Goal: Complete application form

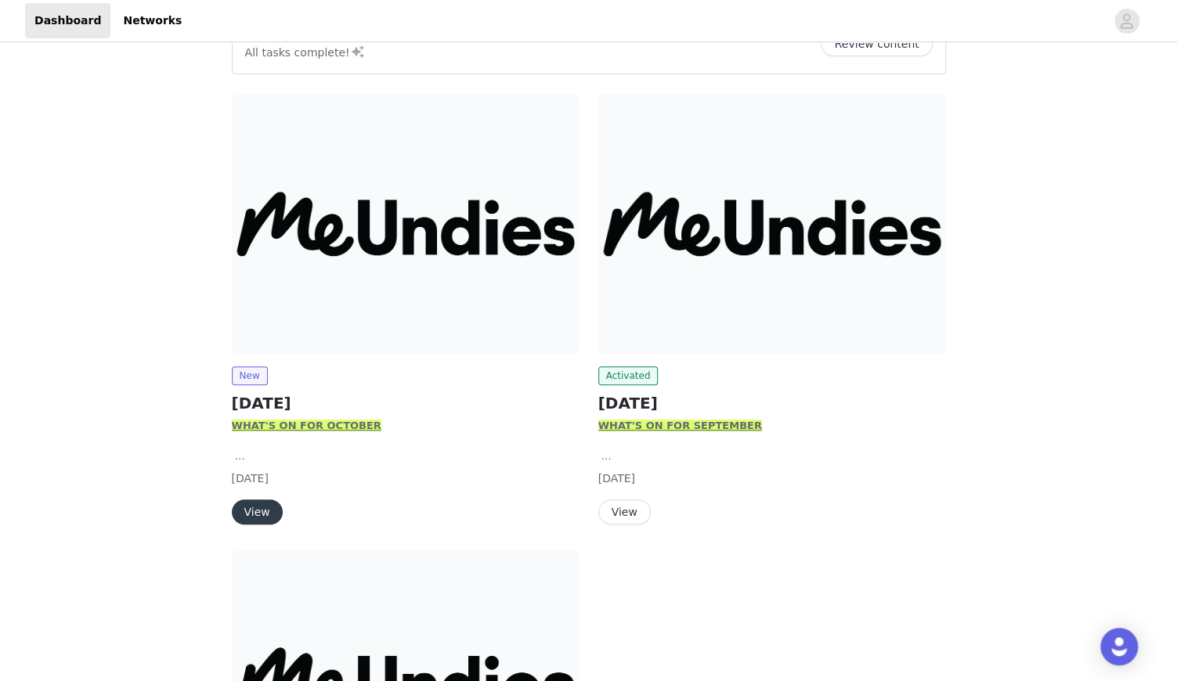
scroll to position [281, 0]
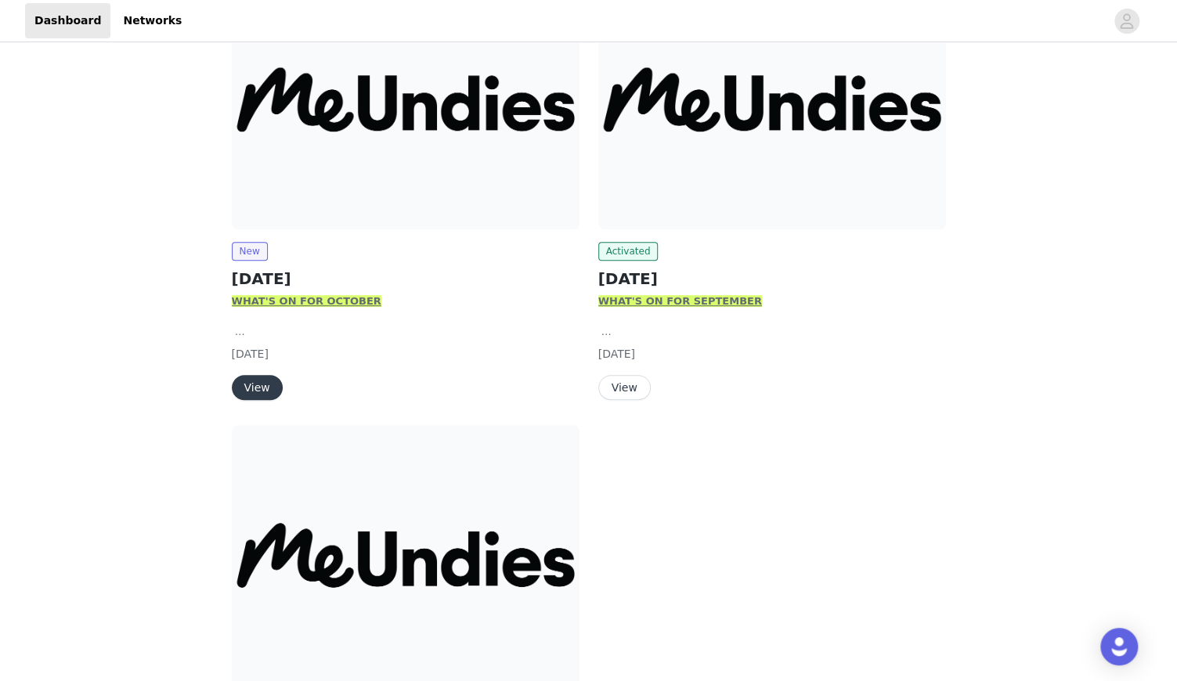
click at [258, 383] on button "View" at bounding box center [257, 387] width 51 height 25
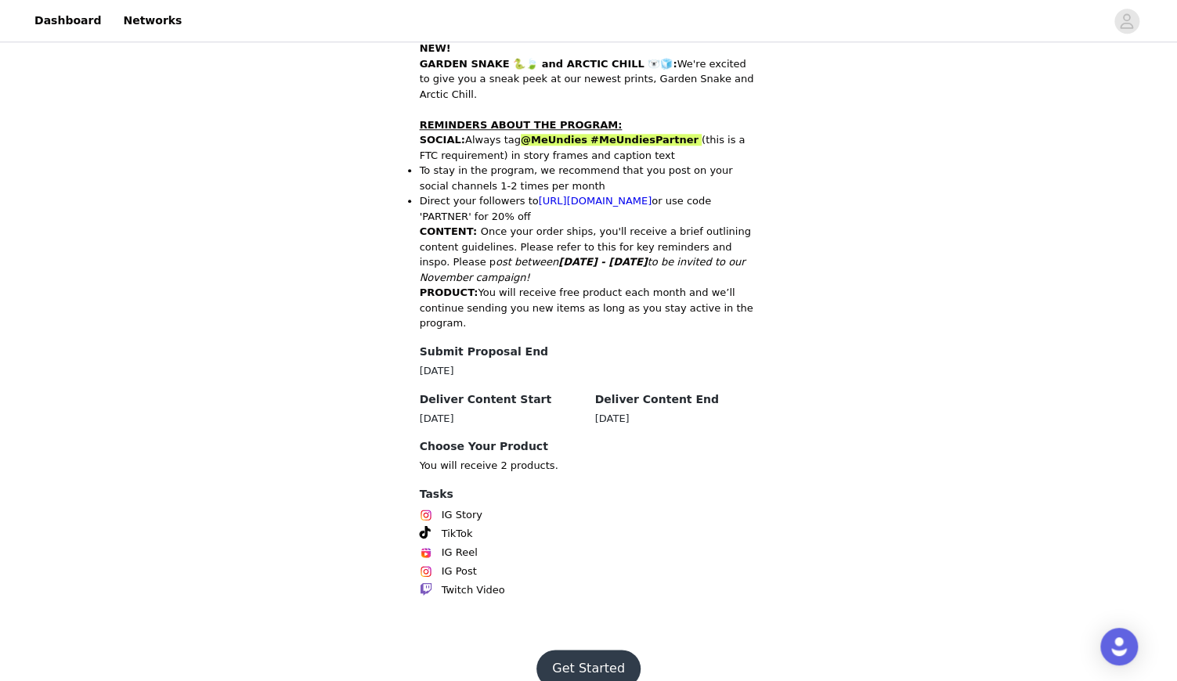
scroll to position [684, 0]
click at [594, 651] on button "Get Started" at bounding box center [589, 670] width 104 height 38
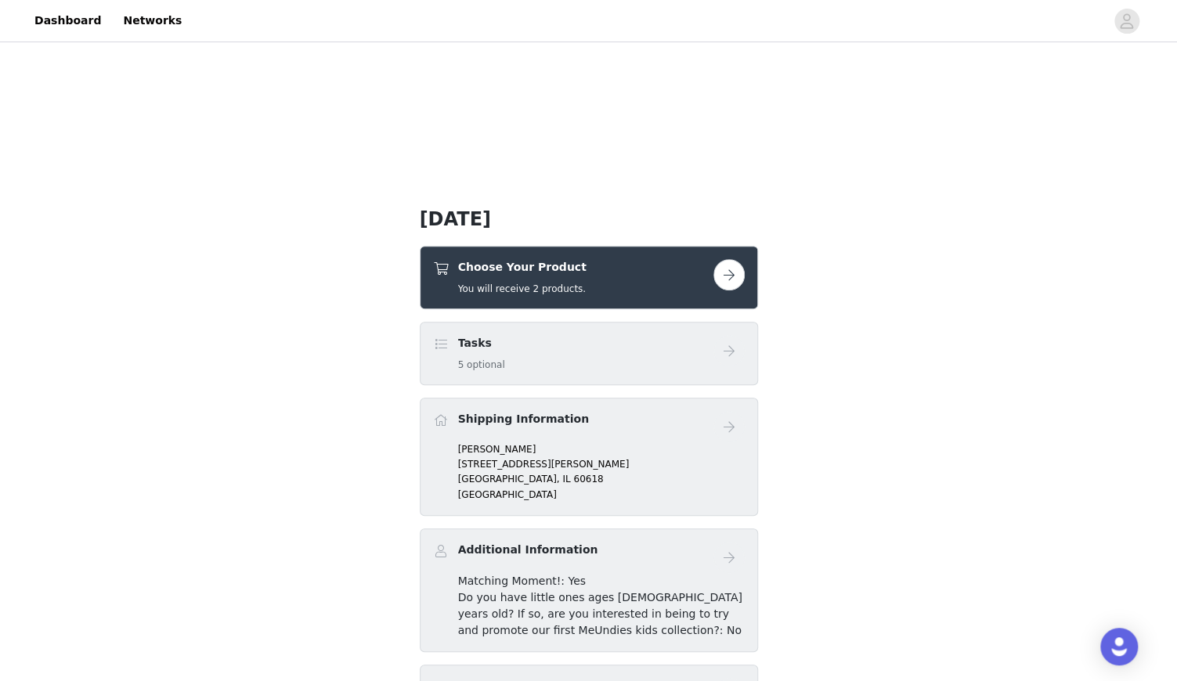
scroll to position [237, 0]
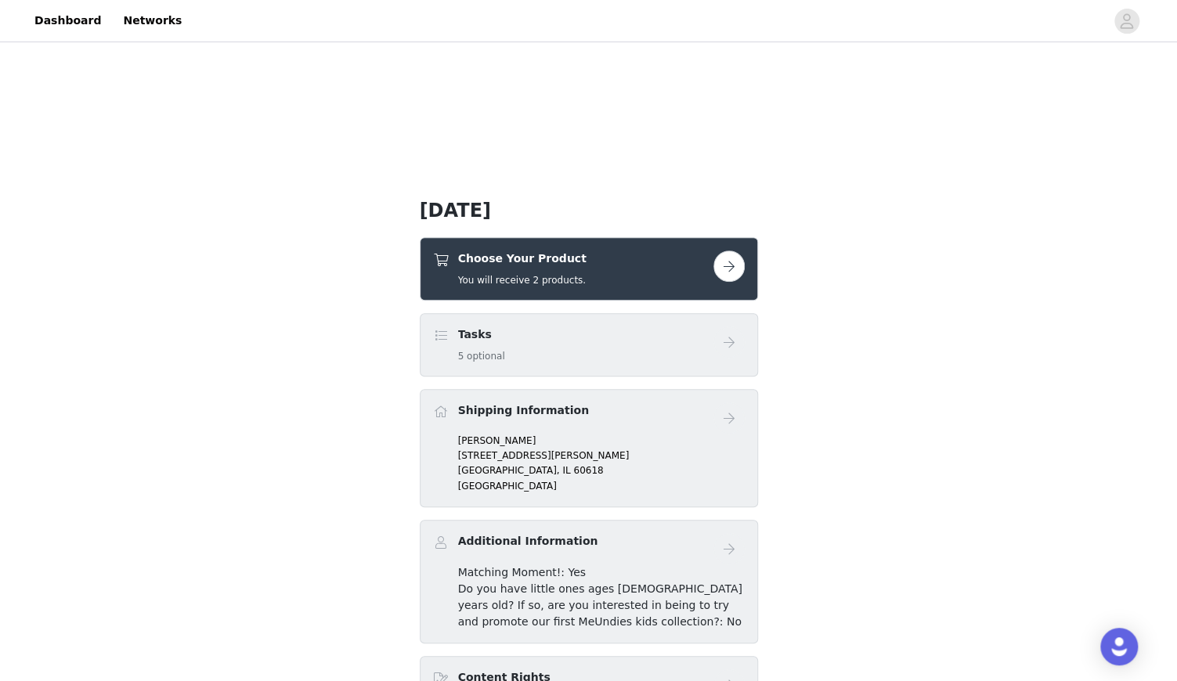
click at [734, 266] on button "button" at bounding box center [729, 266] width 31 height 31
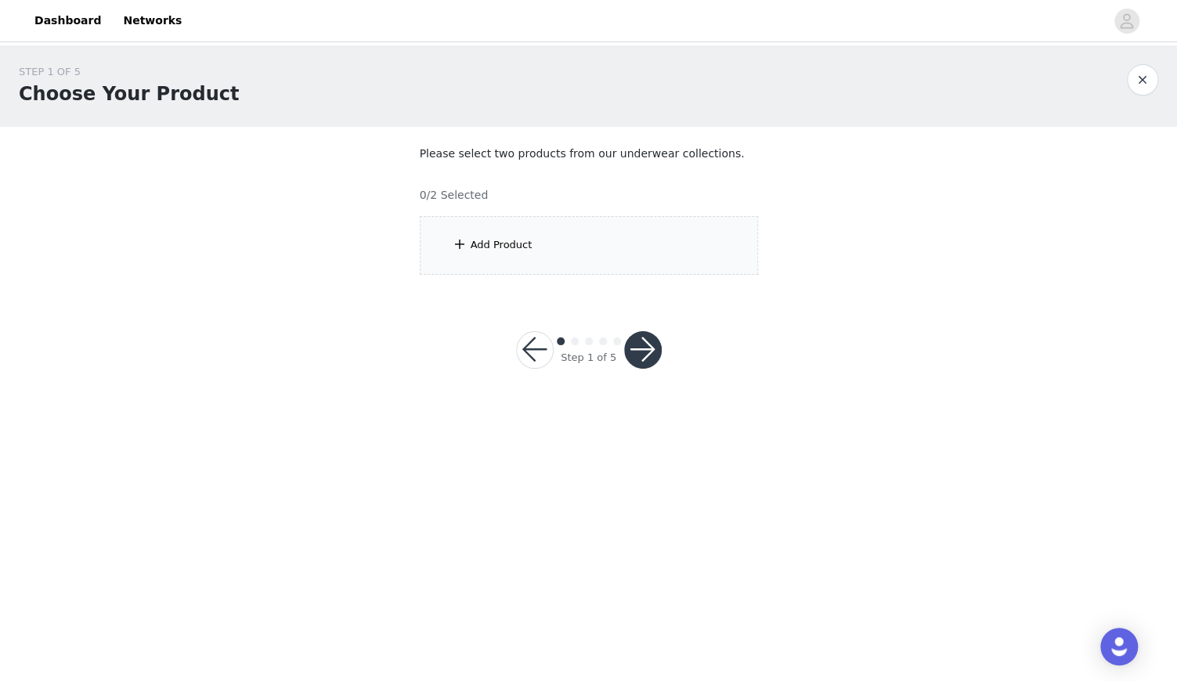
click at [537, 214] on section "Please select two products from our underwear collections. 0/2 Selected Add Pro…" at bounding box center [589, 210] width 376 height 167
click at [522, 233] on div "Add Product" at bounding box center [589, 245] width 338 height 59
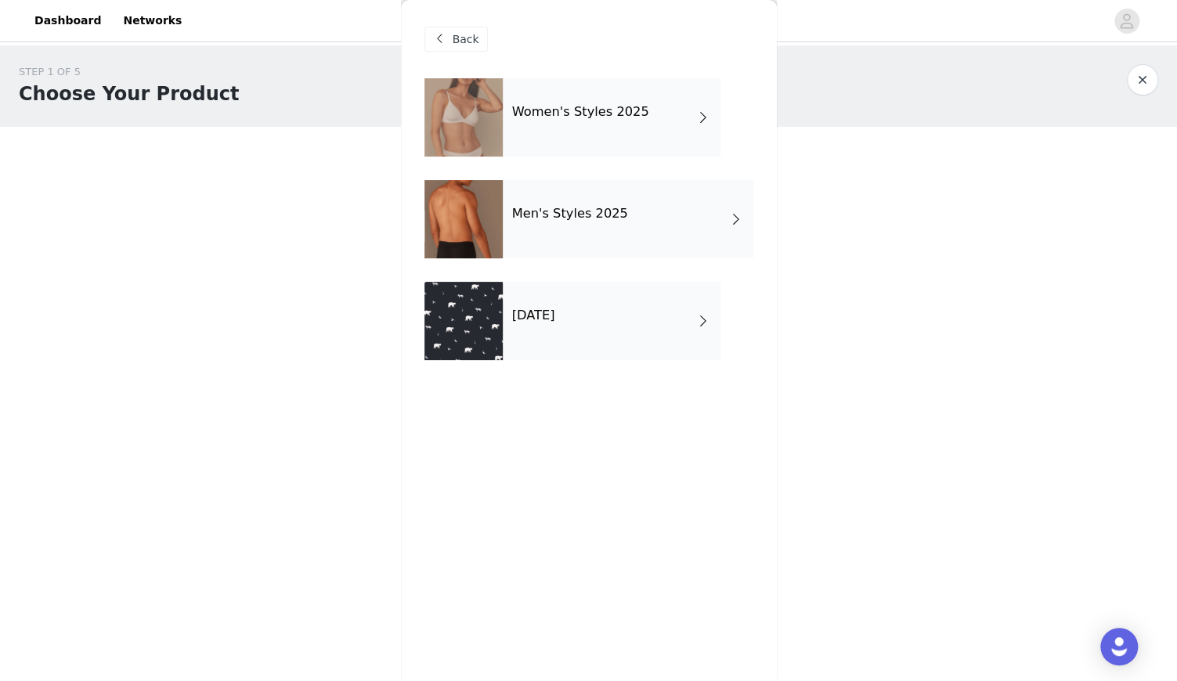
click at [696, 125] on span at bounding box center [704, 117] width 16 height 19
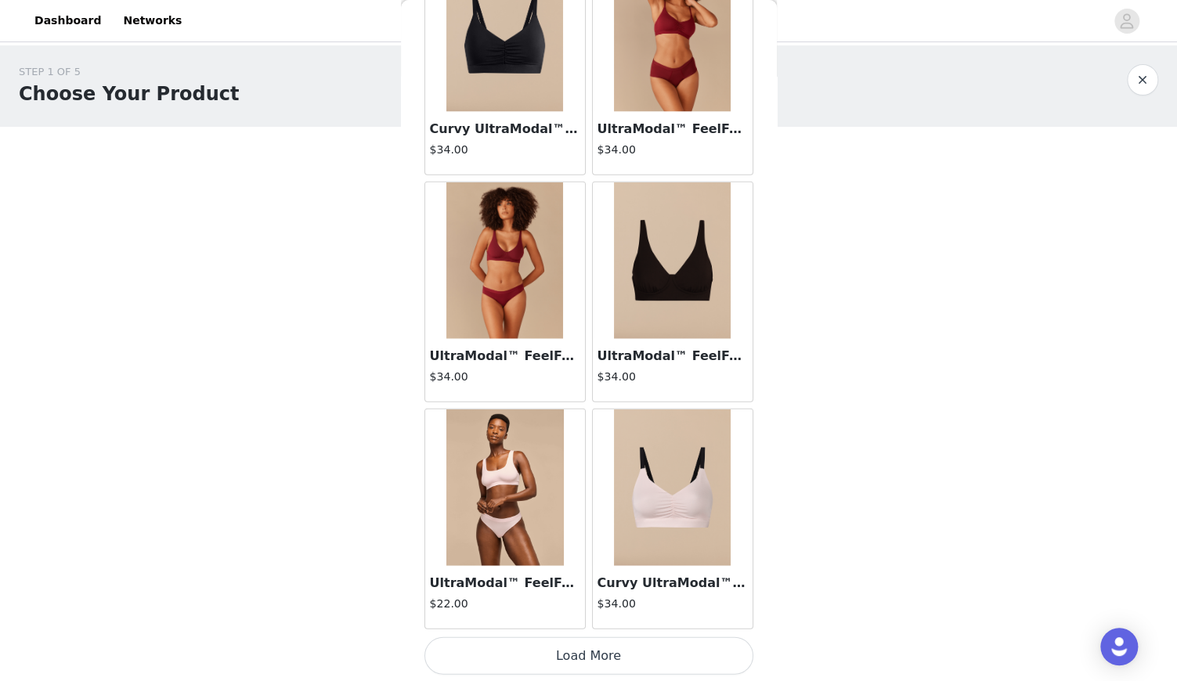
click at [620, 659] on button "Load More" at bounding box center [589, 657] width 329 height 38
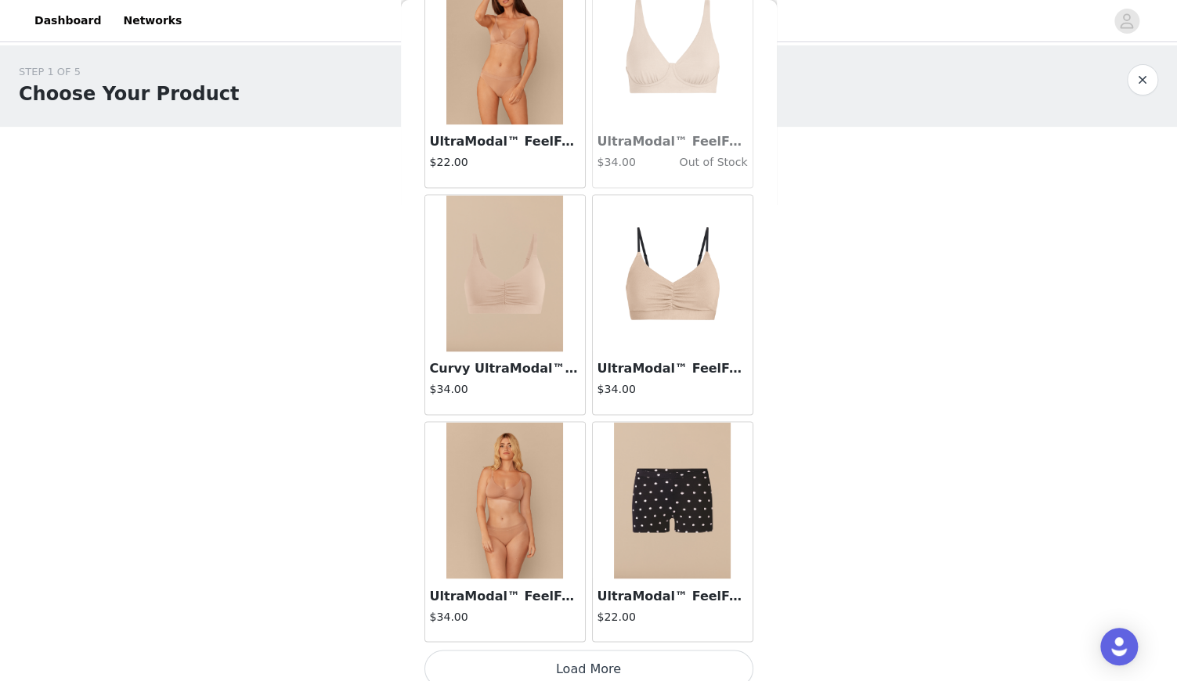
click at [605, 667] on button "Load More" at bounding box center [589, 669] width 329 height 38
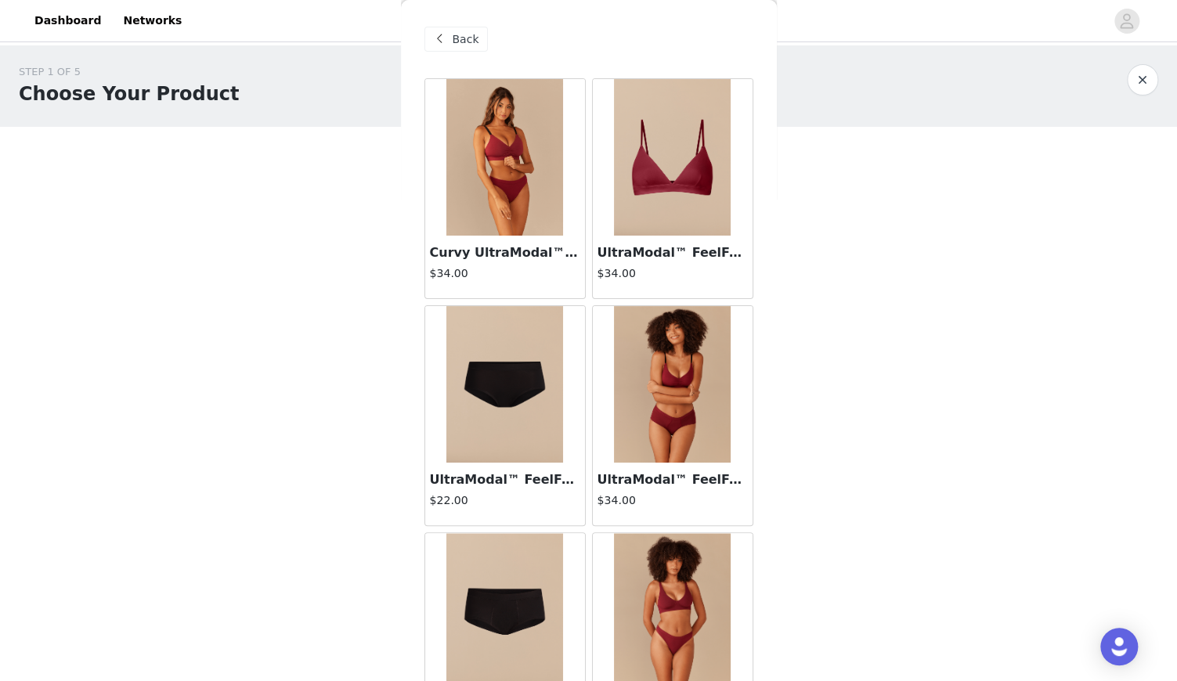
click at [682, 175] on img at bounding box center [672, 157] width 117 height 157
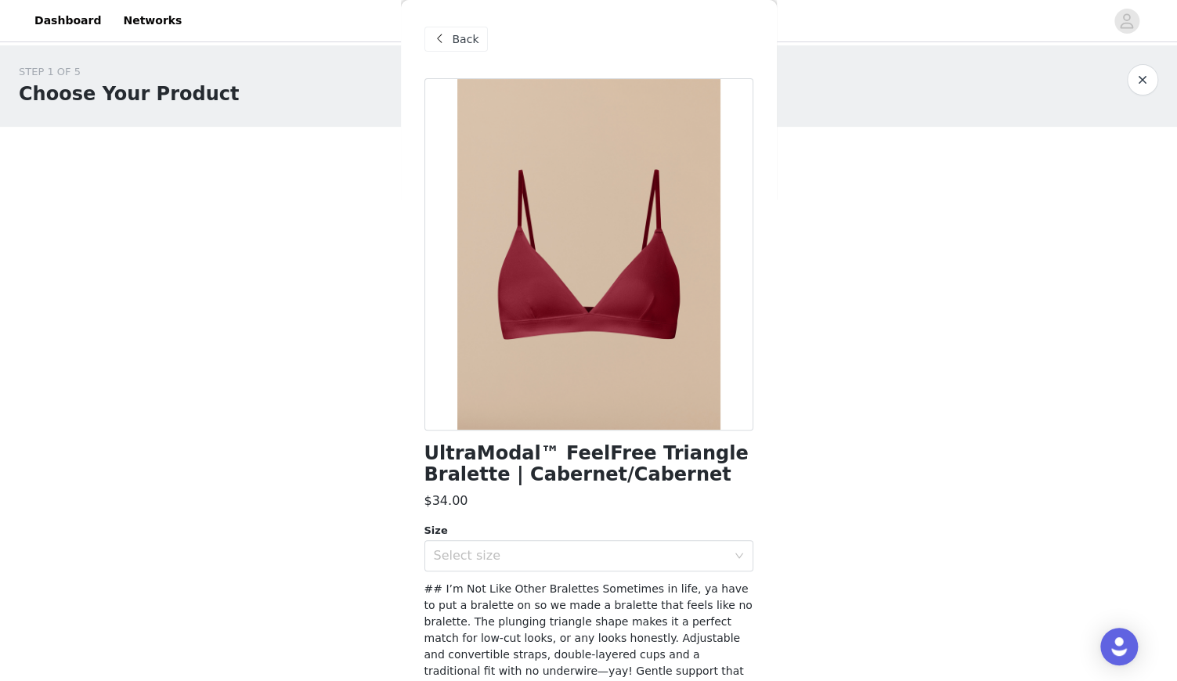
click at [446, 33] on span at bounding box center [440, 39] width 19 height 19
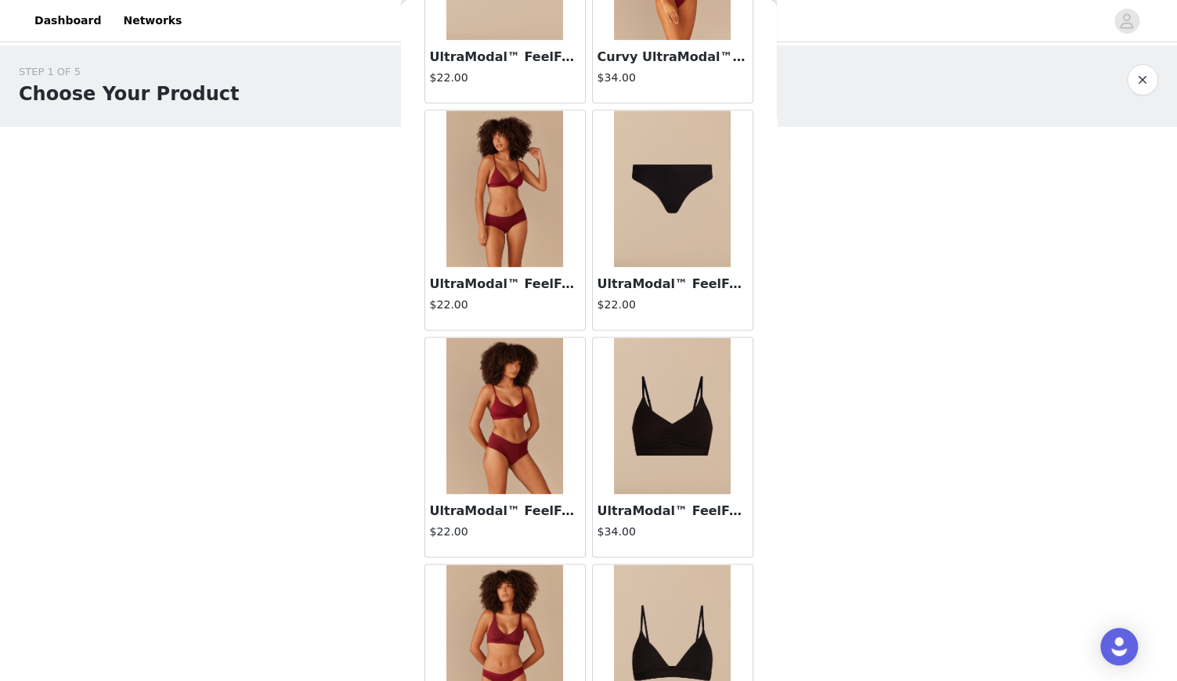
click at [529, 229] on img at bounding box center [504, 188] width 117 height 157
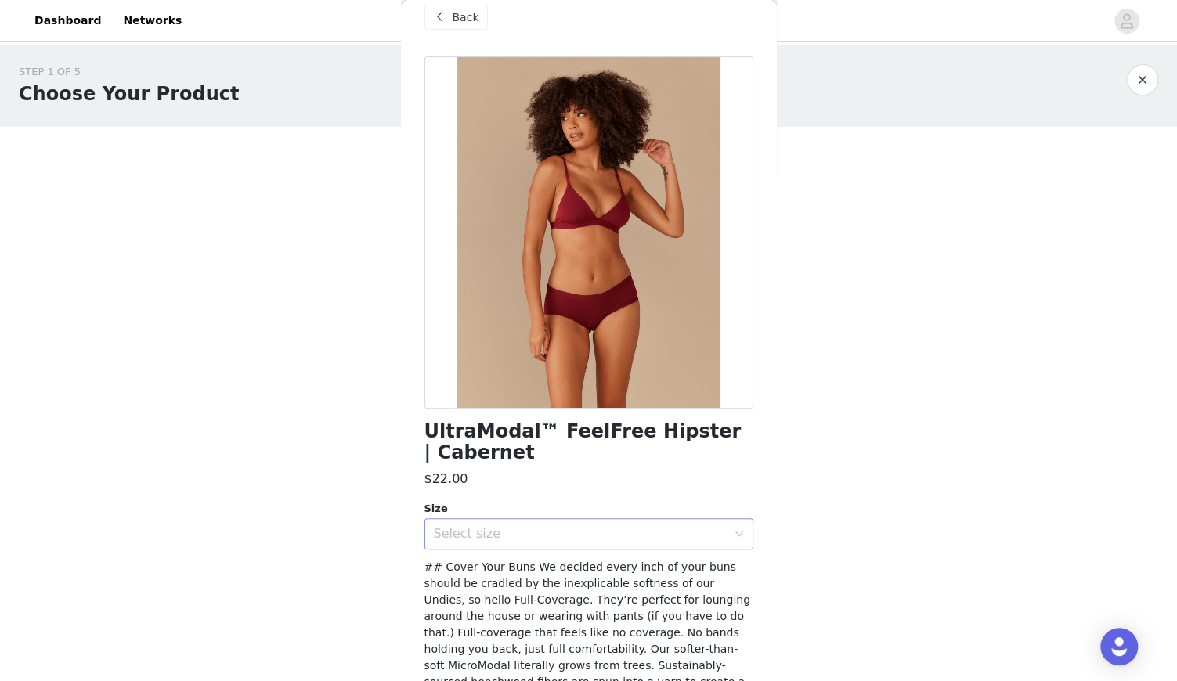
scroll to position [96, 0]
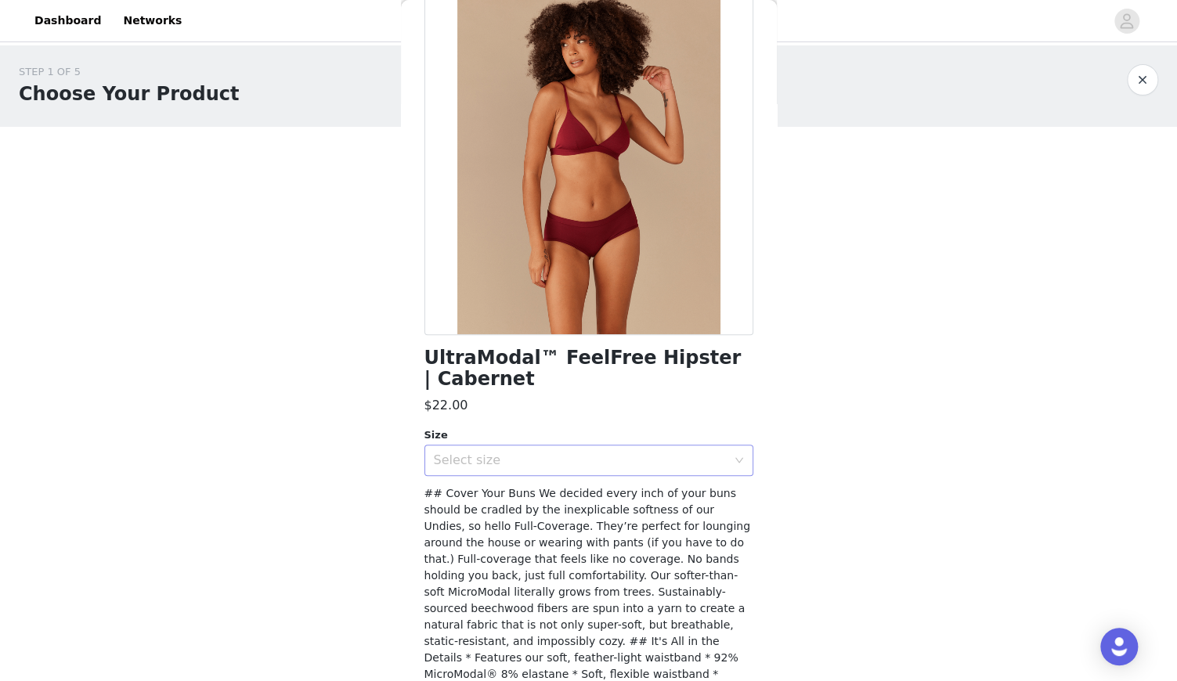
click at [584, 454] on div "Select size" at bounding box center [580, 461] width 293 height 16
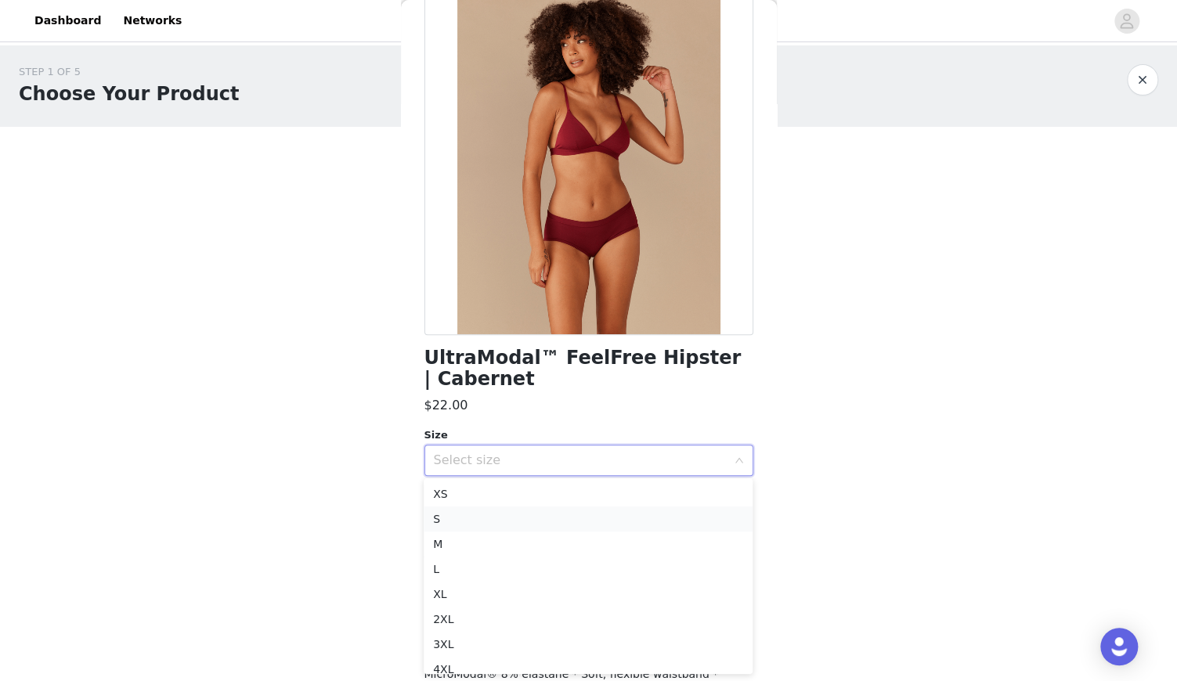
click at [557, 520] on li "S" at bounding box center [588, 519] width 329 height 25
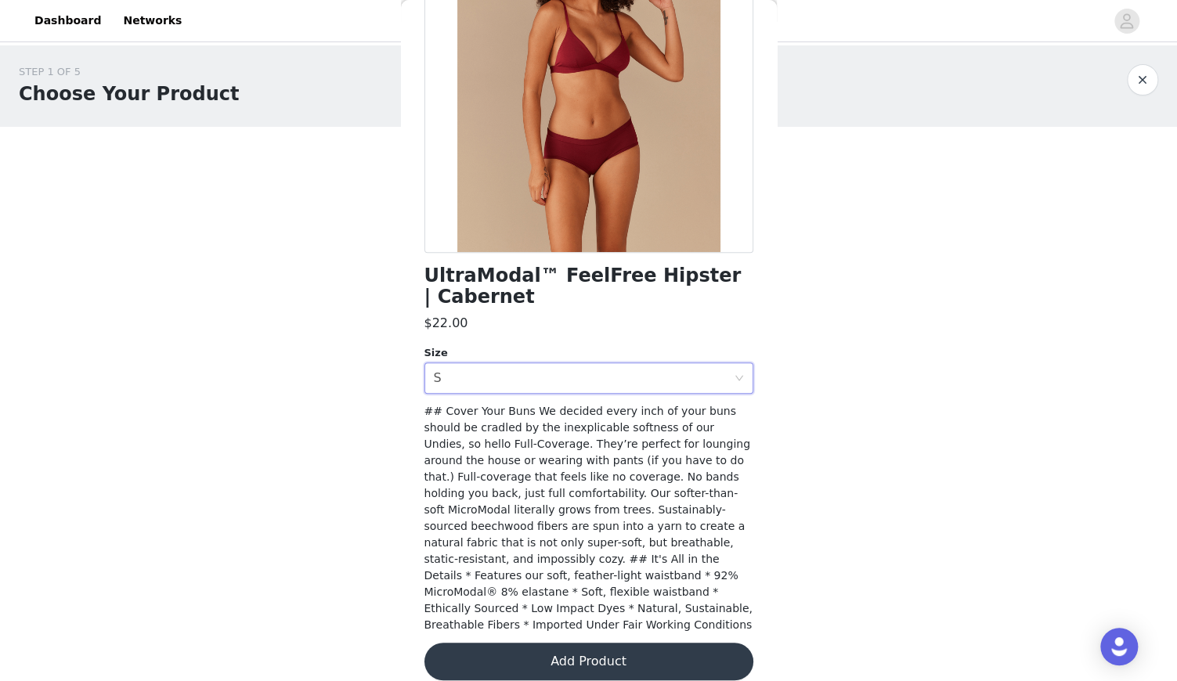
scroll to position [177, 0]
click at [564, 645] on button "Add Product" at bounding box center [589, 663] width 329 height 38
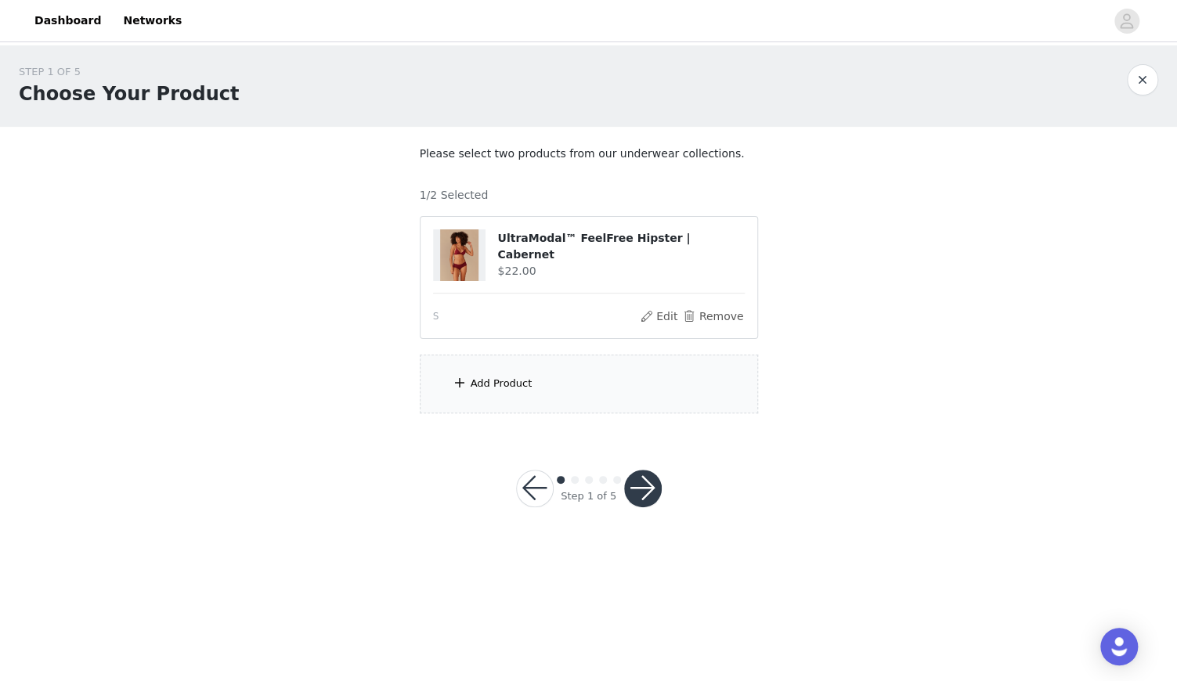
click at [513, 385] on div "Add Product" at bounding box center [502, 384] width 62 height 16
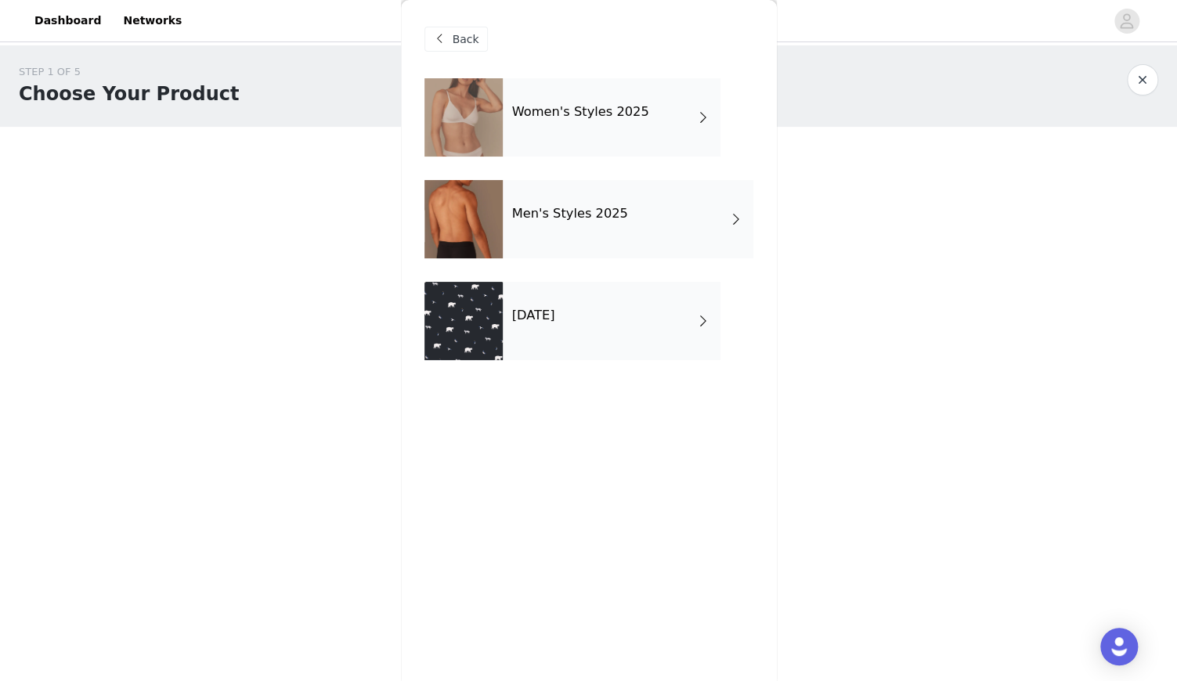
click at [587, 306] on div "[DATE]" at bounding box center [612, 321] width 218 height 78
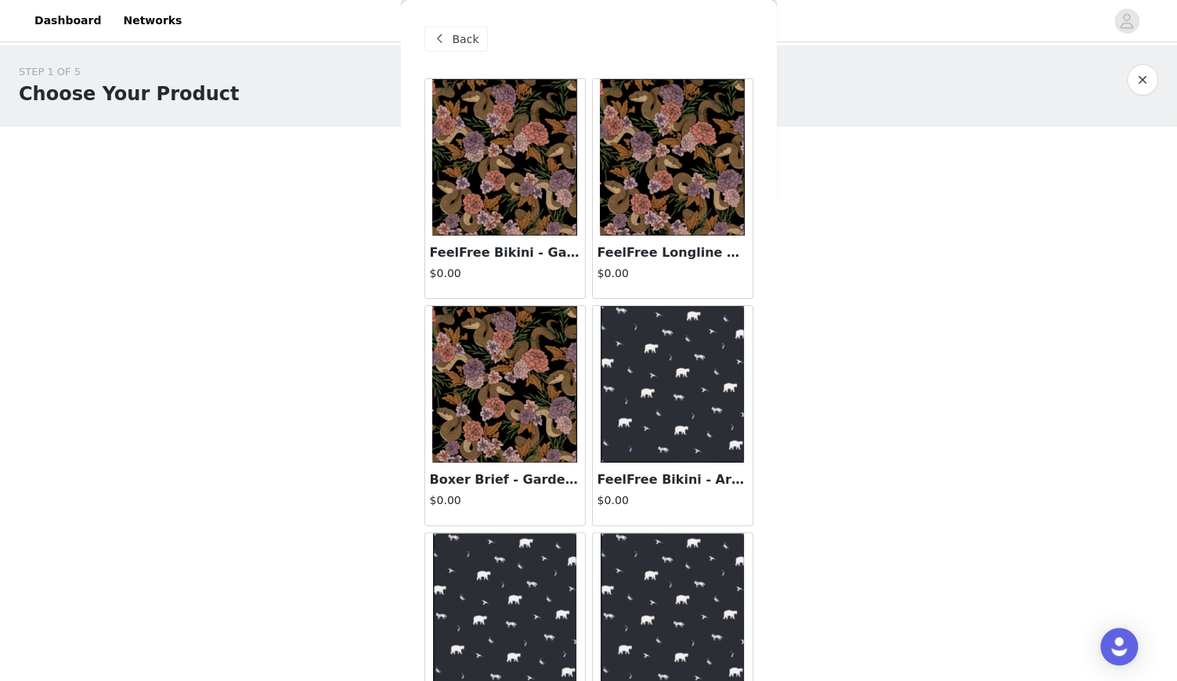
scroll to position [0, 0]
click at [470, 42] on span "Back" at bounding box center [466, 39] width 27 height 16
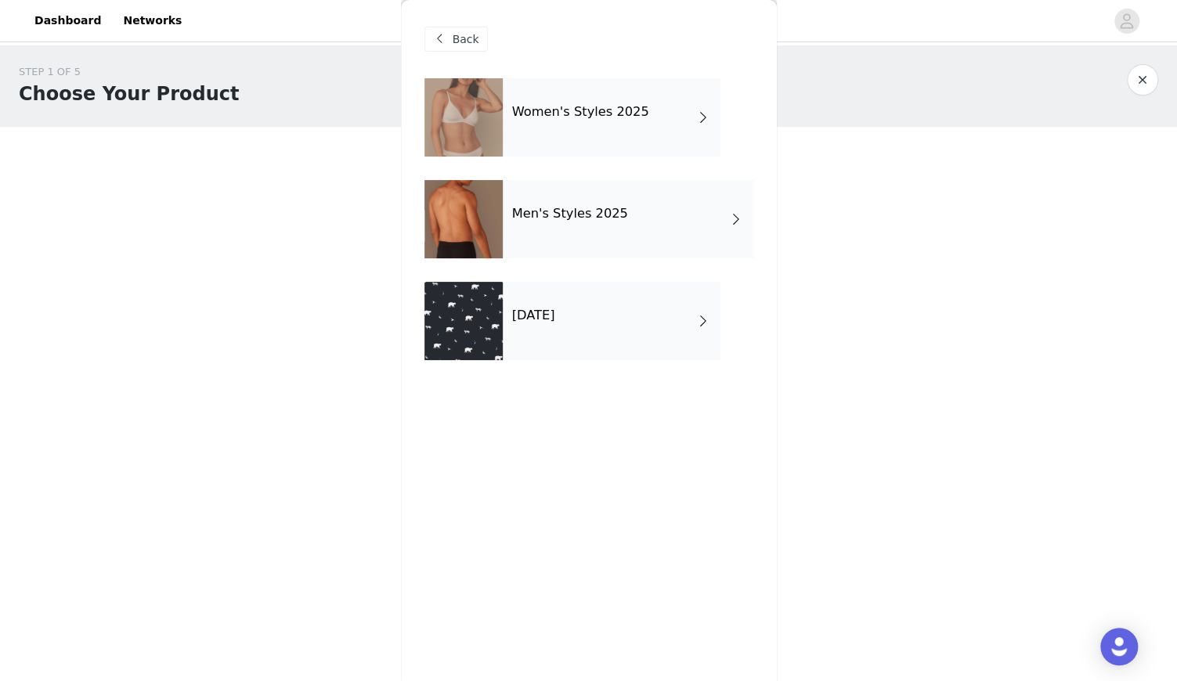
click at [470, 42] on span "Back" at bounding box center [466, 39] width 27 height 16
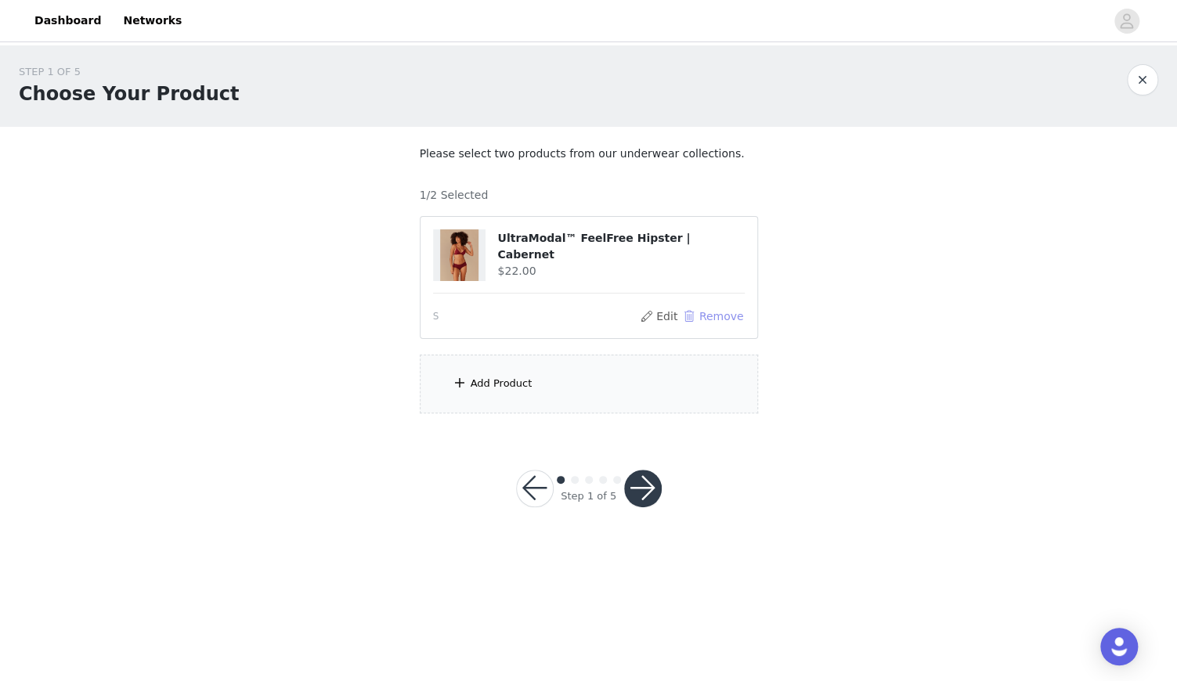
click at [730, 316] on button "Remove" at bounding box center [712, 316] width 63 height 19
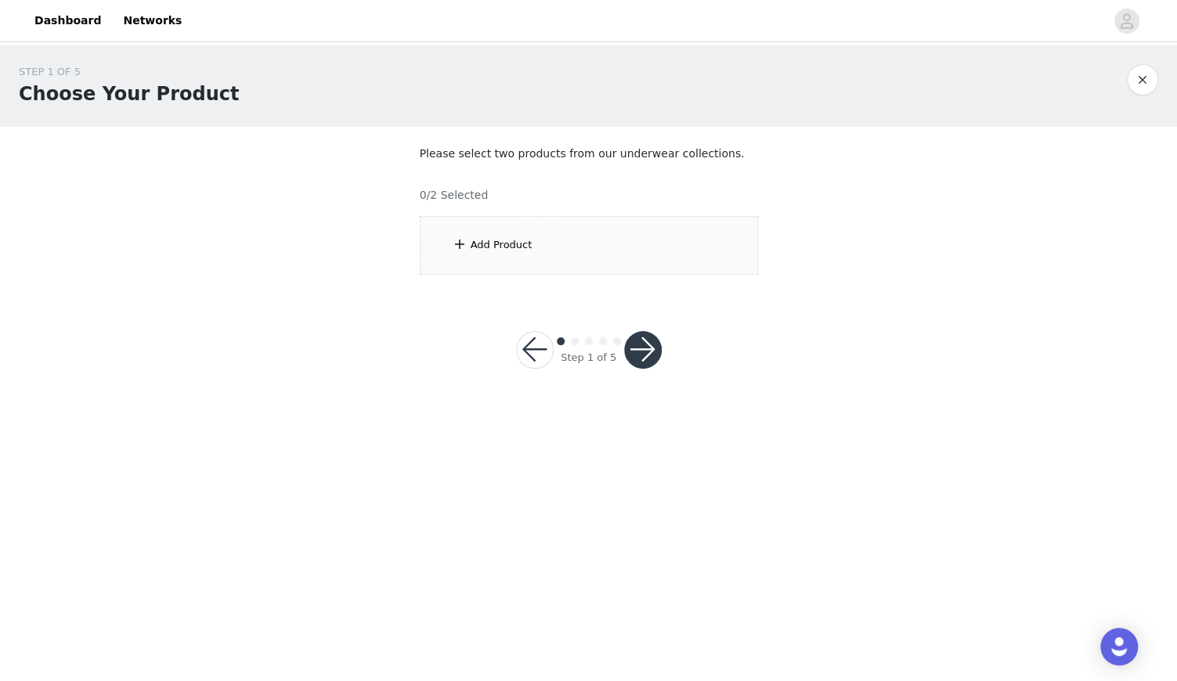
click at [497, 262] on div "Add Product" at bounding box center [589, 245] width 338 height 59
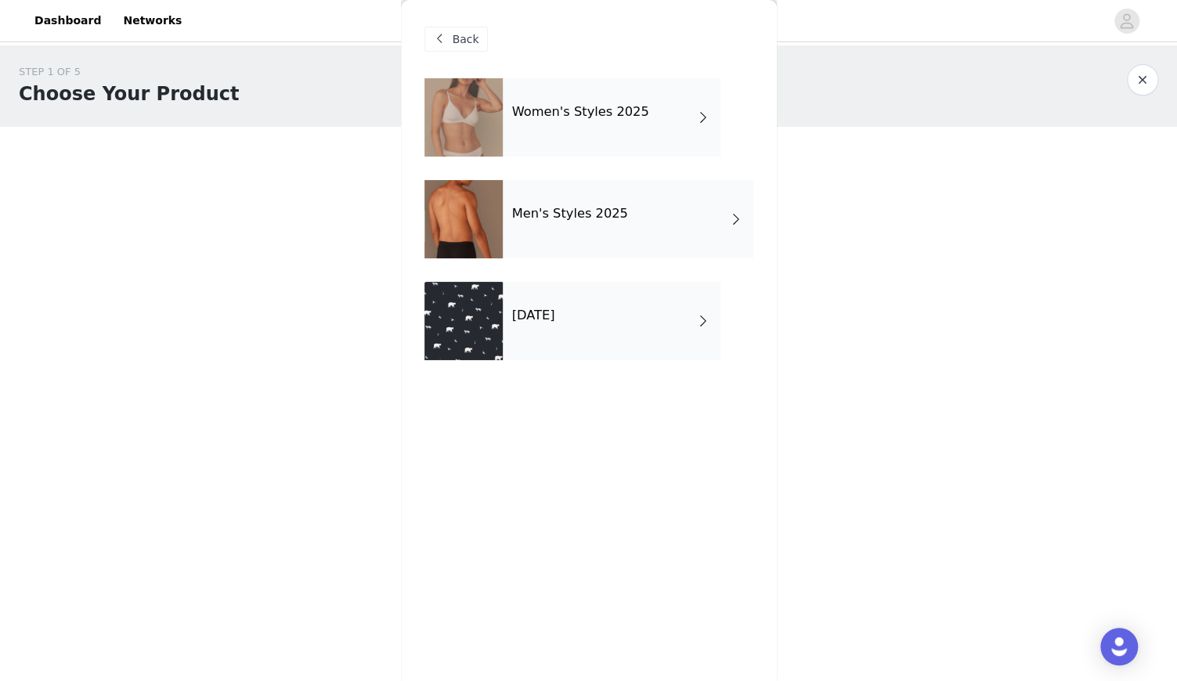
click at [497, 258] on div "Add Product" at bounding box center [589, 245] width 338 height 59
click at [616, 321] on div "[DATE]" at bounding box center [612, 321] width 218 height 78
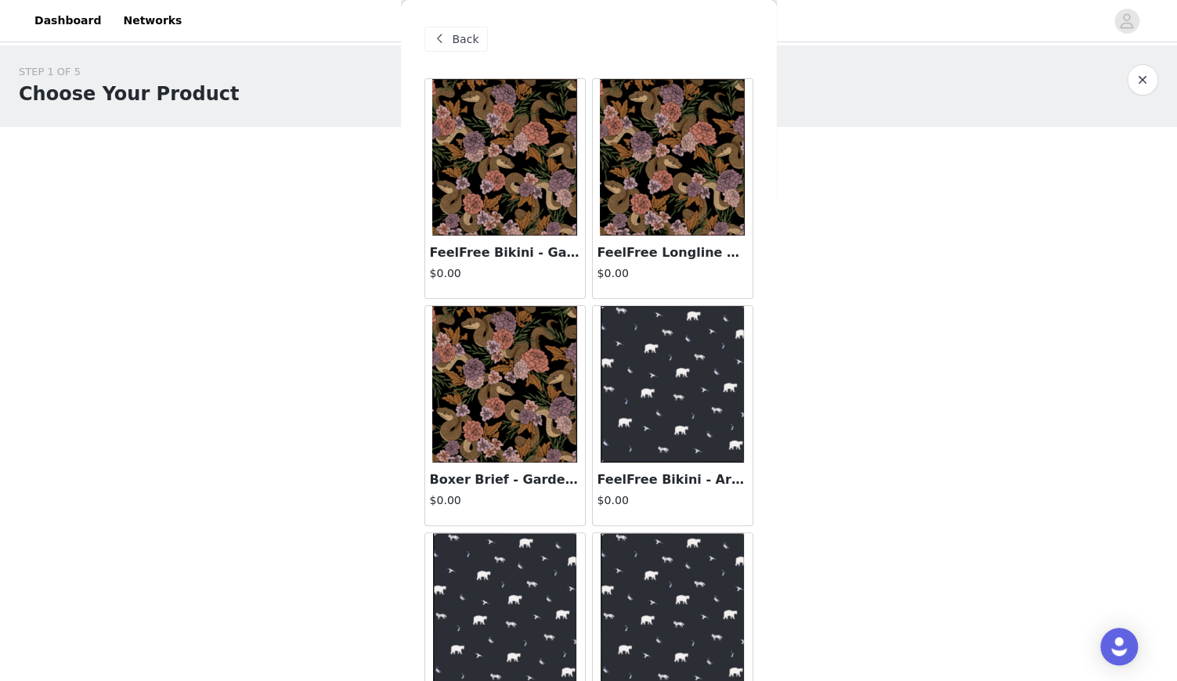
click at [699, 193] on img at bounding box center [672, 157] width 144 height 157
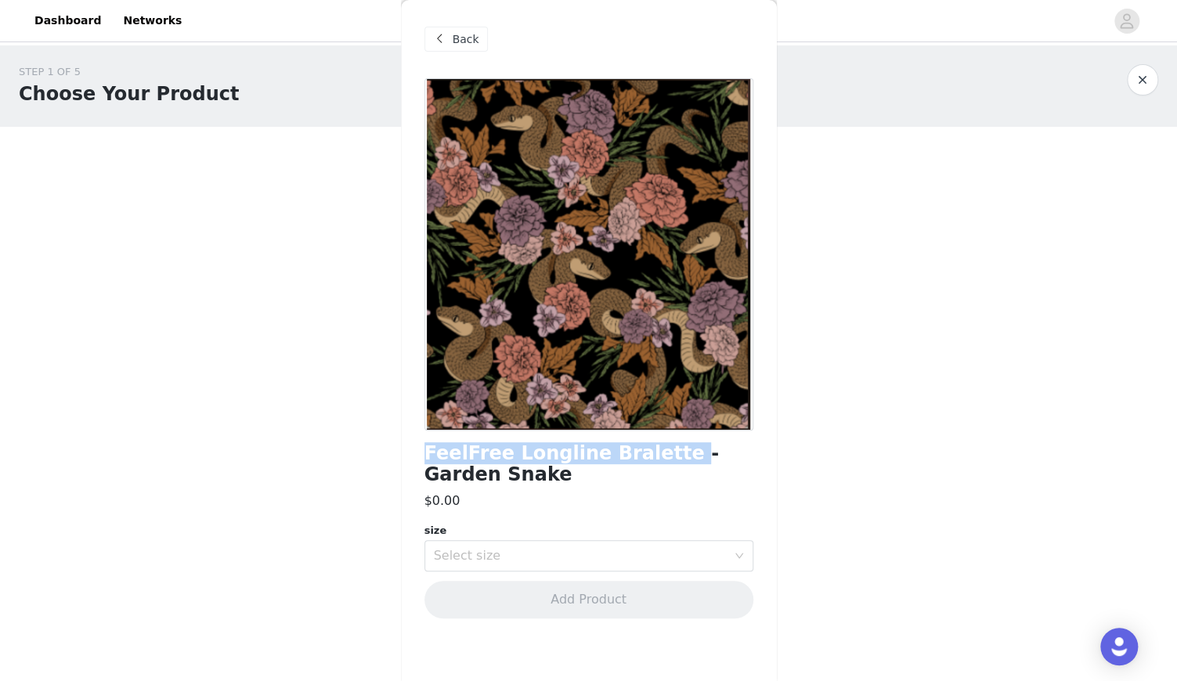
drag, startPoint x: 417, startPoint y: 457, endPoint x: 651, endPoint y: 454, distance: 233.4
click at [651, 454] on div "Back FeelFree Longline Bralette - Garden Snake $0.00 size Select size Add Produ…" at bounding box center [589, 340] width 376 height 681
copy h1 "FeelFree Longline Bralette"
click at [463, 37] on span "Back" at bounding box center [466, 39] width 27 height 16
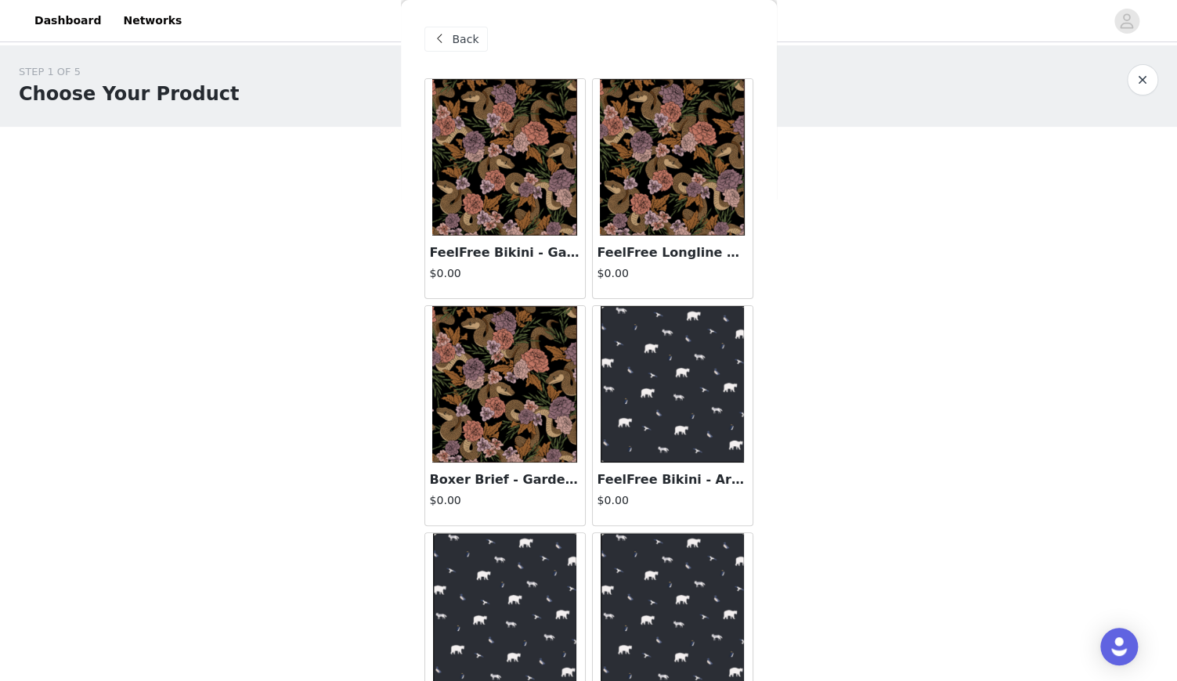
click at [517, 171] on img at bounding box center [504, 157] width 144 height 157
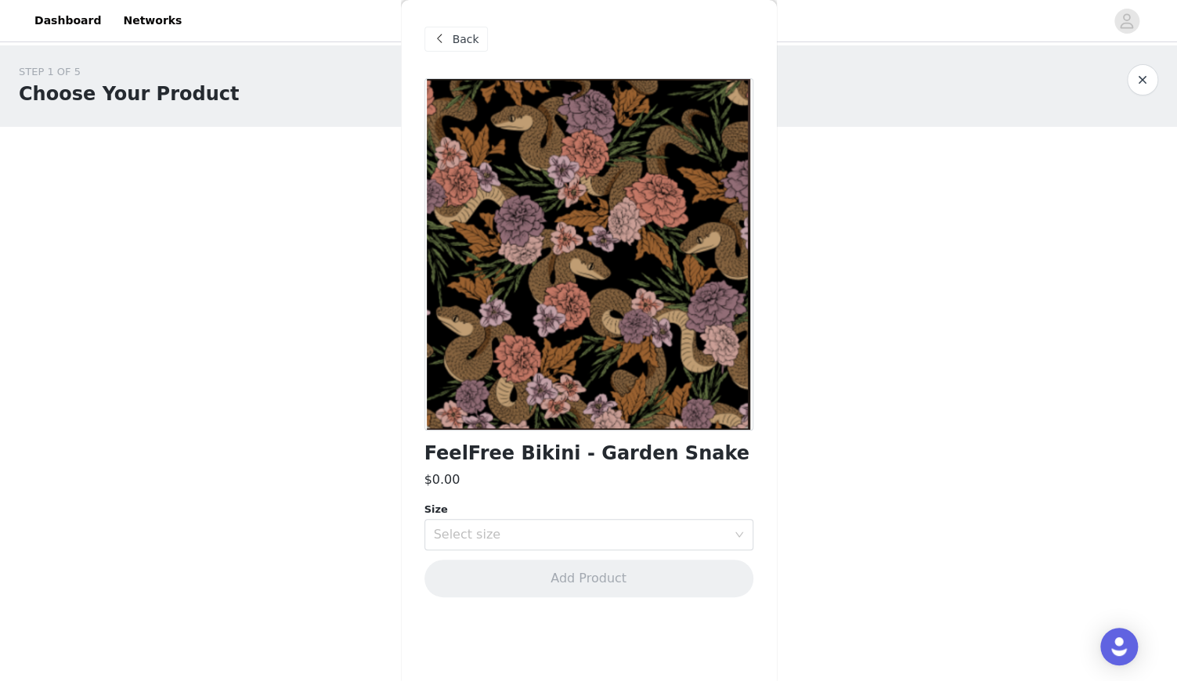
click at [423, 454] on div "Back FeelFree Bikini - Garden Snake $0.00 Size Select size Add Product" at bounding box center [589, 340] width 376 height 681
click at [459, 41] on span "Back" at bounding box center [466, 39] width 27 height 16
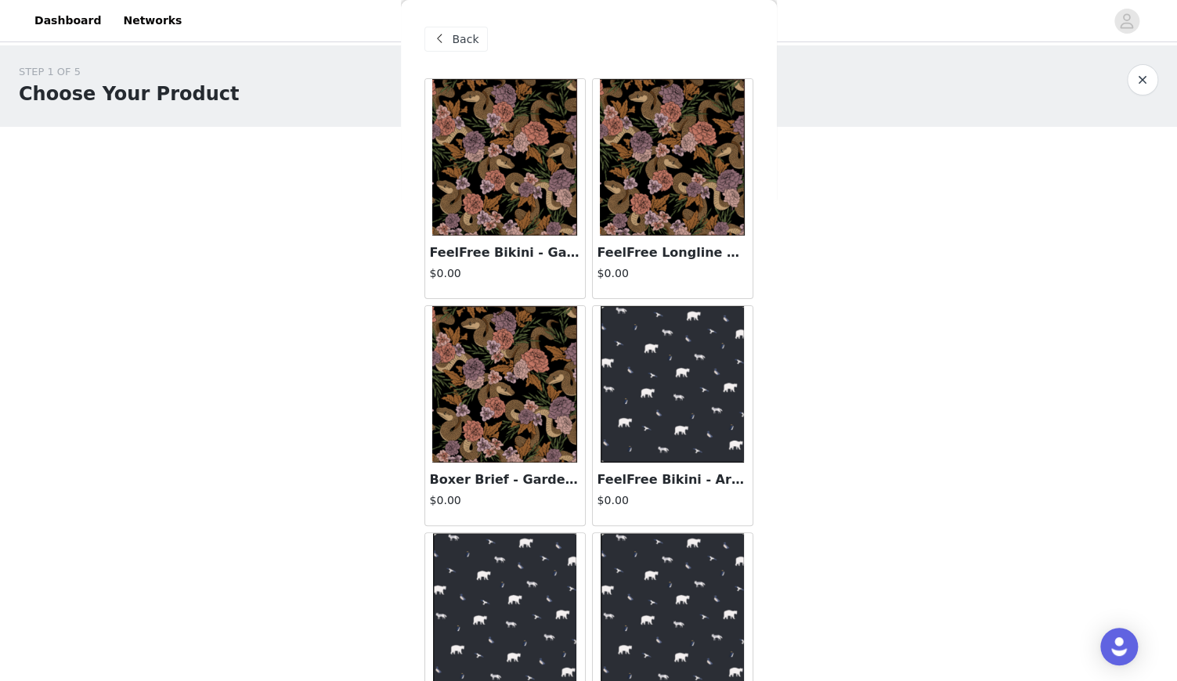
click at [531, 375] on img at bounding box center [504, 384] width 144 height 157
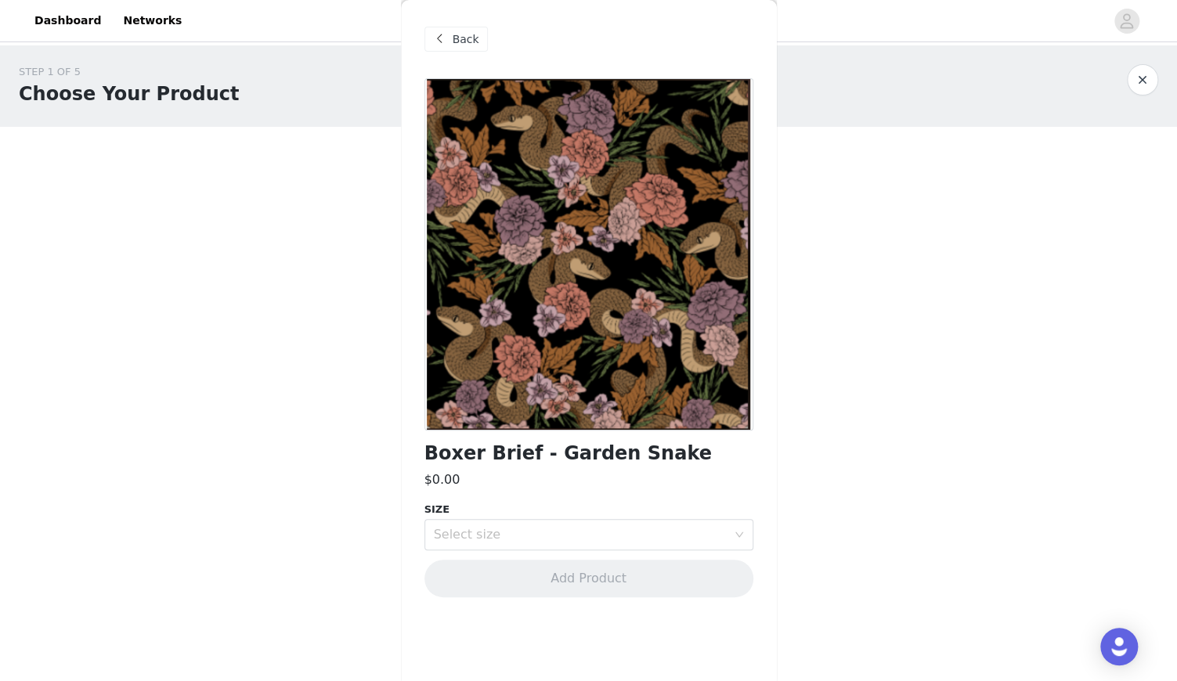
click at [459, 39] on span "Back" at bounding box center [466, 39] width 27 height 16
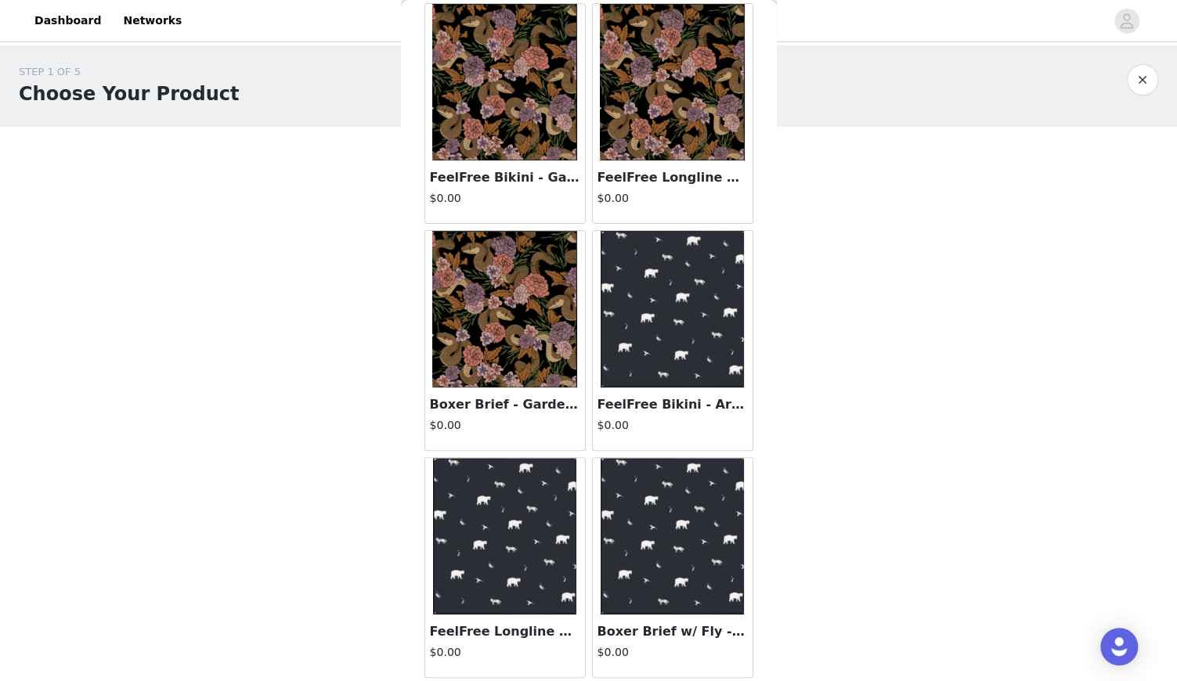
click at [1133, 77] on button "button" at bounding box center [1142, 79] width 31 height 31
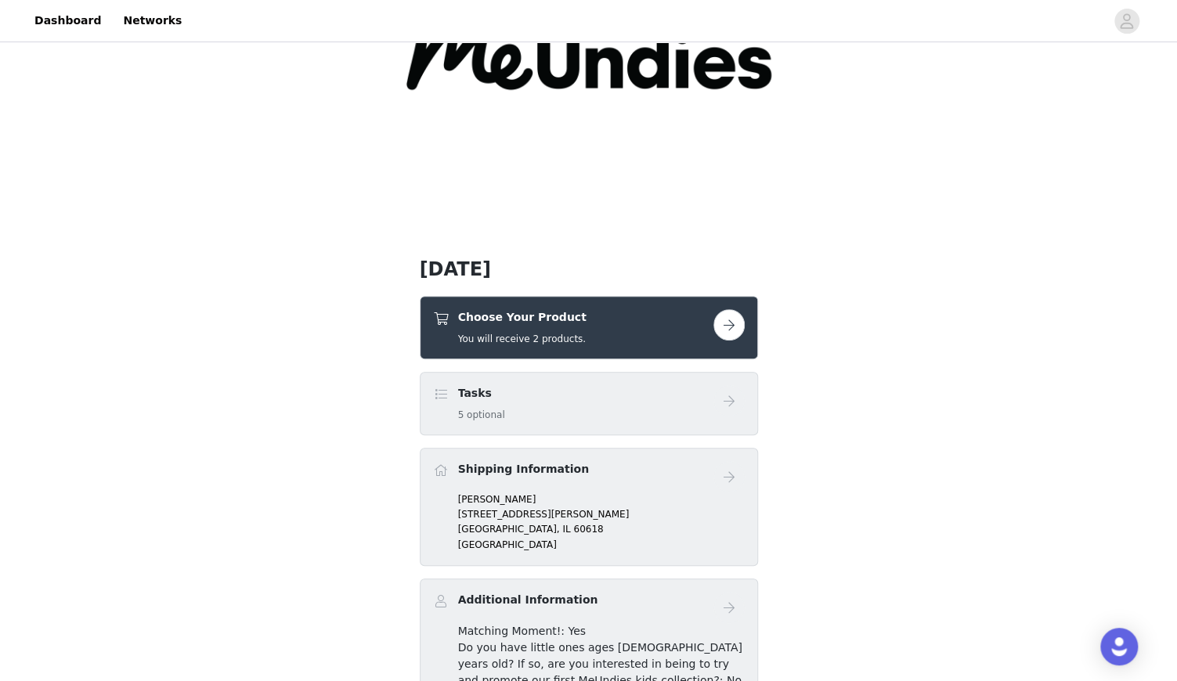
scroll to position [180, 0]
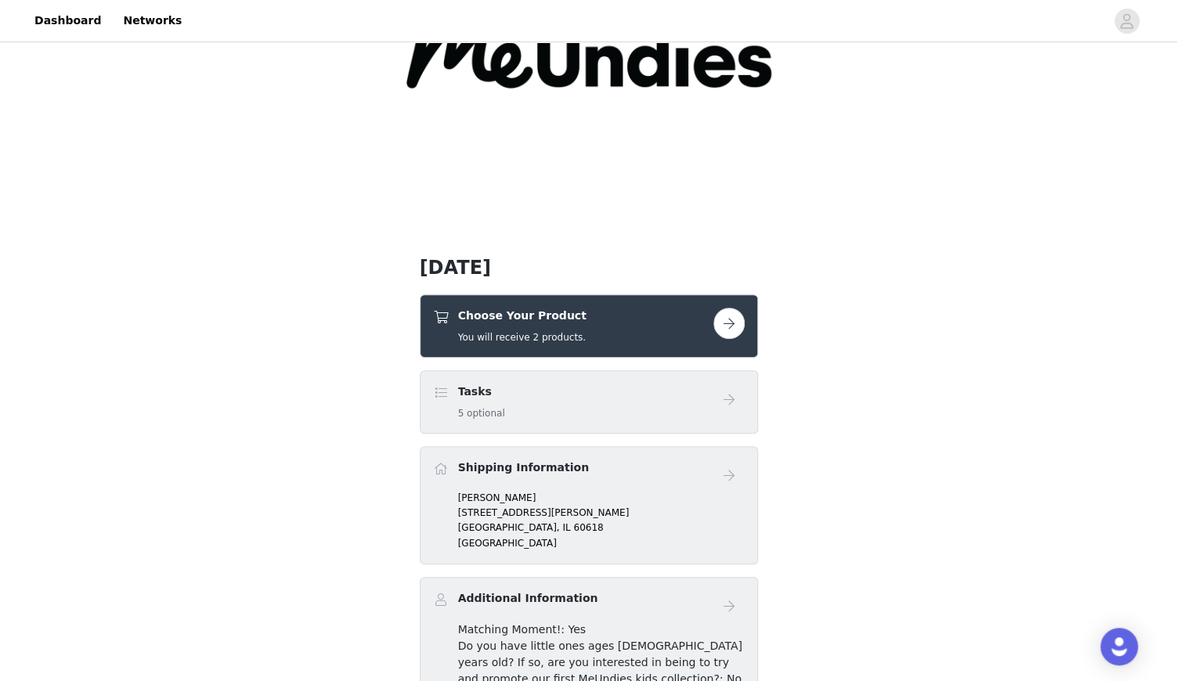
click at [728, 332] on button "button" at bounding box center [729, 323] width 31 height 31
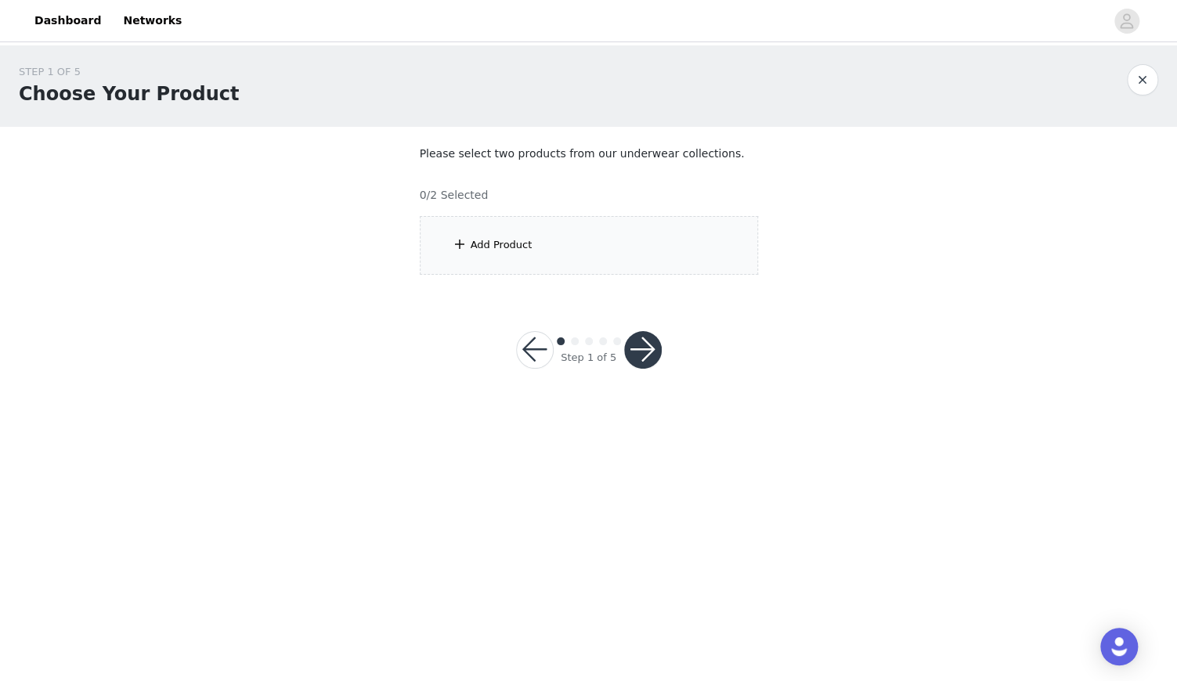
click at [482, 231] on div "Add Product" at bounding box center [589, 245] width 338 height 59
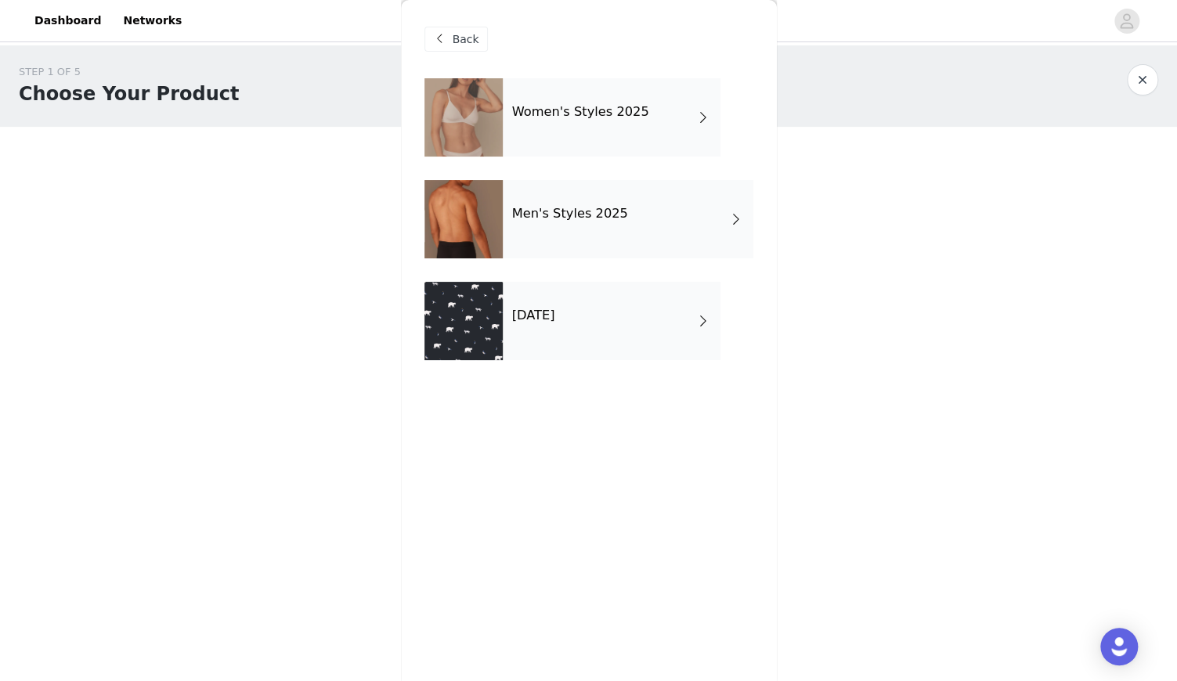
click at [673, 114] on div "Women's Styles 2025" at bounding box center [612, 117] width 218 height 78
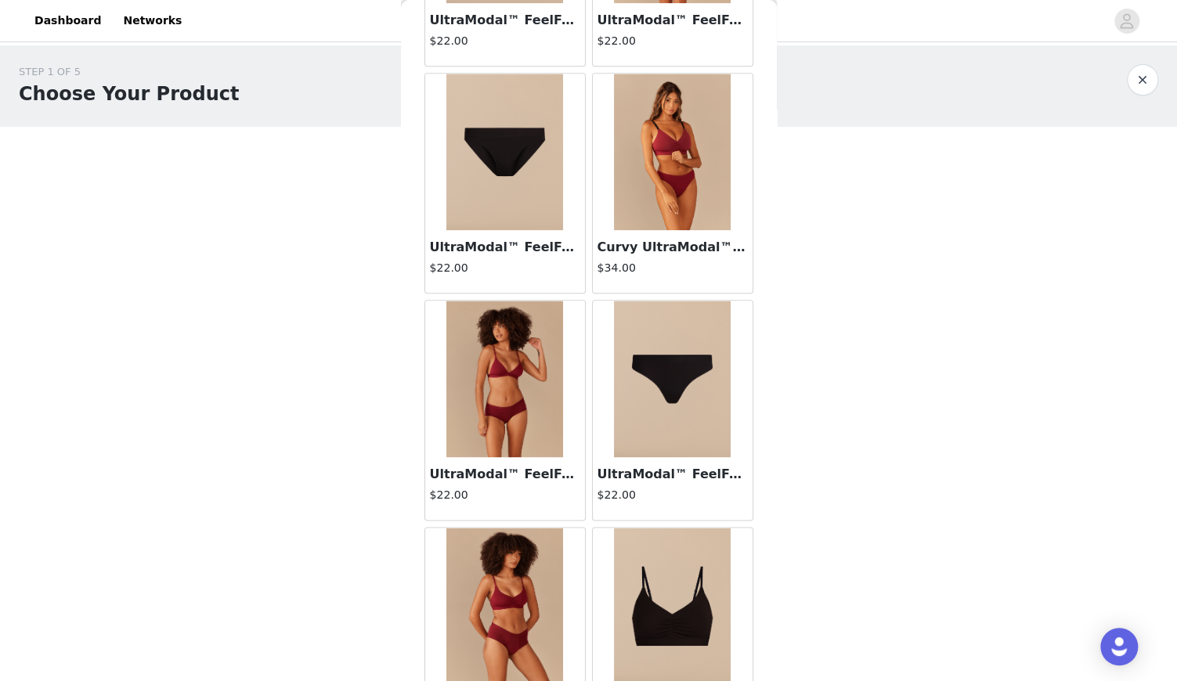
click at [527, 403] on img at bounding box center [504, 379] width 117 height 157
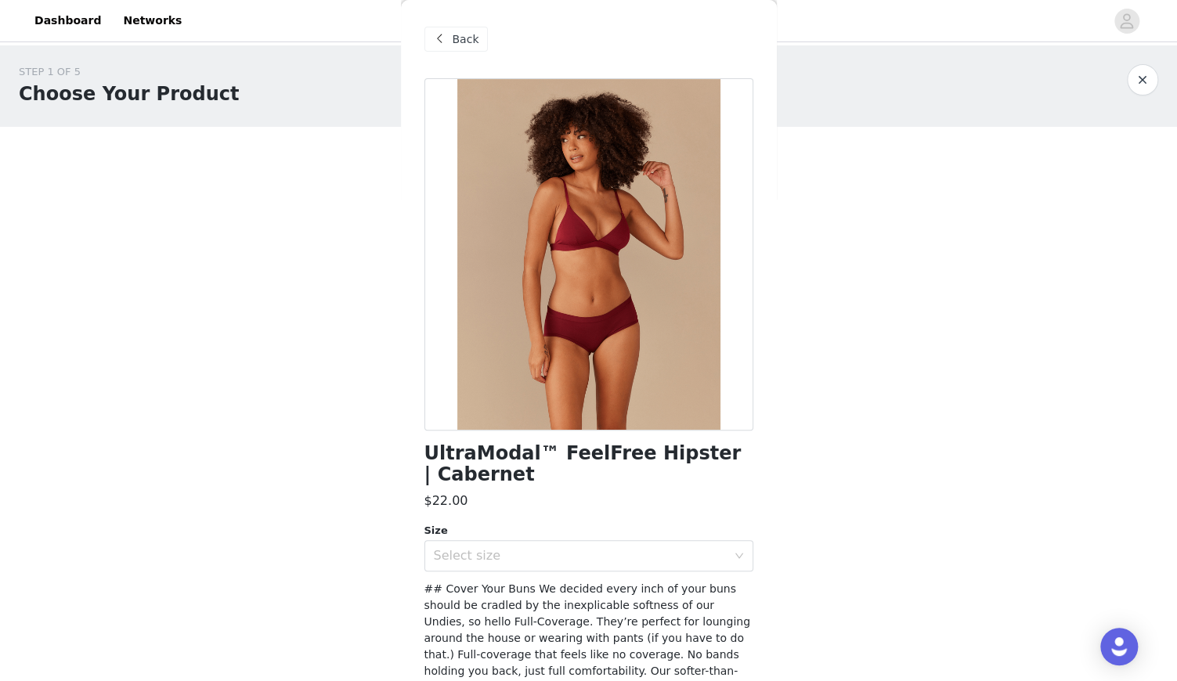
click at [464, 31] on span "Back" at bounding box center [466, 39] width 27 height 16
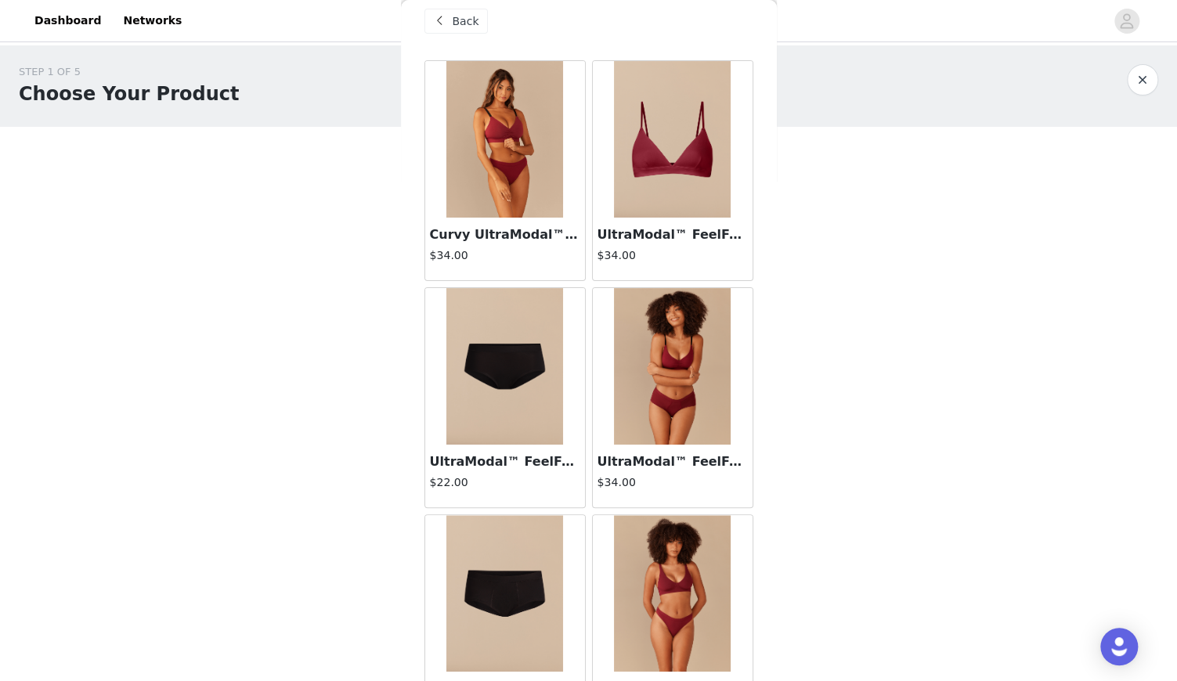
scroll to position [20, 0]
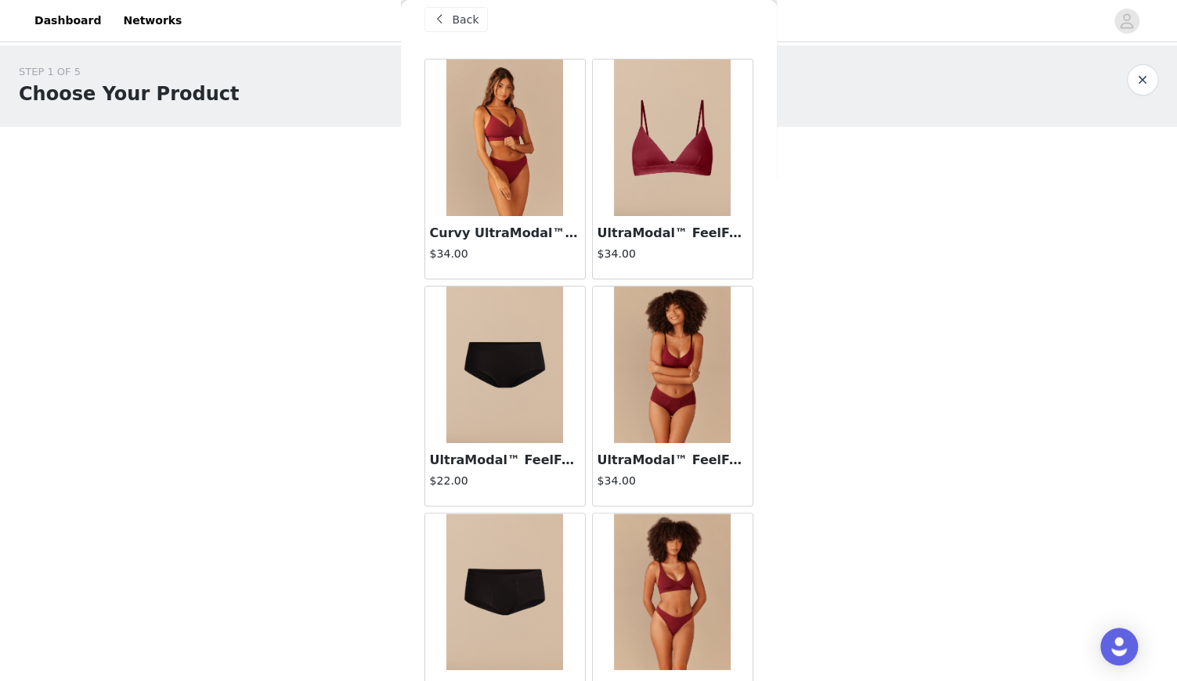
click at [661, 184] on img at bounding box center [672, 138] width 117 height 157
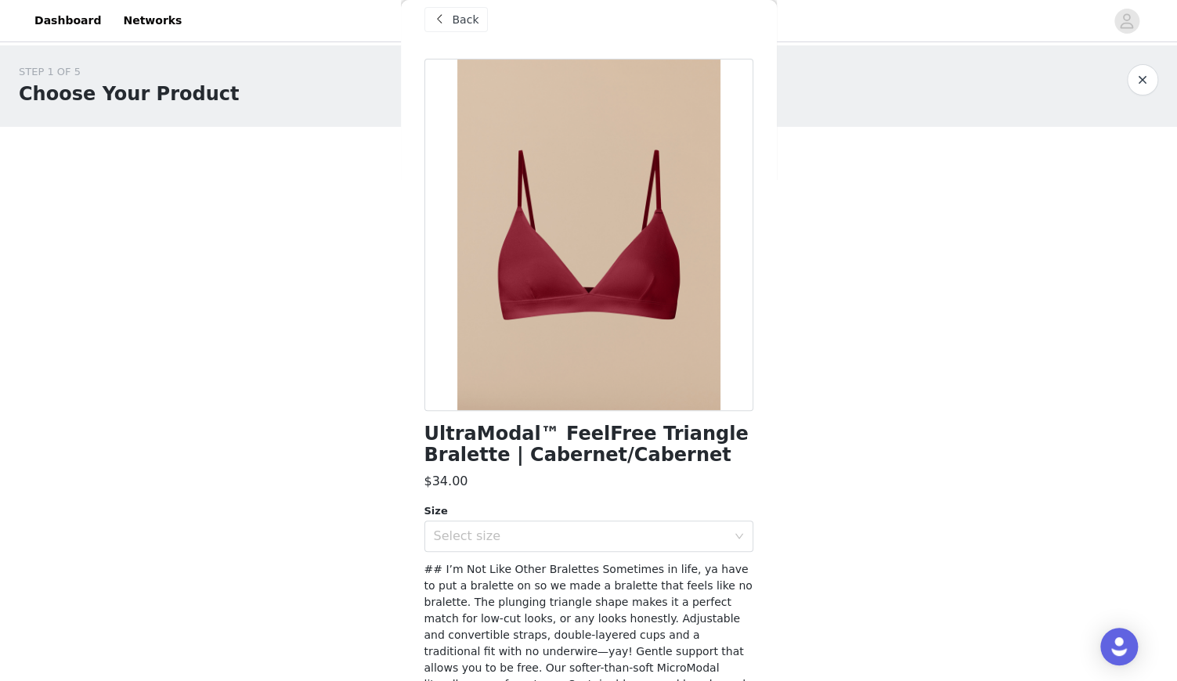
scroll to position [171, 0]
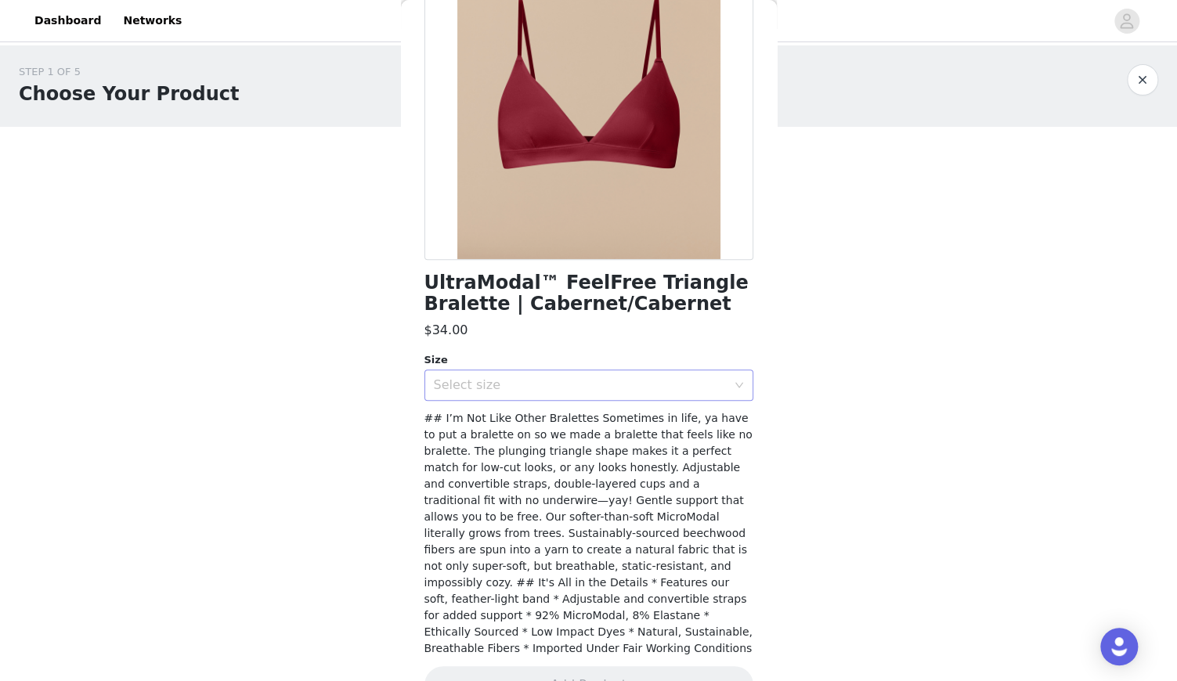
click at [573, 387] on div "Select size" at bounding box center [580, 386] width 293 height 16
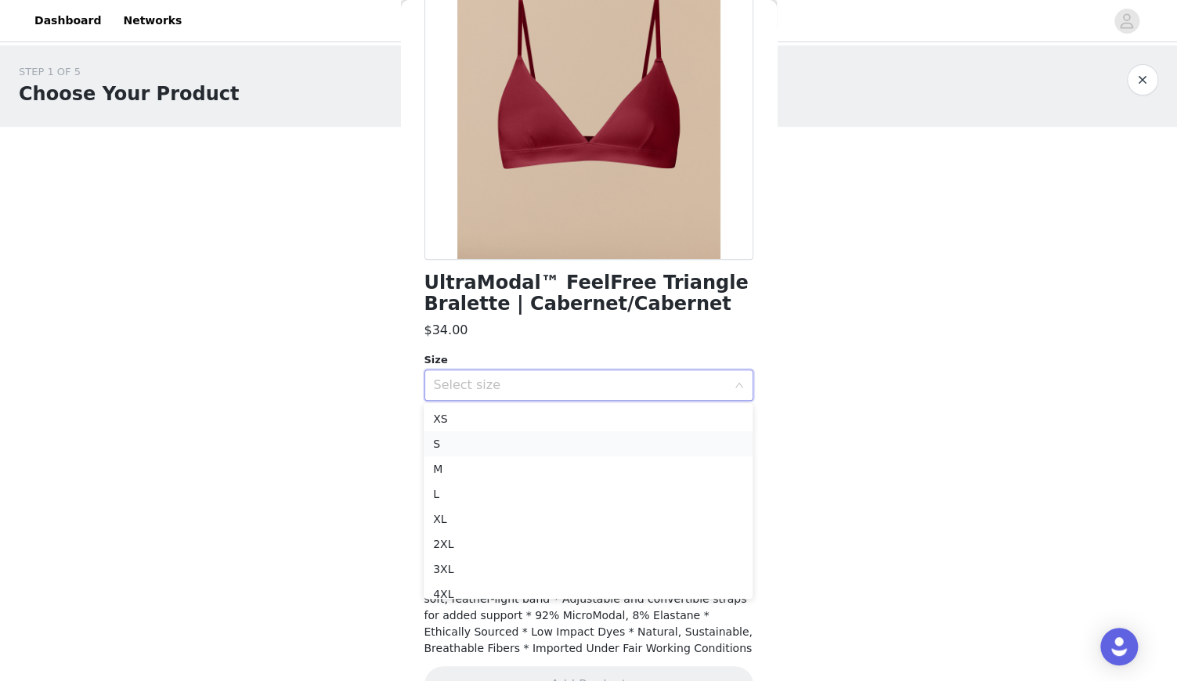
click at [550, 447] on li "S" at bounding box center [588, 444] width 329 height 25
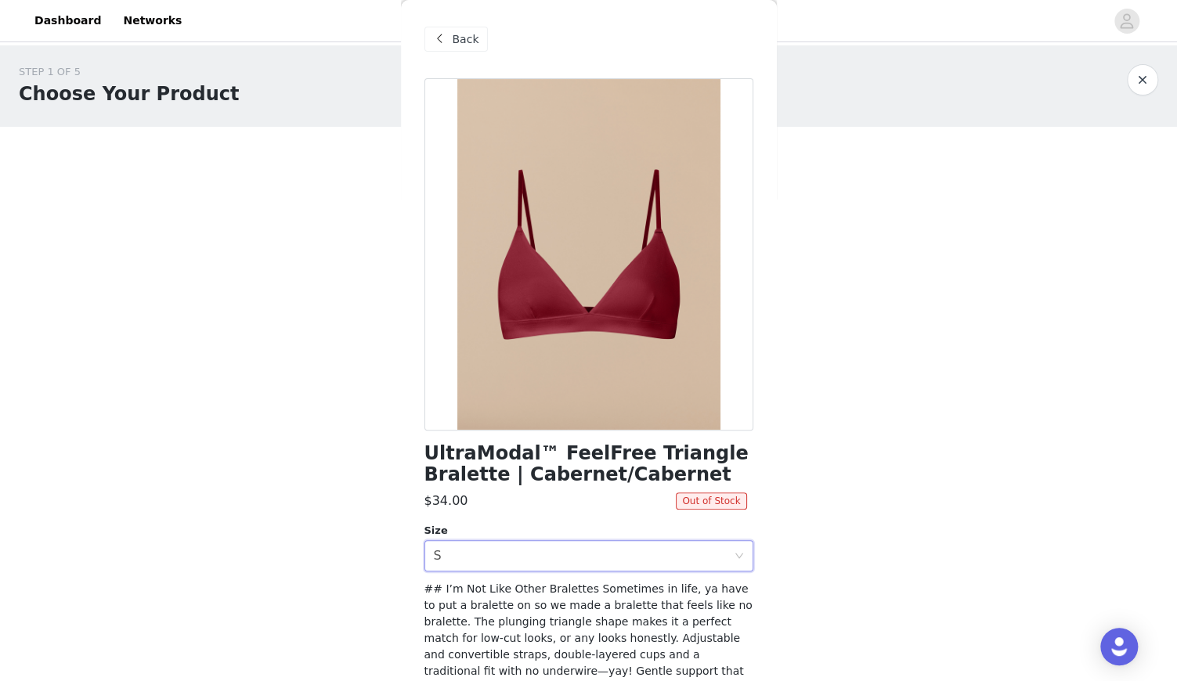
scroll to position [0, 0]
click at [461, 40] on span "Back" at bounding box center [466, 39] width 27 height 16
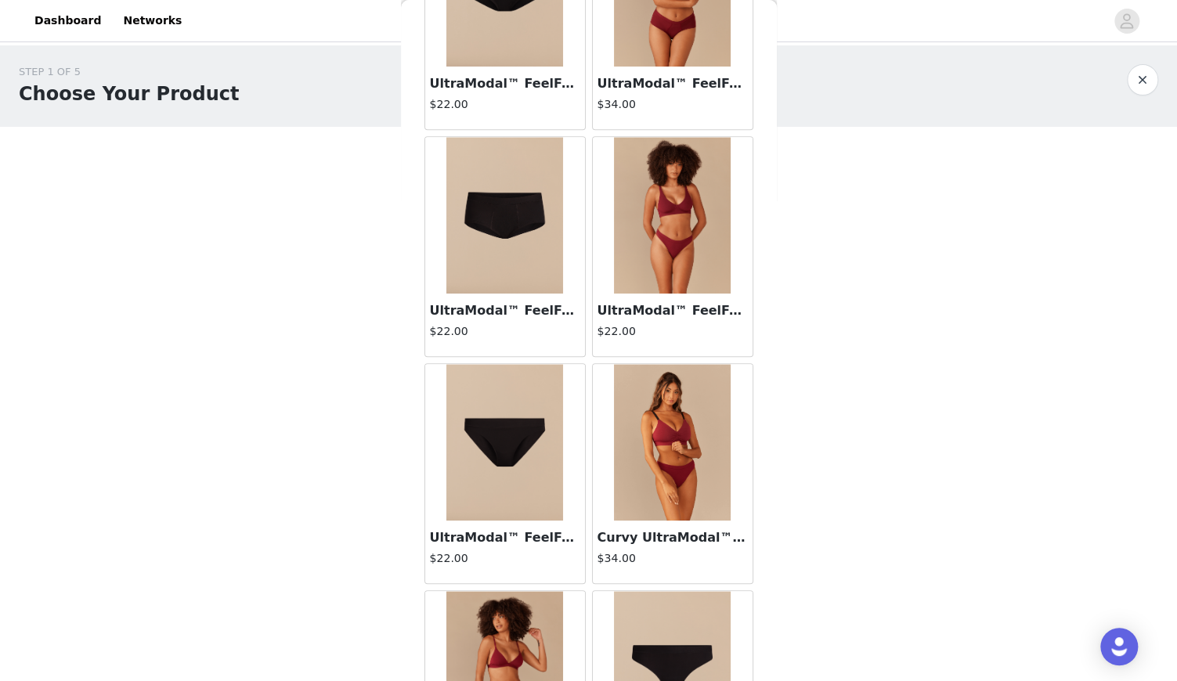
scroll to position [443, 0]
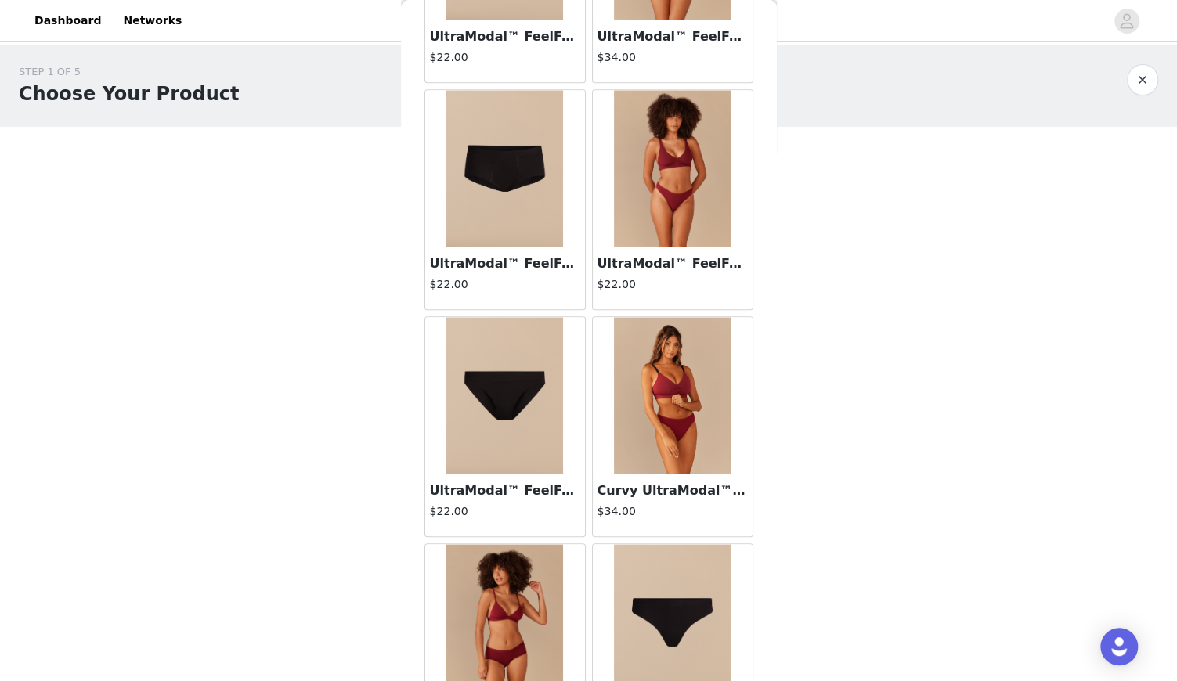
click at [699, 182] on img at bounding box center [672, 168] width 117 height 157
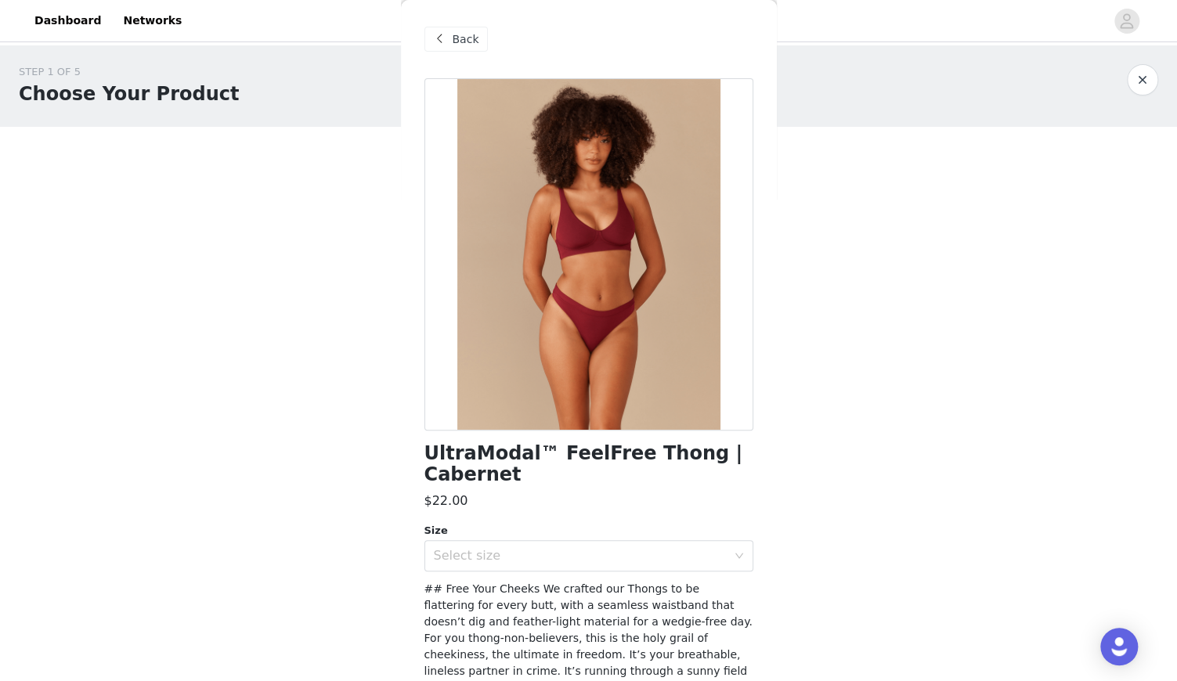
scroll to position [0, 0]
click at [460, 38] on span "Back" at bounding box center [466, 39] width 27 height 16
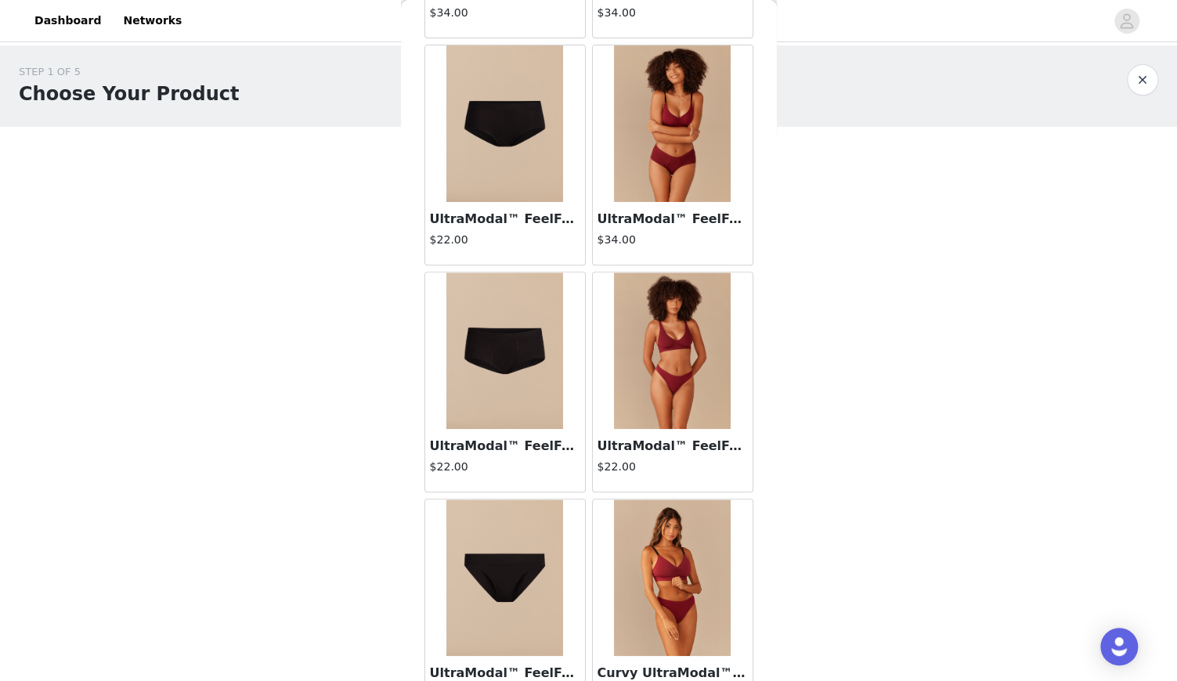
scroll to position [261, 0]
click at [678, 373] on img at bounding box center [672, 351] width 117 height 157
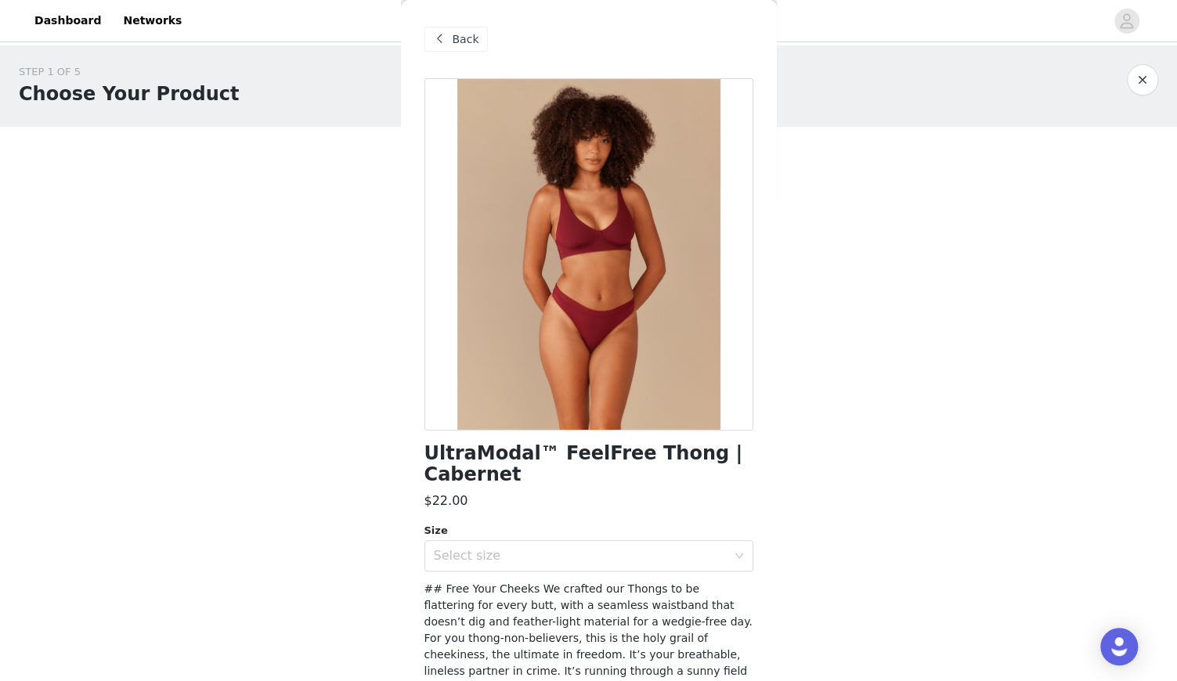
scroll to position [0, 0]
click at [453, 42] on span "Back" at bounding box center [466, 39] width 27 height 16
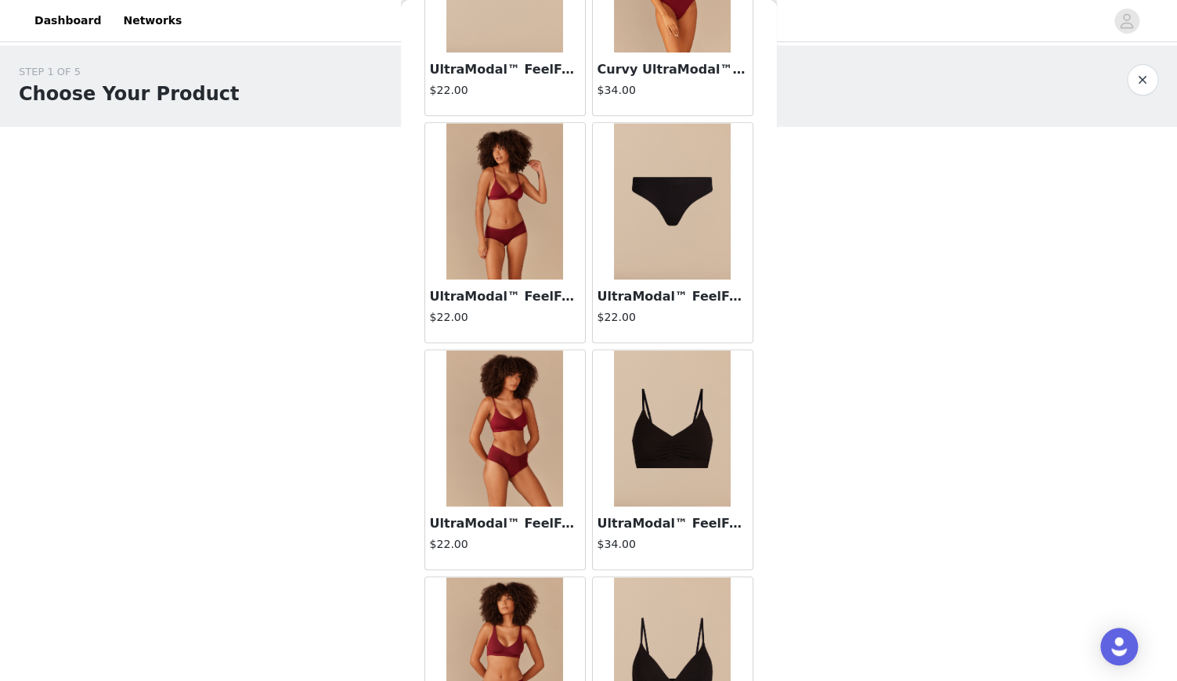
scroll to position [951, 0]
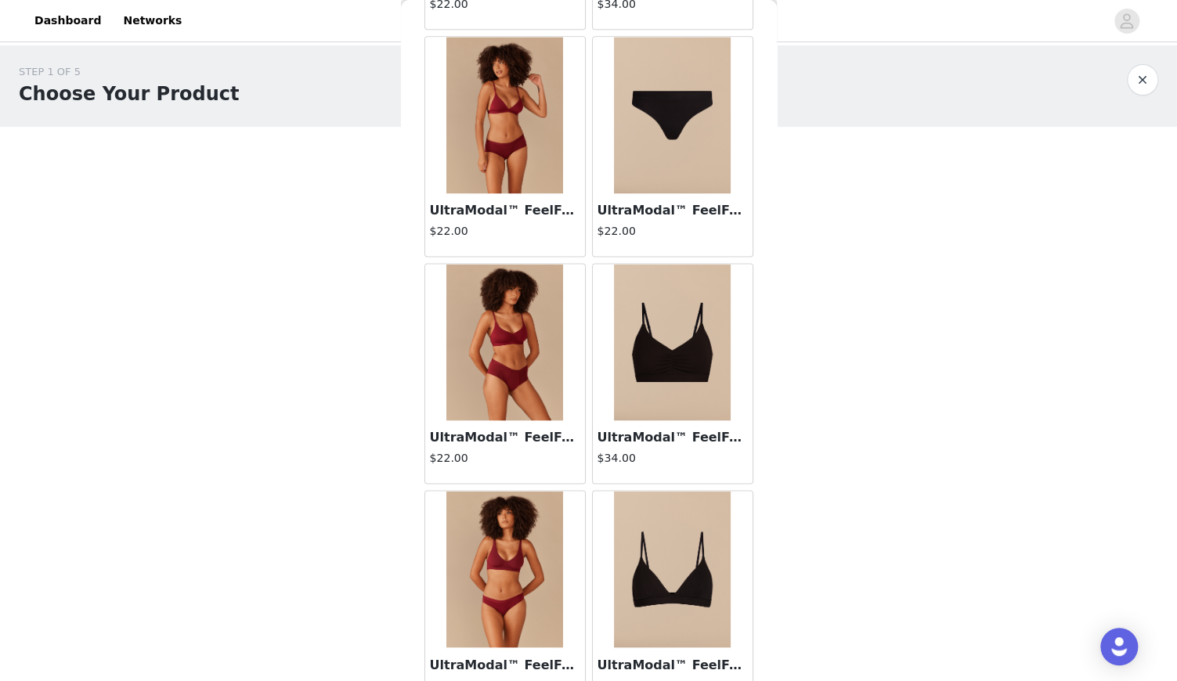
click at [520, 350] on img at bounding box center [504, 342] width 117 height 157
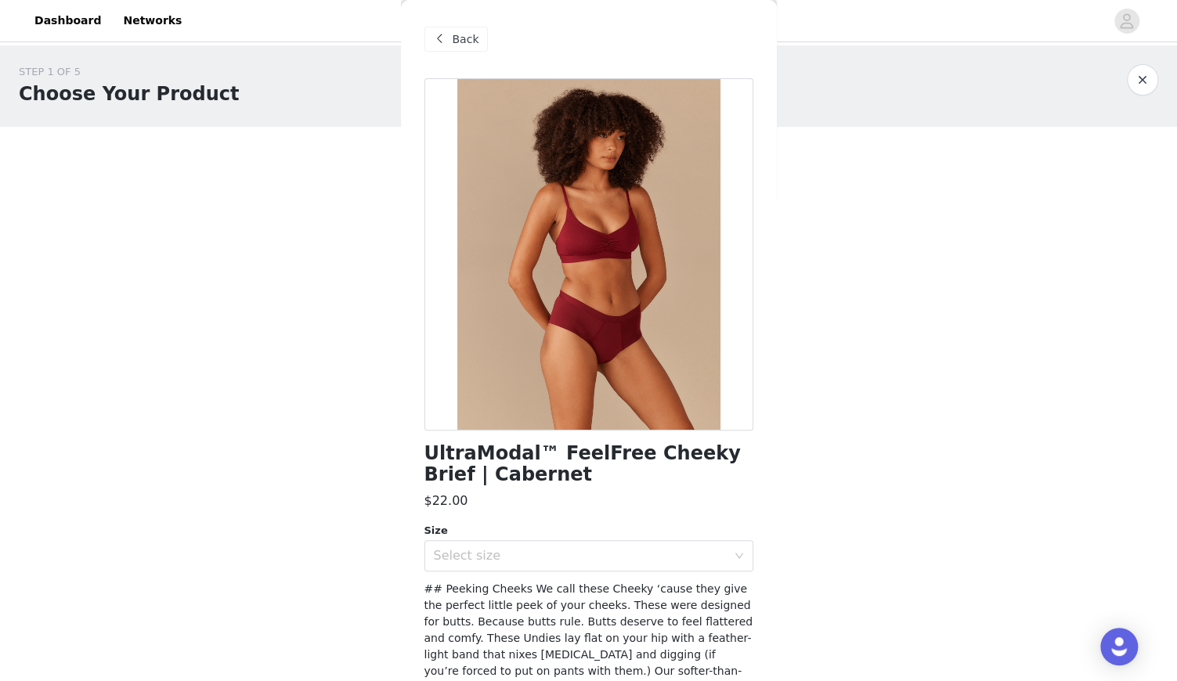
scroll to position [0, 0]
click at [453, 43] on span "Back" at bounding box center [466, 39] width 27 height 16
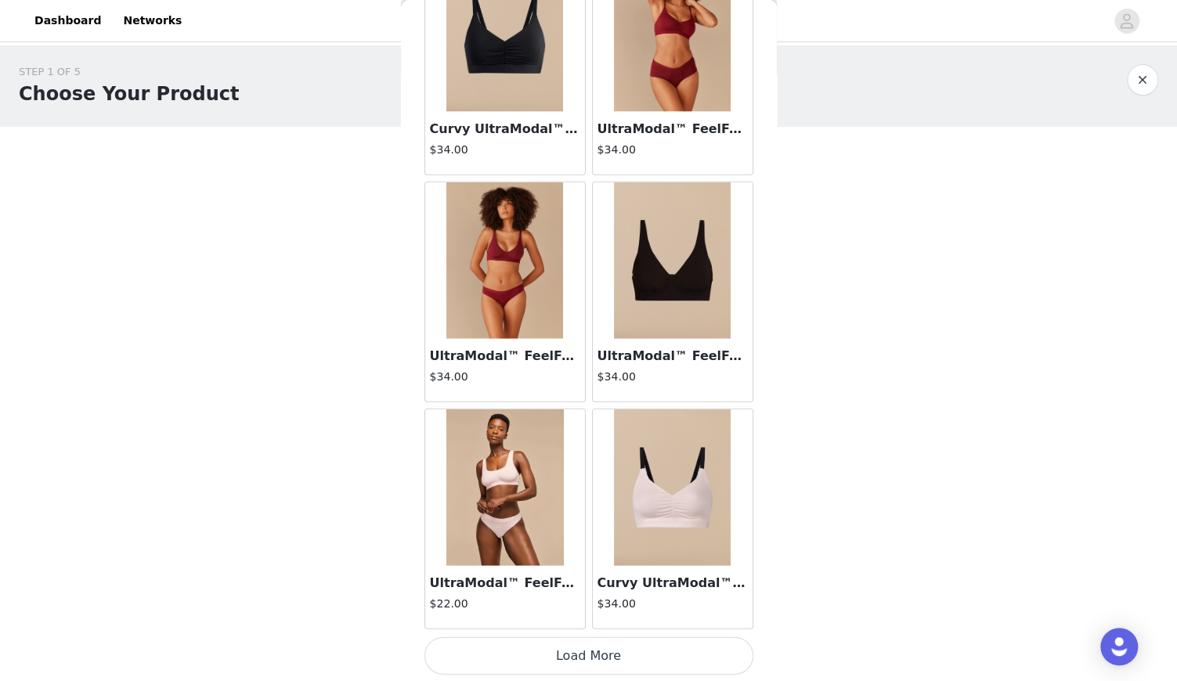
click at [528, 279] on img at bounding box center [504, 260] width 117 height 157
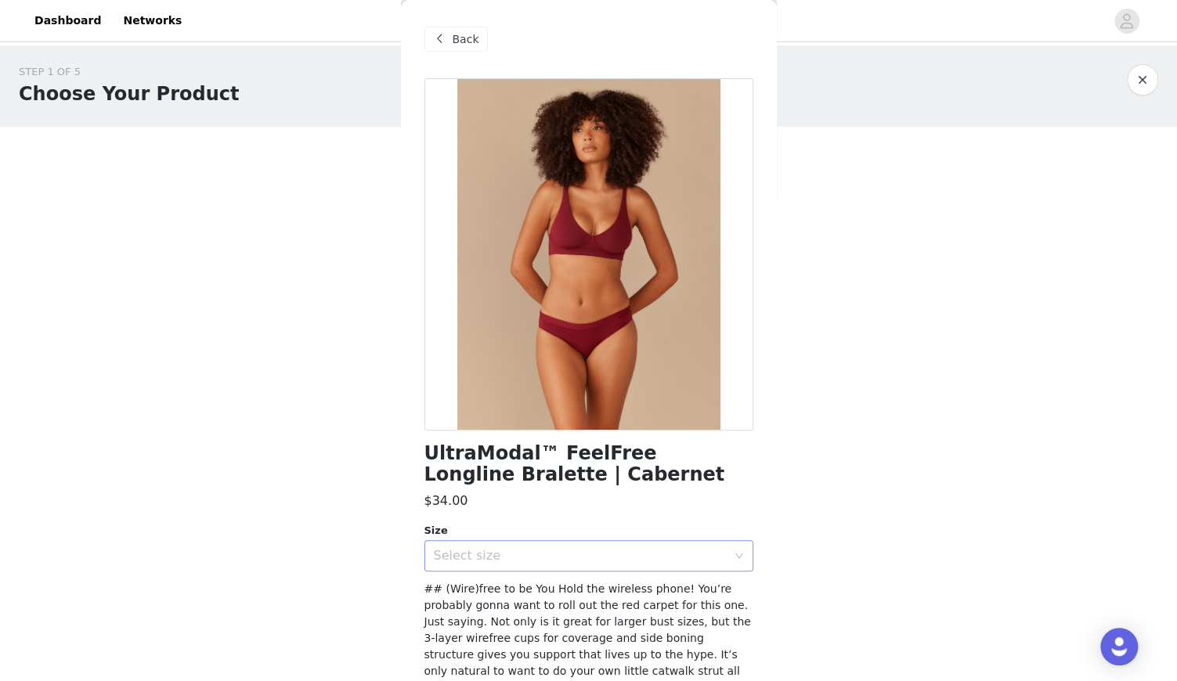
click at [511, 555] on div "Select size" at bounding box center [580, 556] width 293 height 16
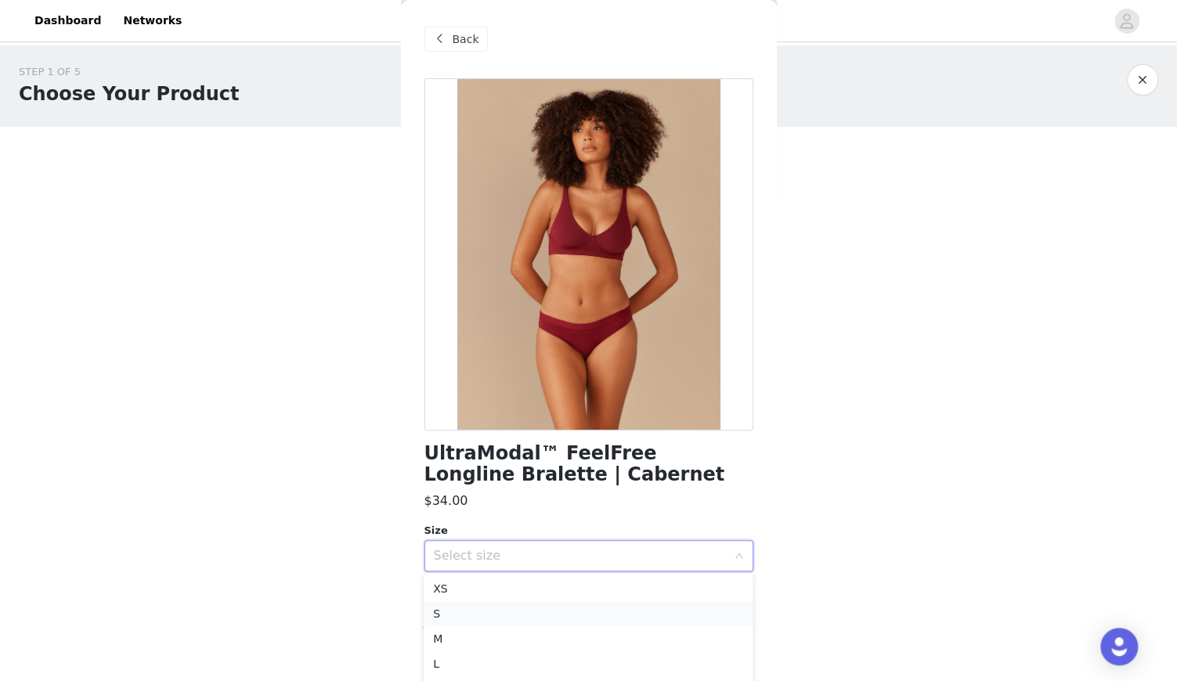
click at [499, 609] on li "S" at bounding box center [588, 614] width 329 height 25
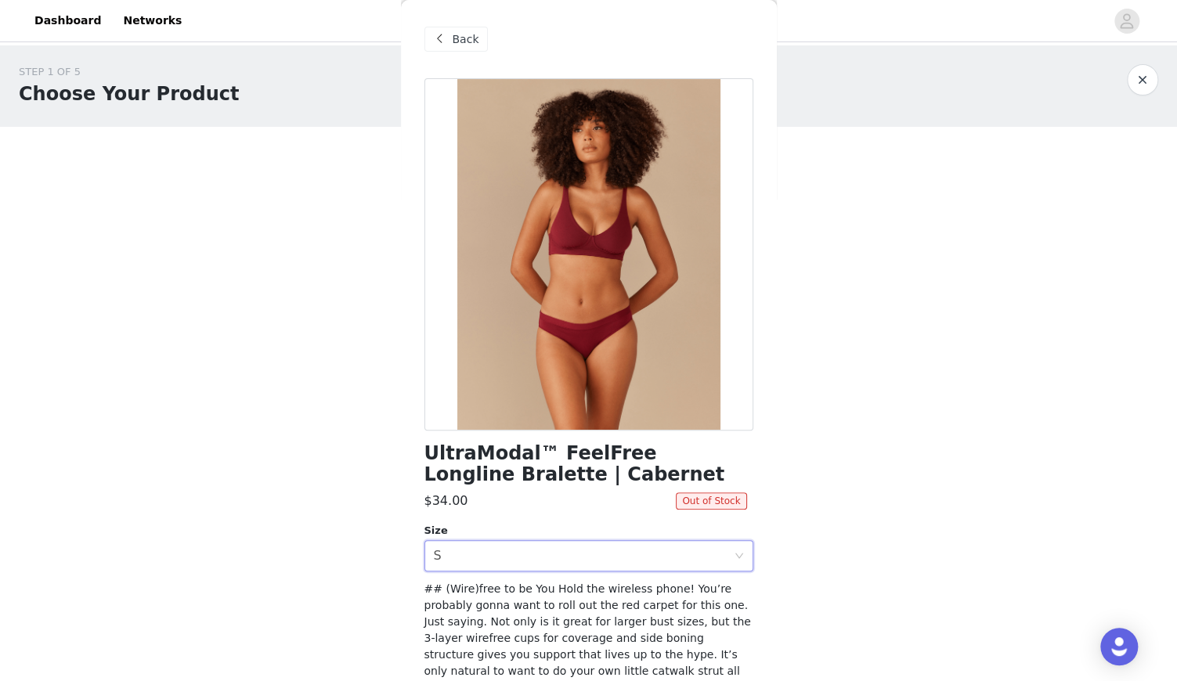
click at [796, 479] on body "Dashboard Networks STEP 1 OF 5 Choose Your Product Please select two products f…" at bounding box center [588, 340] width 1177 height 681
click at [457, 37] on span "Back" at bounding box center [466, 39] width 27 height 16
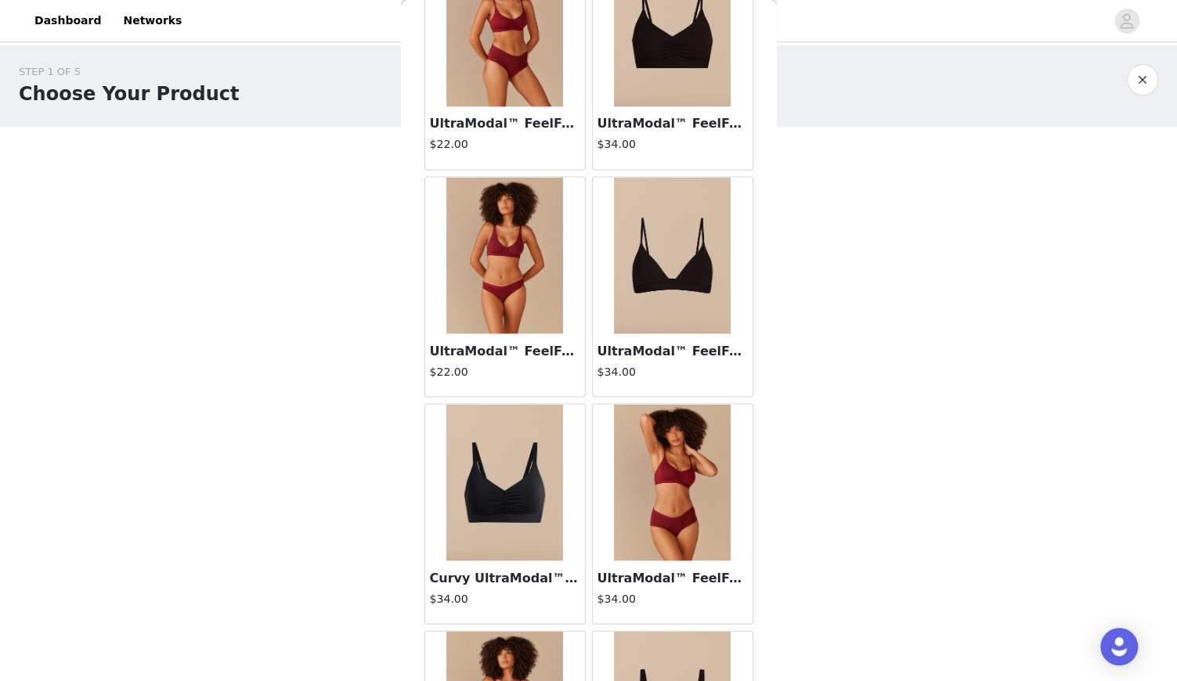
scroll to position [1259, 0]
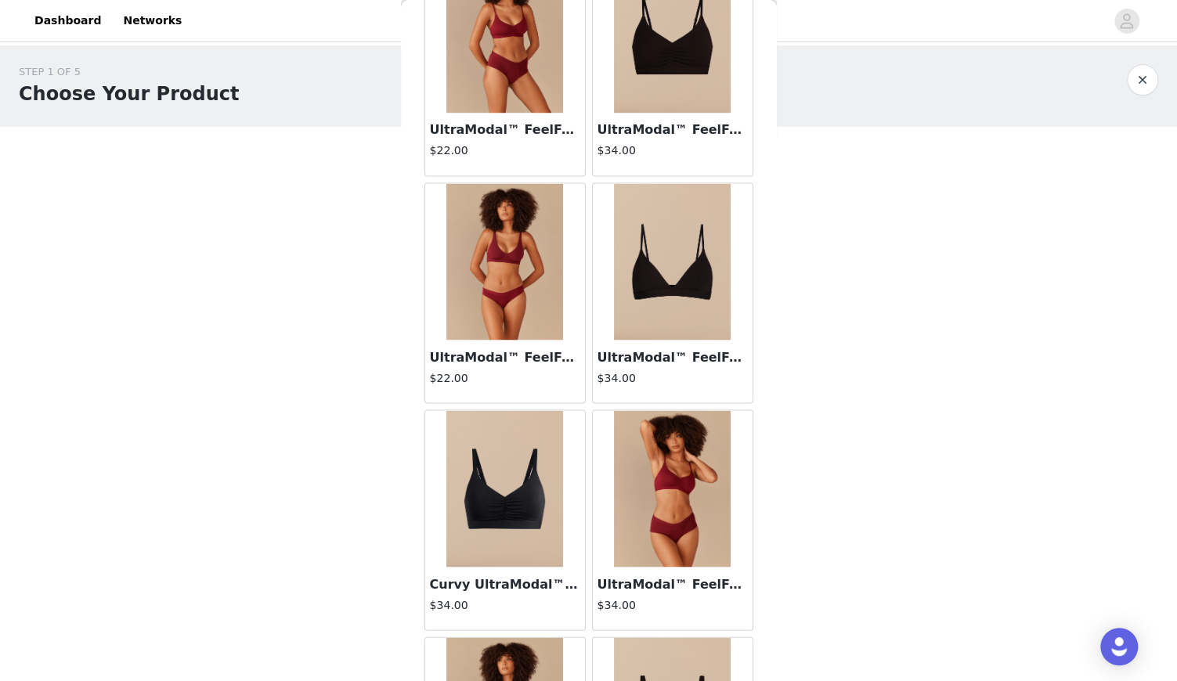
click at [689, 514] on img at bounding box center [672, 488] width 117 height 157
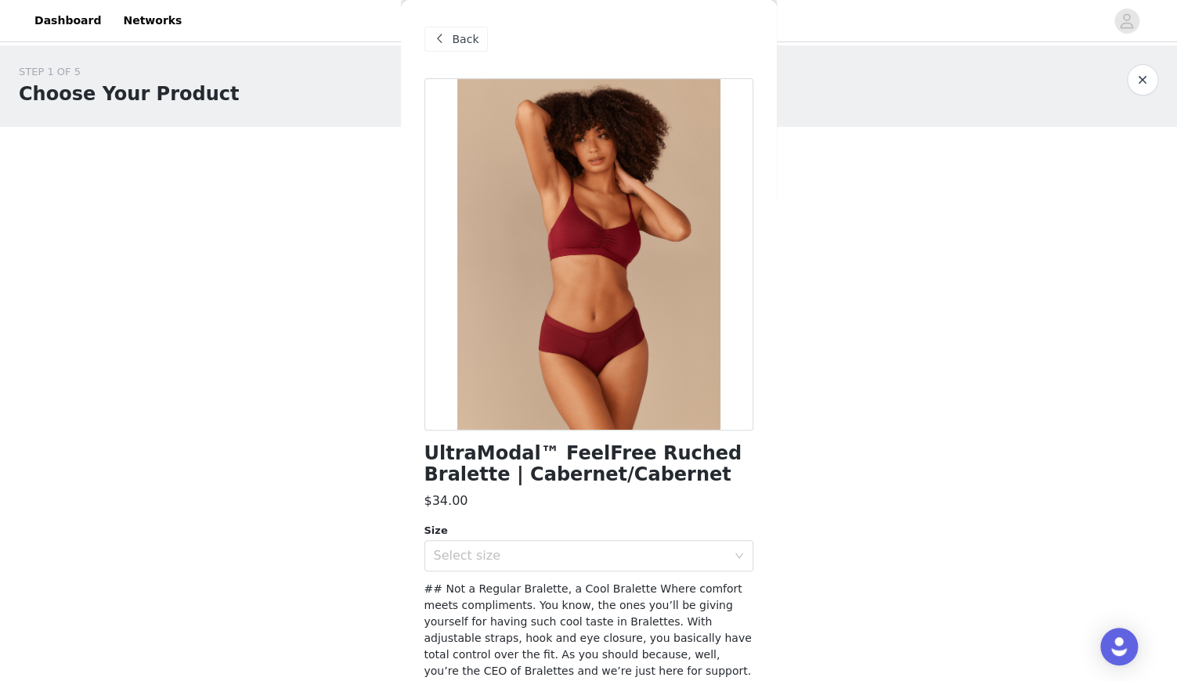
scroll to position [-2, 0]
click at [450, 36] on div "Back" at bounding box center [456, 39] width 63 height 25
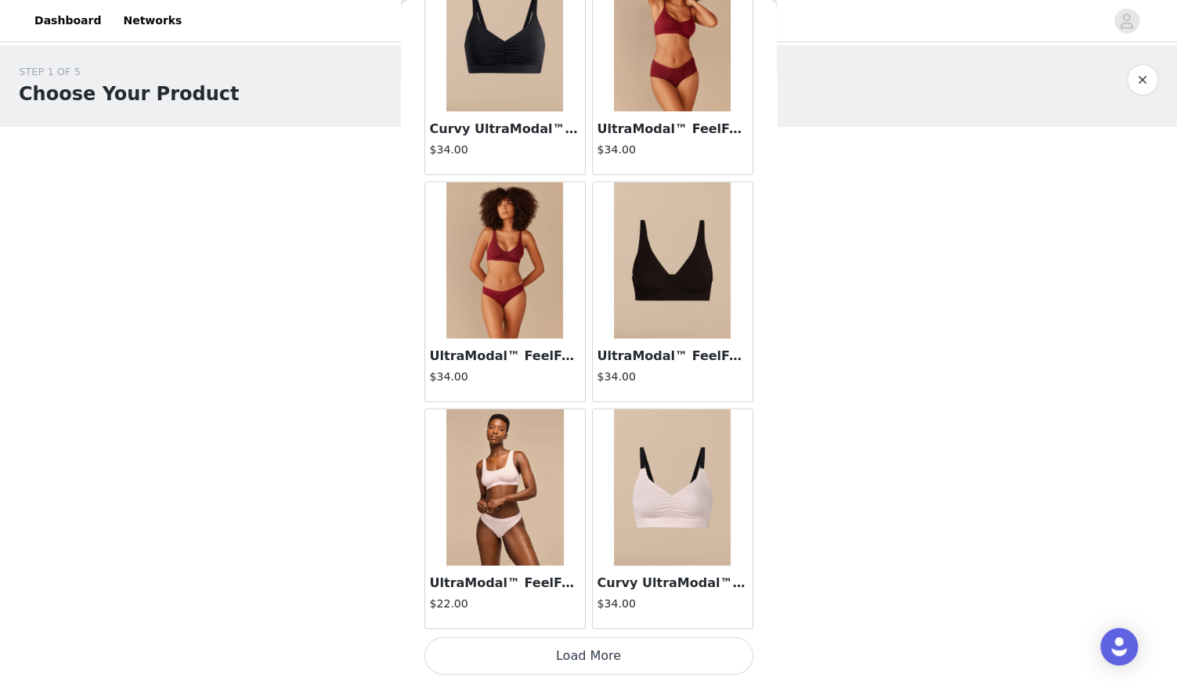
click at [578, 652] on button "Load More" at bounding box center [589, 657] width 329 height 38
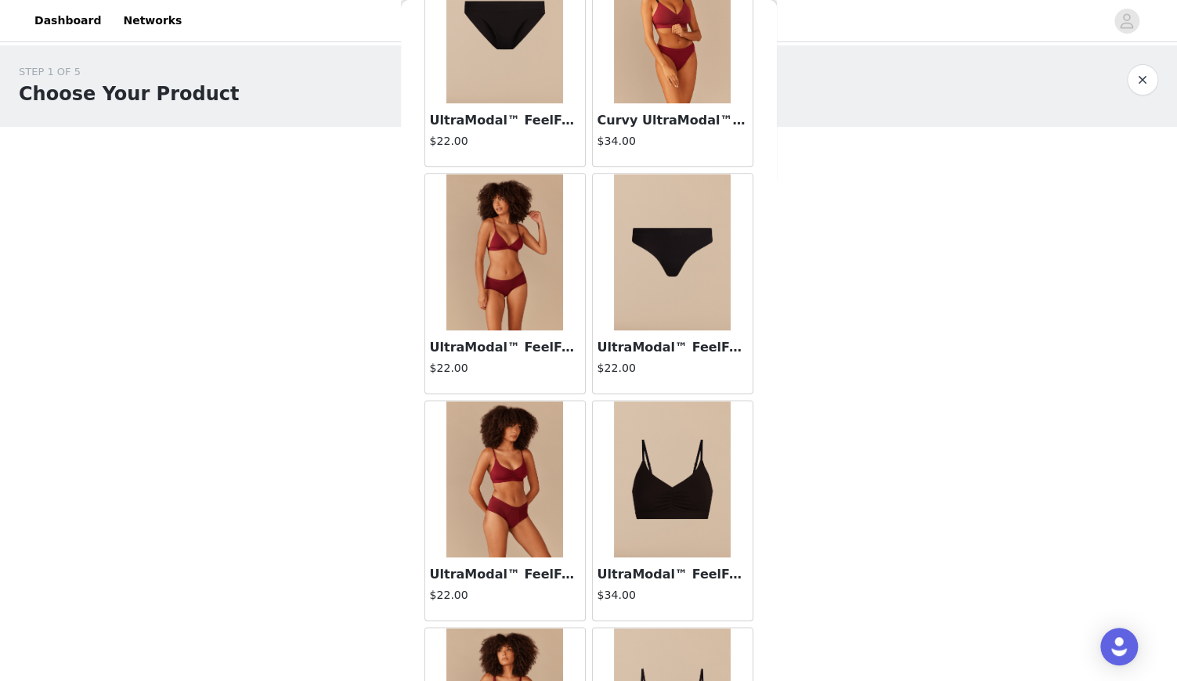
scroll to position [821, 0]
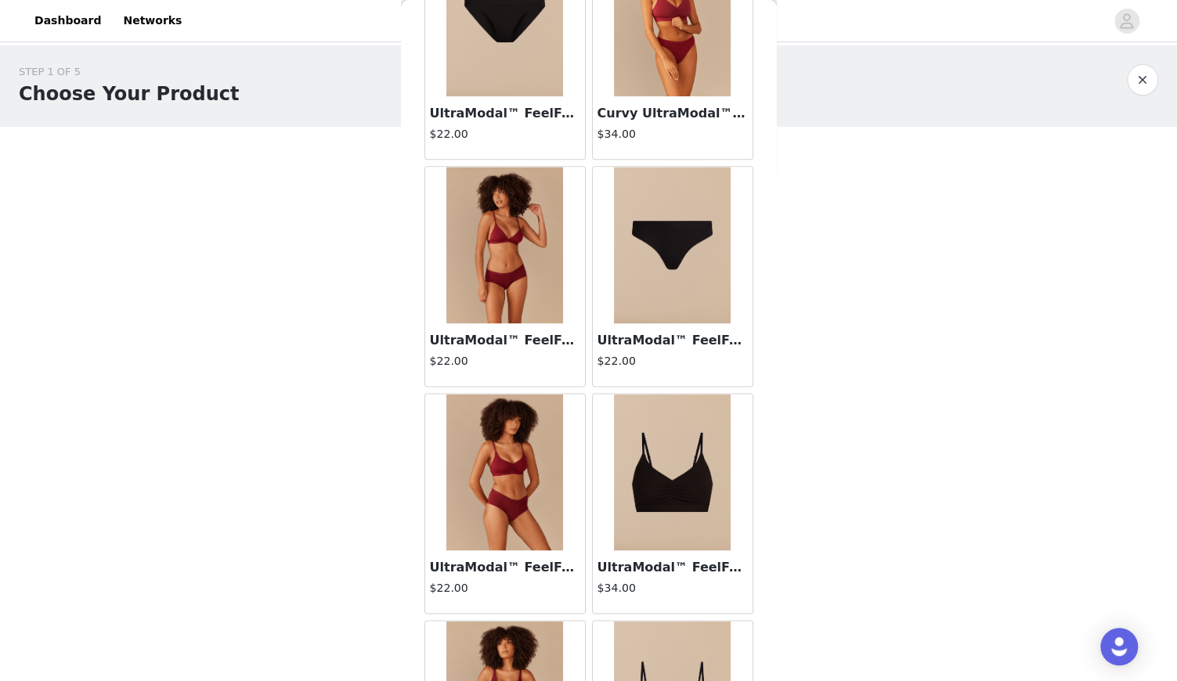
click at [520, 457] on img at bounding box center [504, 472] width 117 height 157
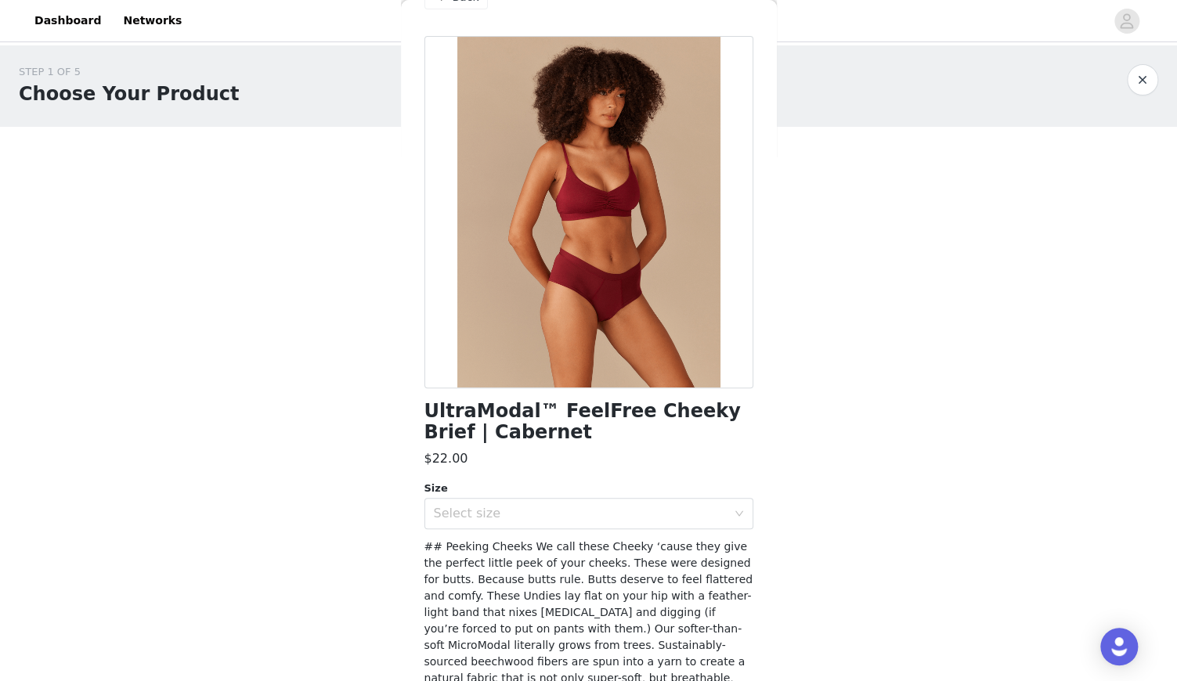
scroll to position [70, 0]
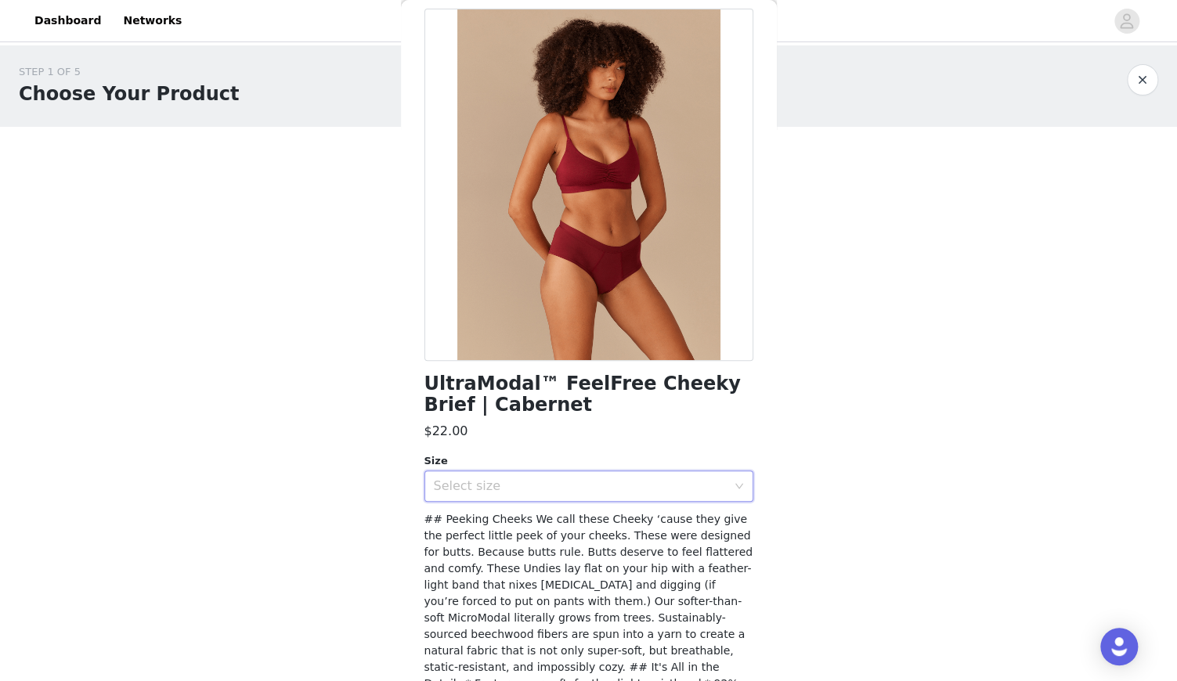
click at [484, 493] on div "Select size" at bounding box center [584, 487] width 300 height 30
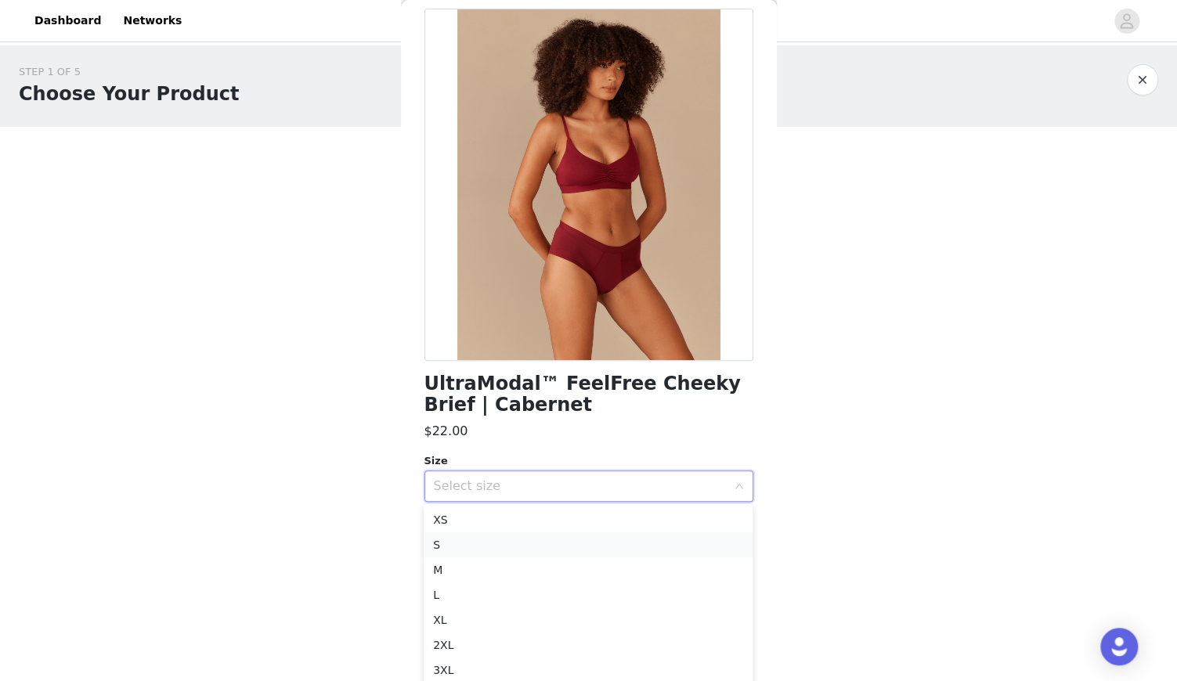
click at [475, 547] on li "S" at bounding box center [588, 545] width 329 height 25
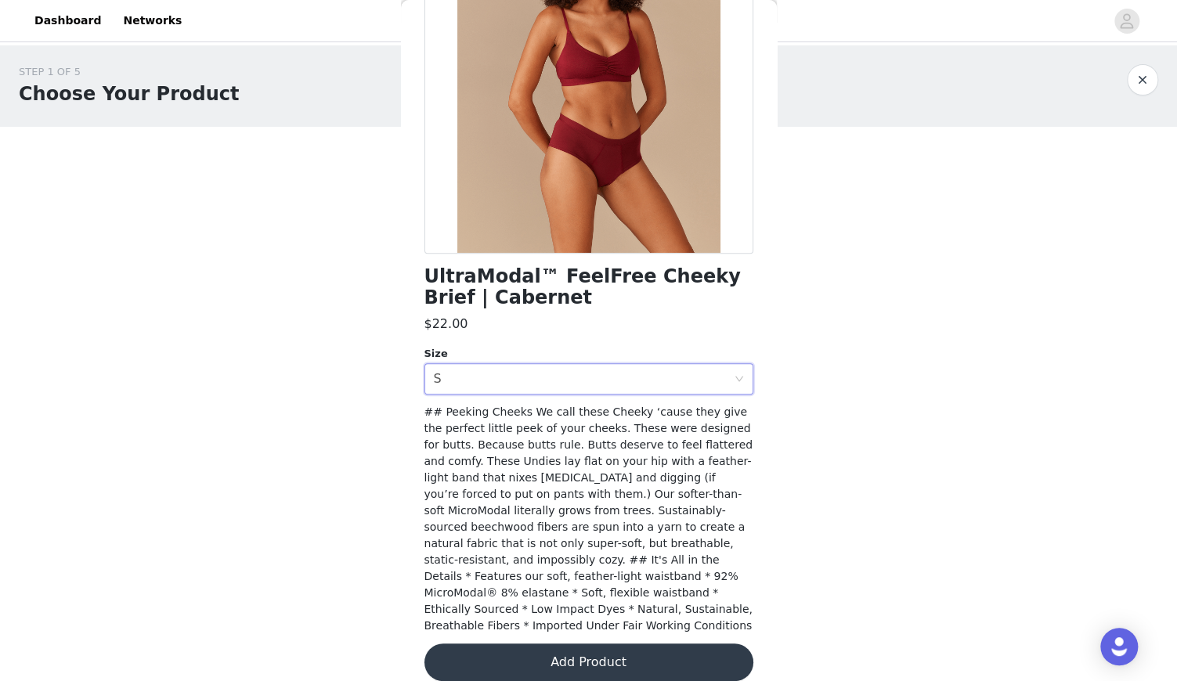
click at [563, 645] on button "Add Product" at bounding box center [589, 663] width 329 height 38
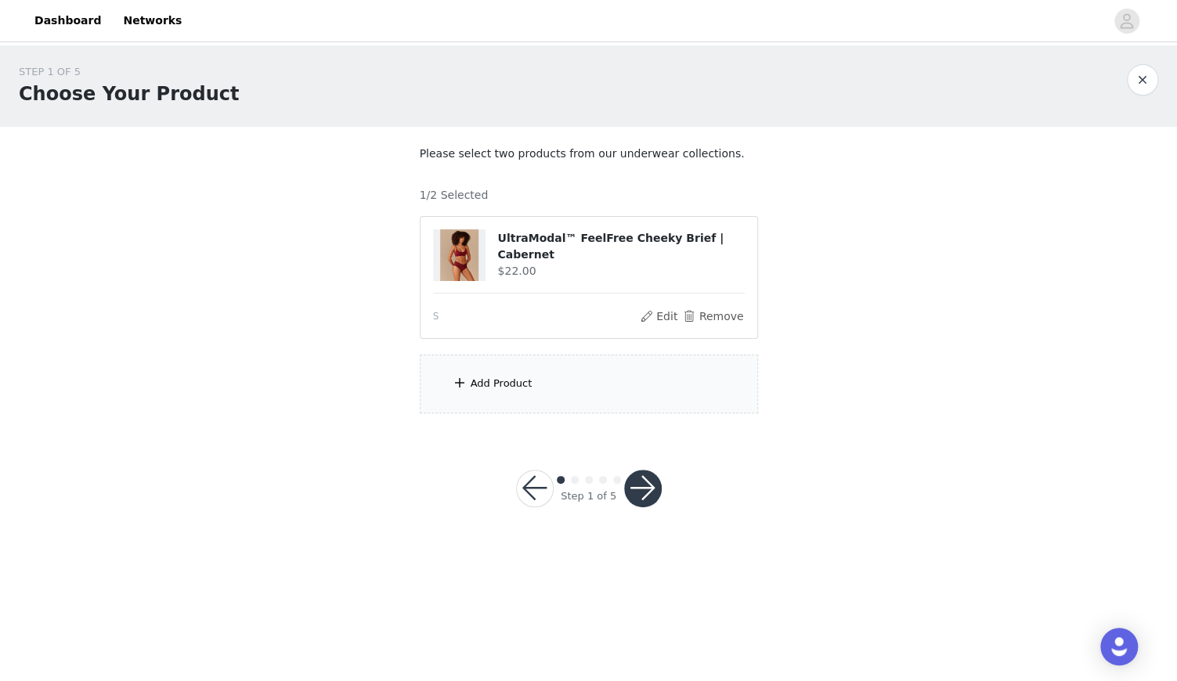
click at [473, 385] on div "Add Product" at bounding box center [502, 384] width 62 height 16
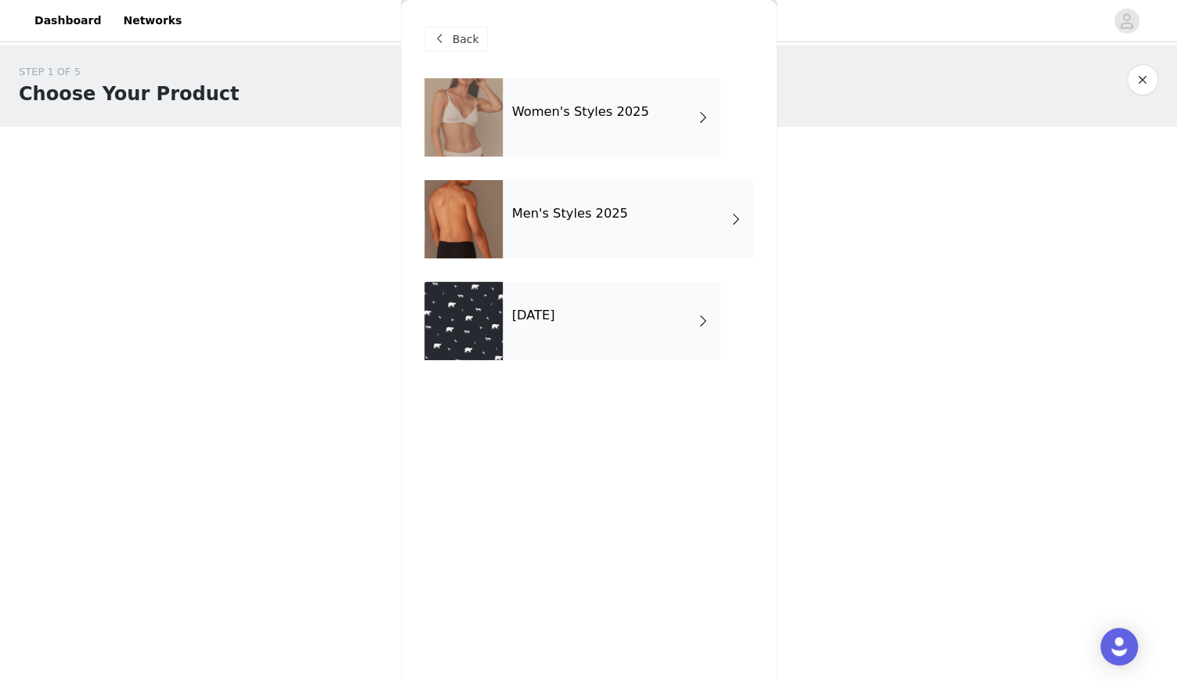
click at [618, 107] on h4 "Women's Styles 2025" at bounding box center [580, 112] width 137 height 14
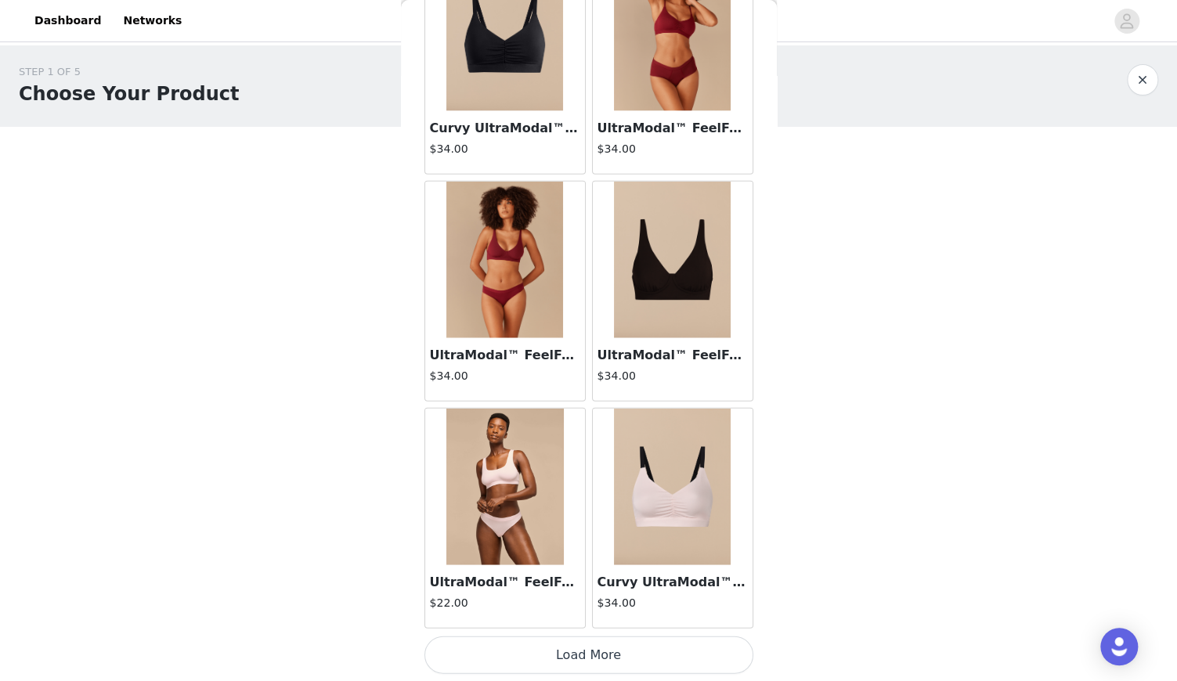
scroll to position [1714, 0]
click at [580, 660] on button "Load More" at bounding box center [589, 657] width 329 height 38
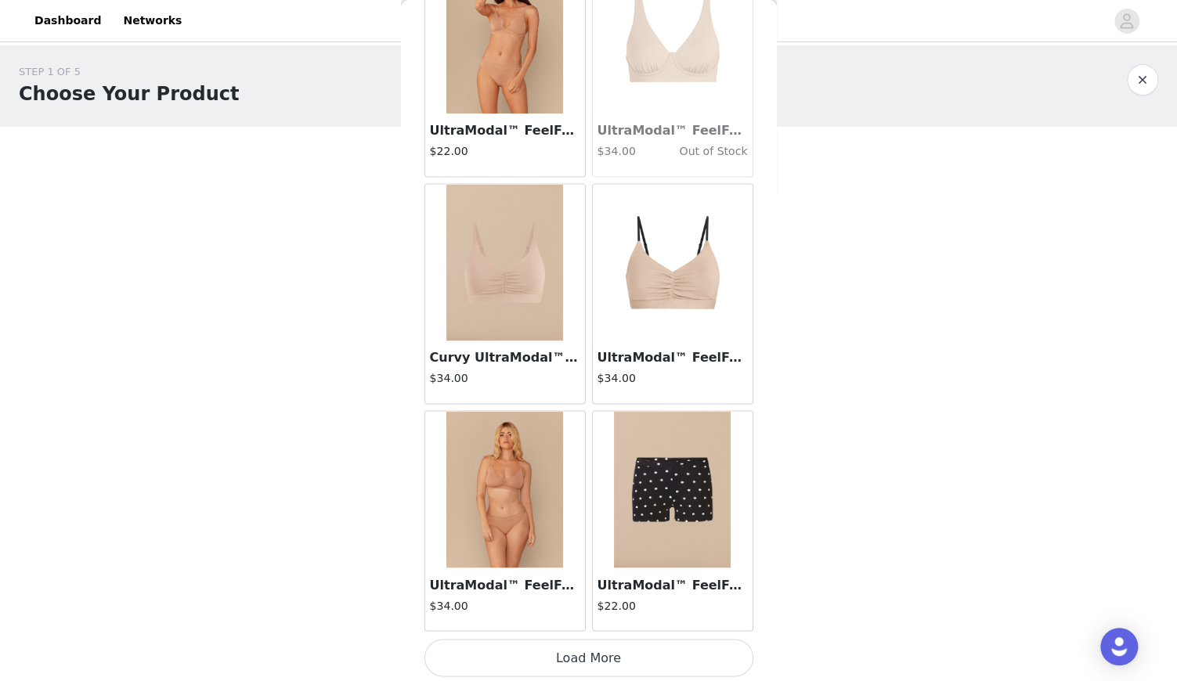
scroll to position [0, 0]
click at [570, 652] on button "Load More" at bounding box center [589, 658] width 329 height 38
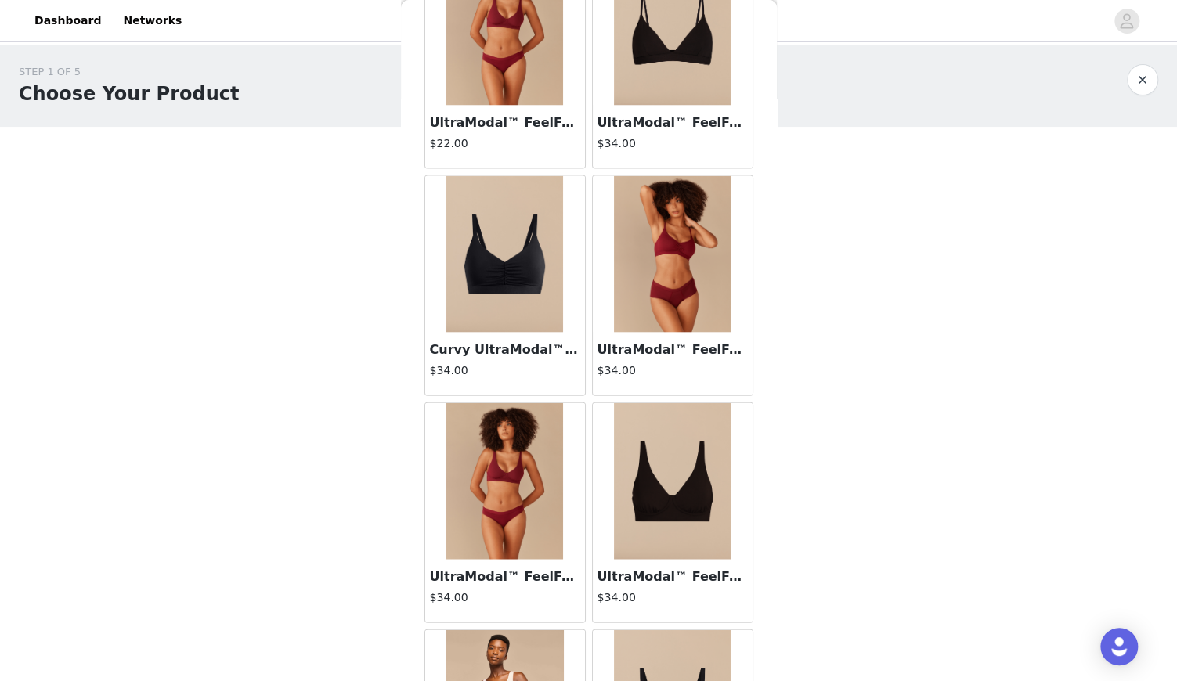
scroll to position [1480, 0]
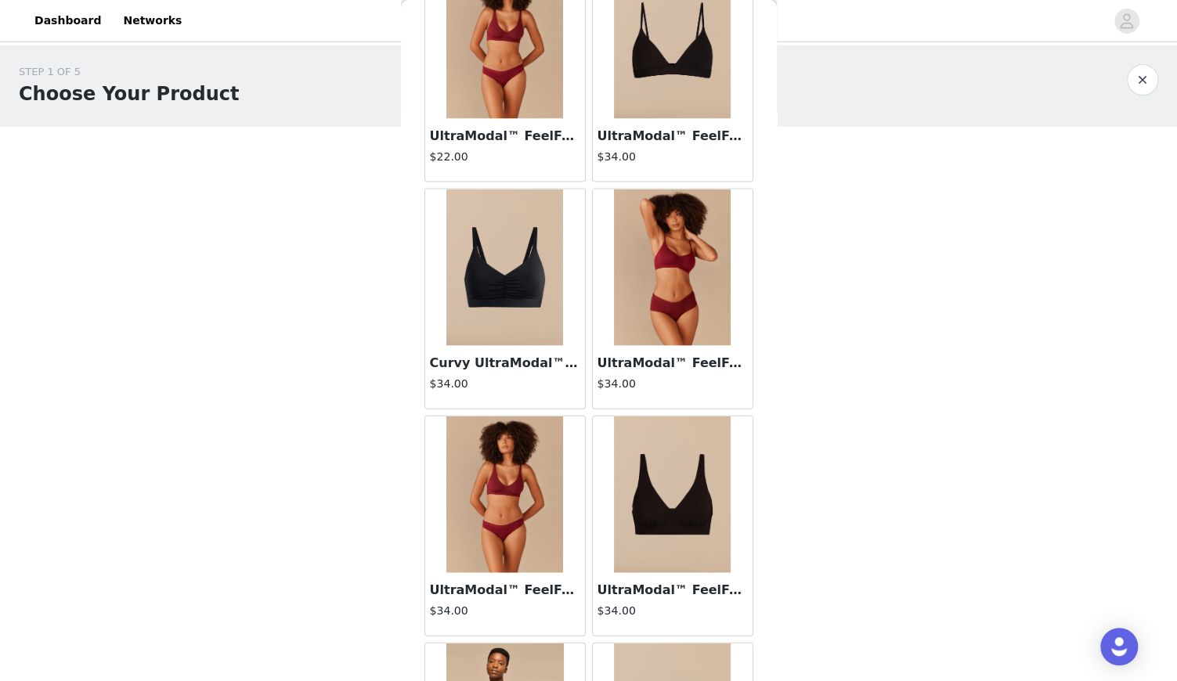
click at [671, 313] on img at bounding box center [672, 267] width 117 height 157
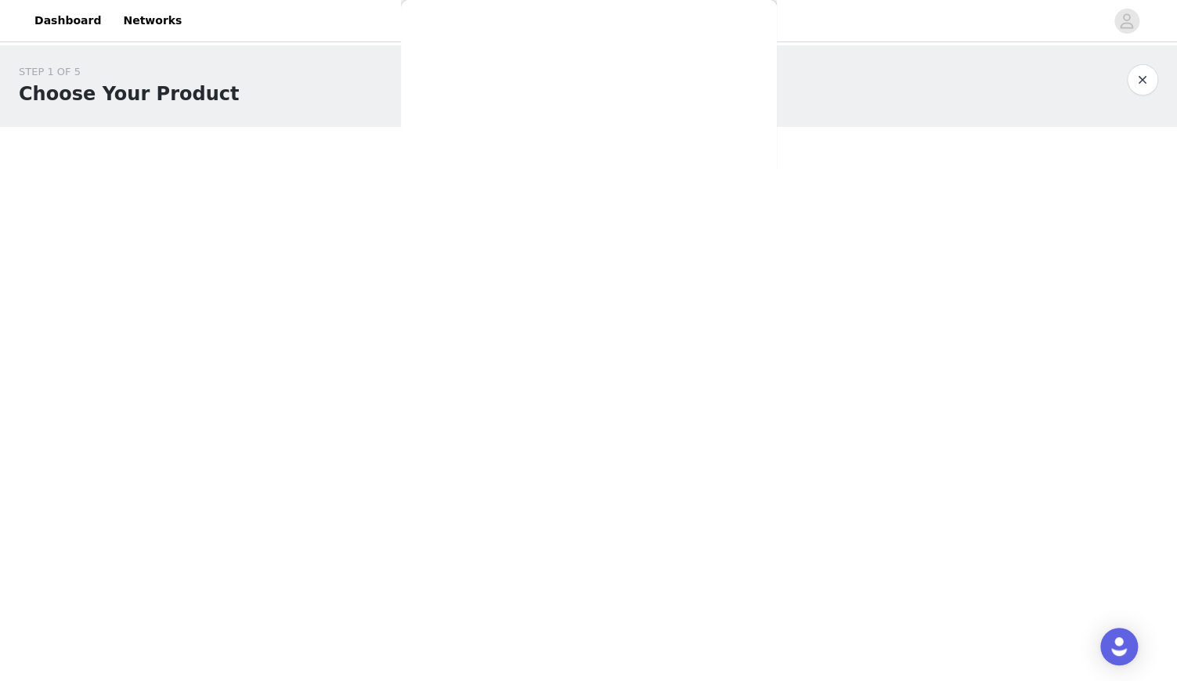
scroll to position [210, 0]
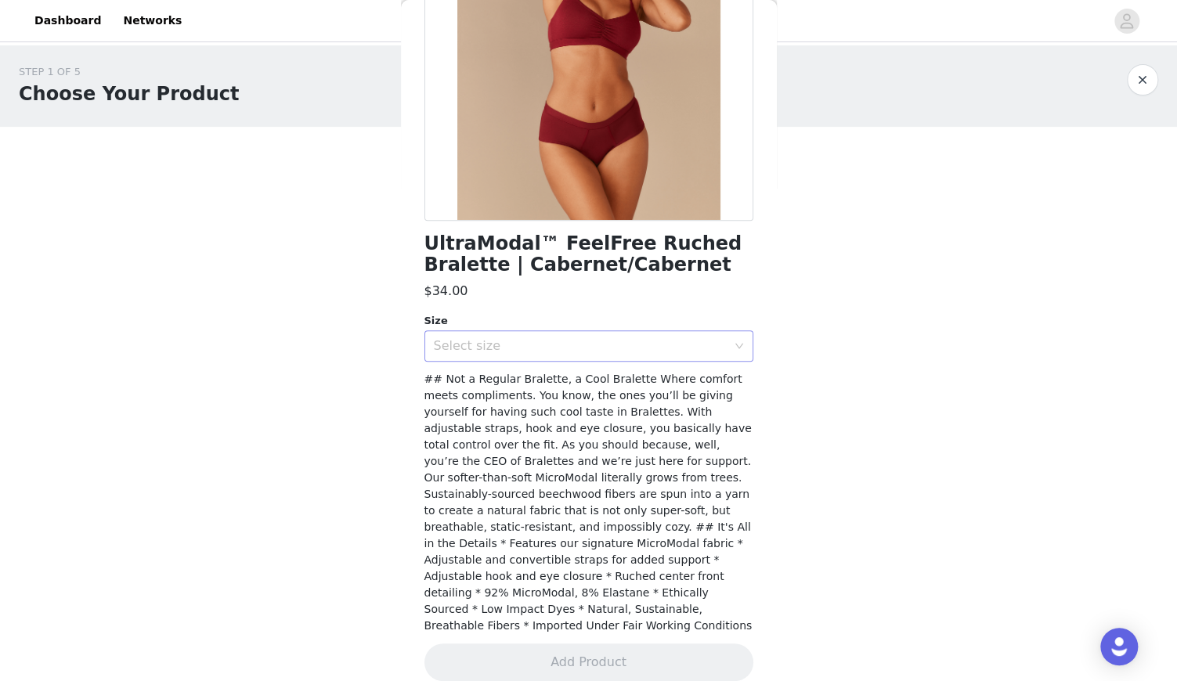
click at [648, 339] on div "Select size" at bounding box center [580, 346] width 293 height 16
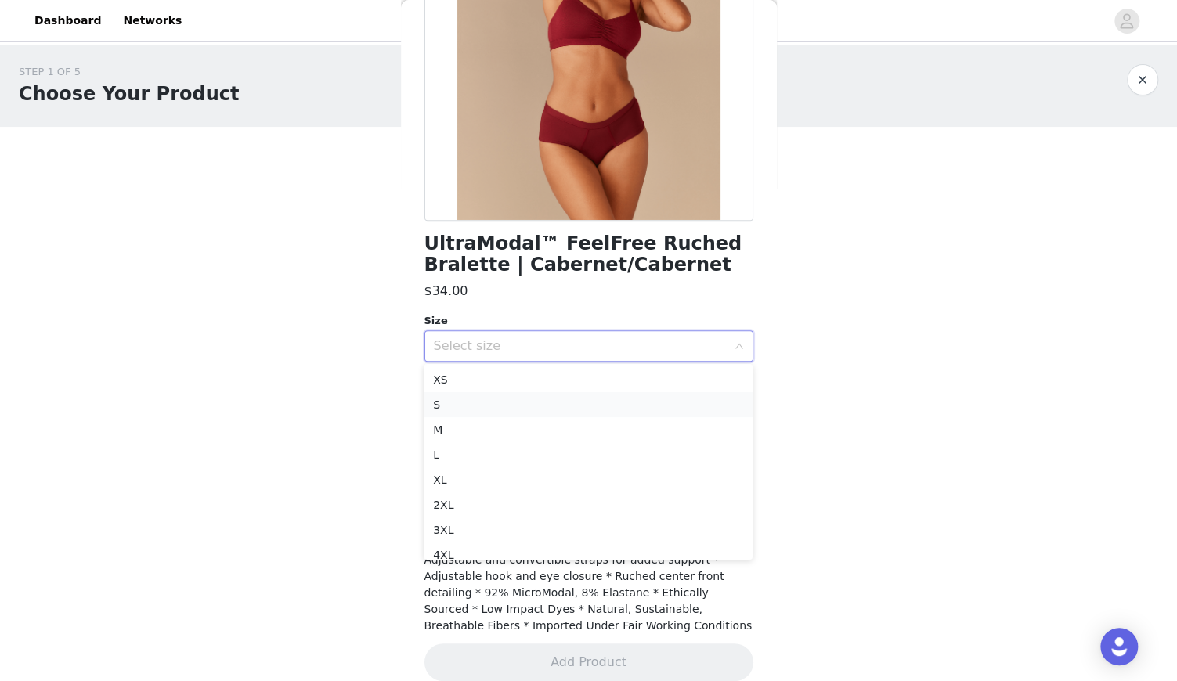
click at [572, 401] on li "S" at bounding box center [588, 404] width 329 height 25
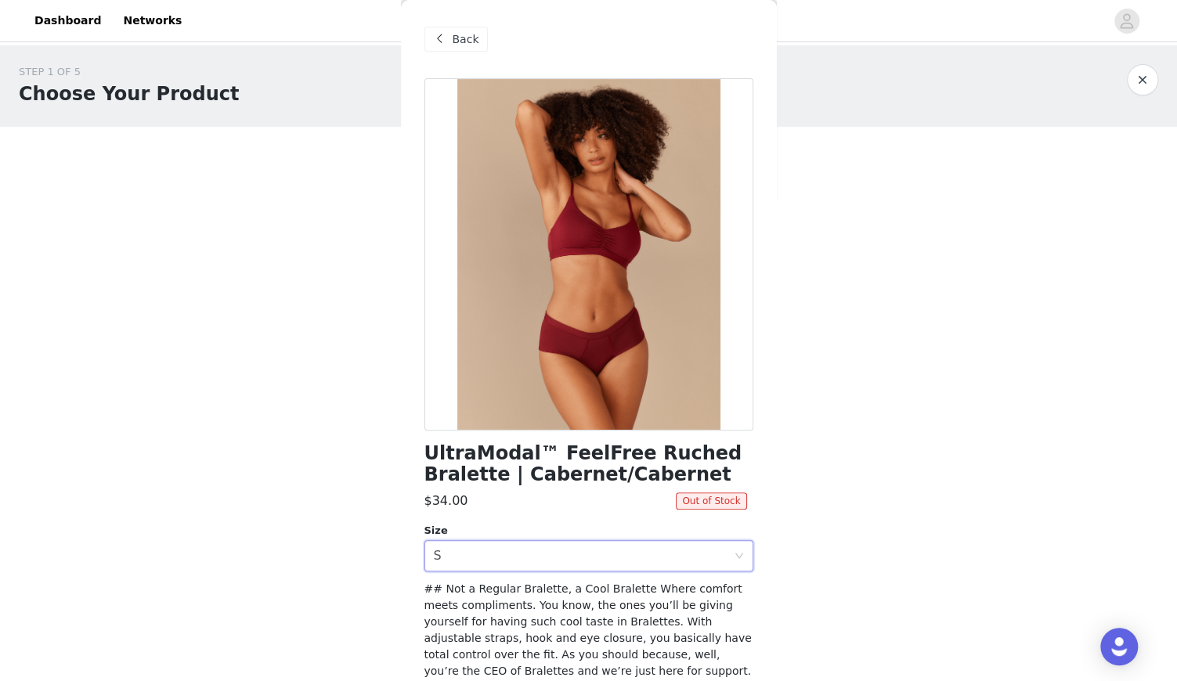
scroll to position [0, 0]
click at [469, 42] on span "Back" at bounding box center [466, 39] width 27 height 16
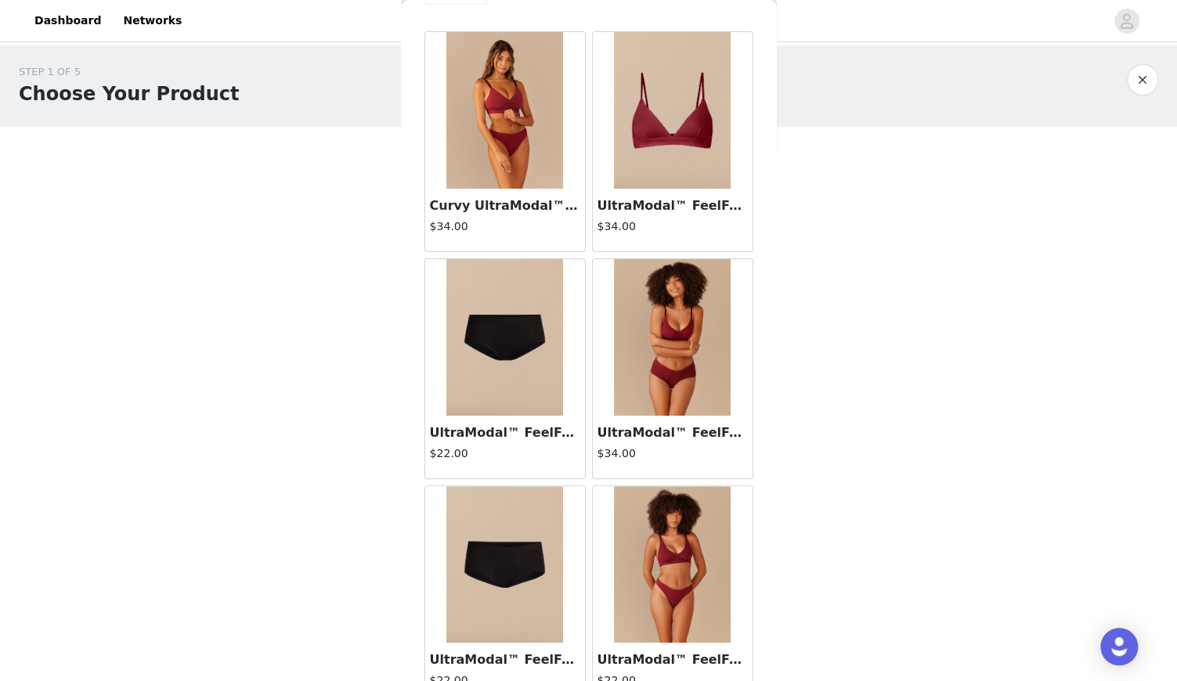
scroll to position [37, 0]
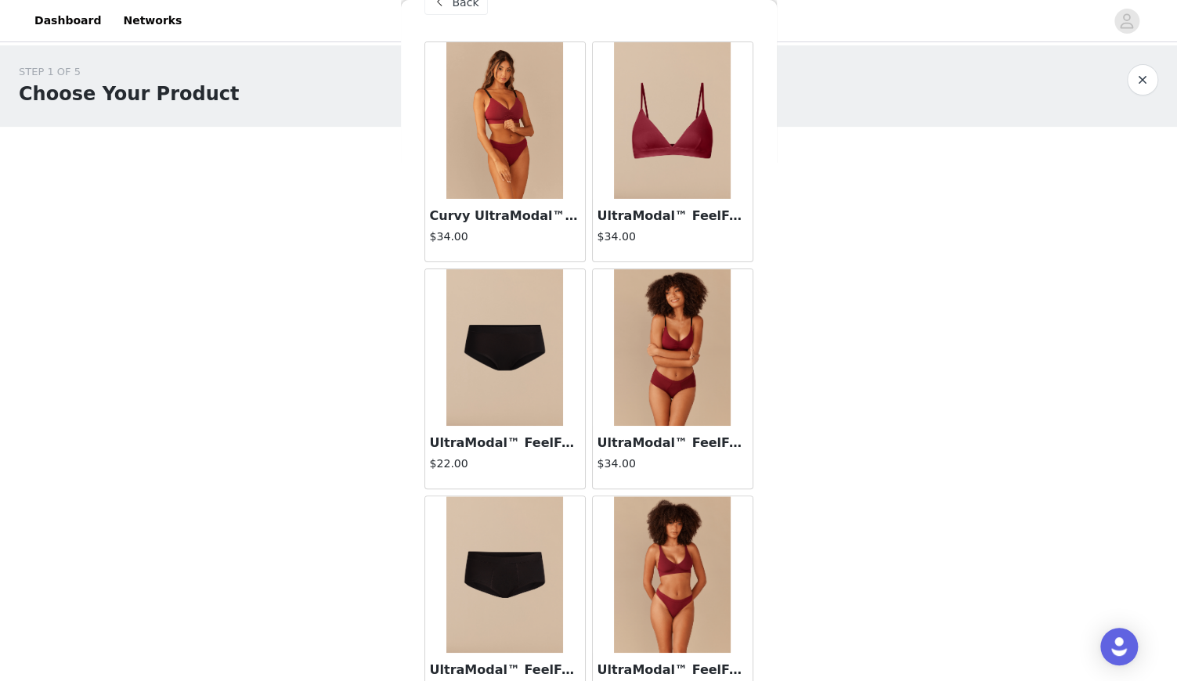
click at [539, 129] on img at bounding box center [504, 120] width 117 height 157
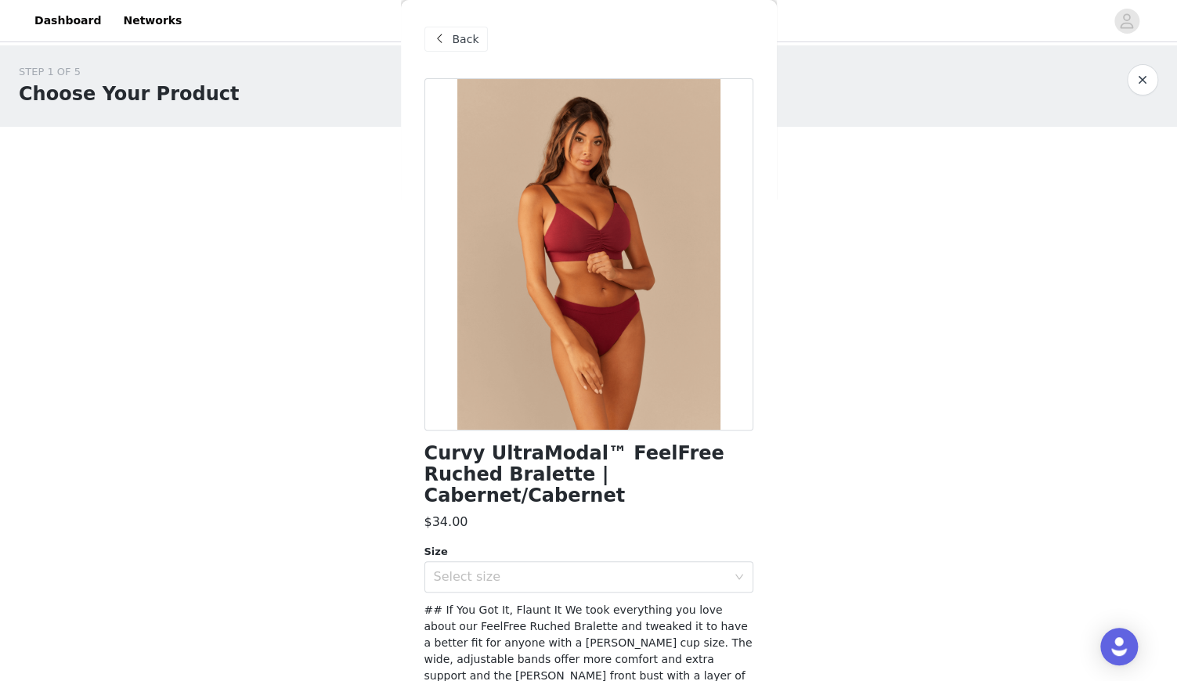
scroll to position [0, 0]
click at [468, 38] on span "Back" at bounding box center [466, 39] width 27 height 16
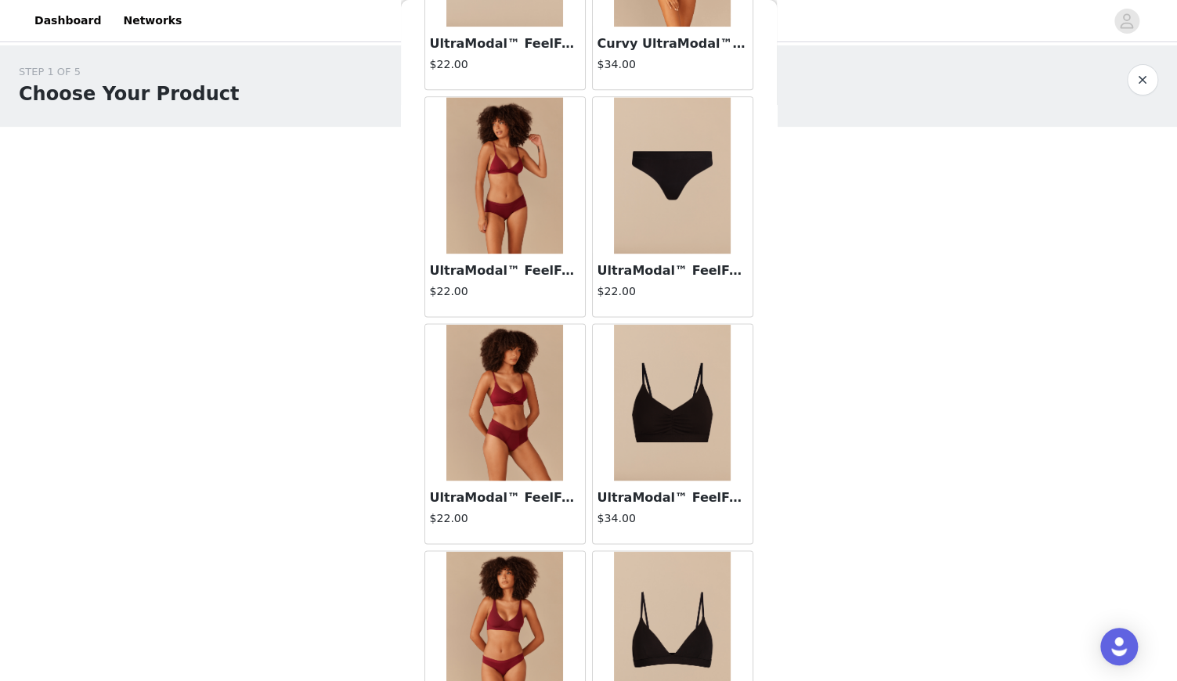
scroll to position [1166, 0]
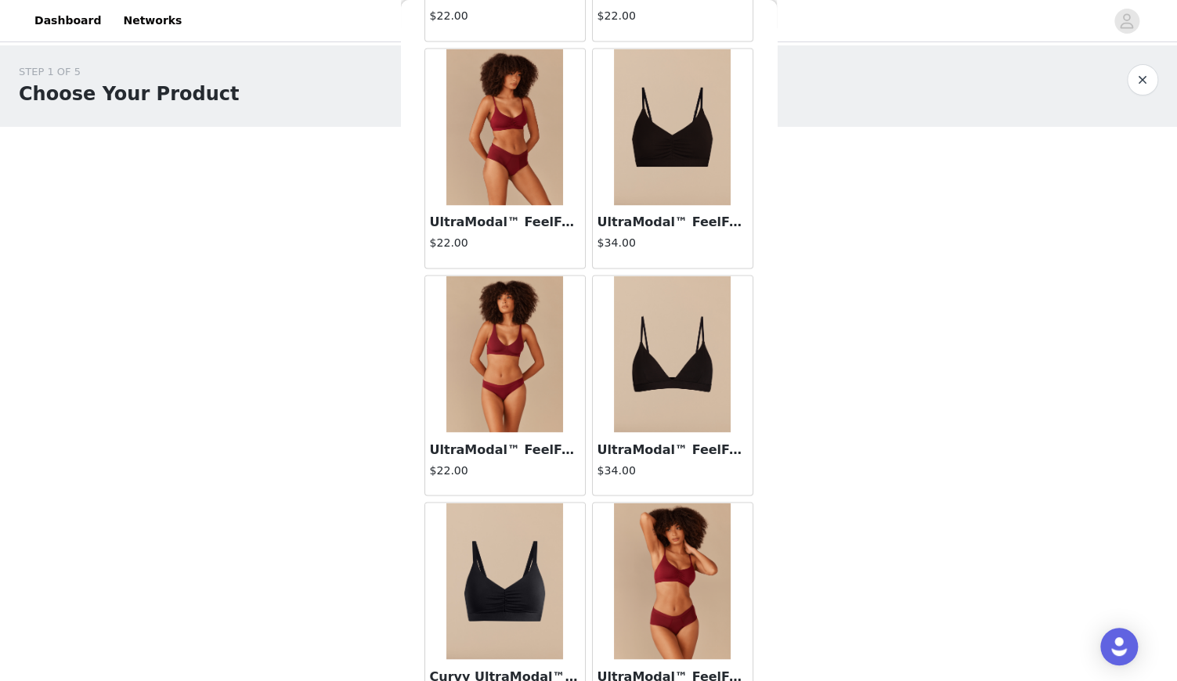
click at [675, 377] on img at bounding box center [672, 354] width 117 height 157
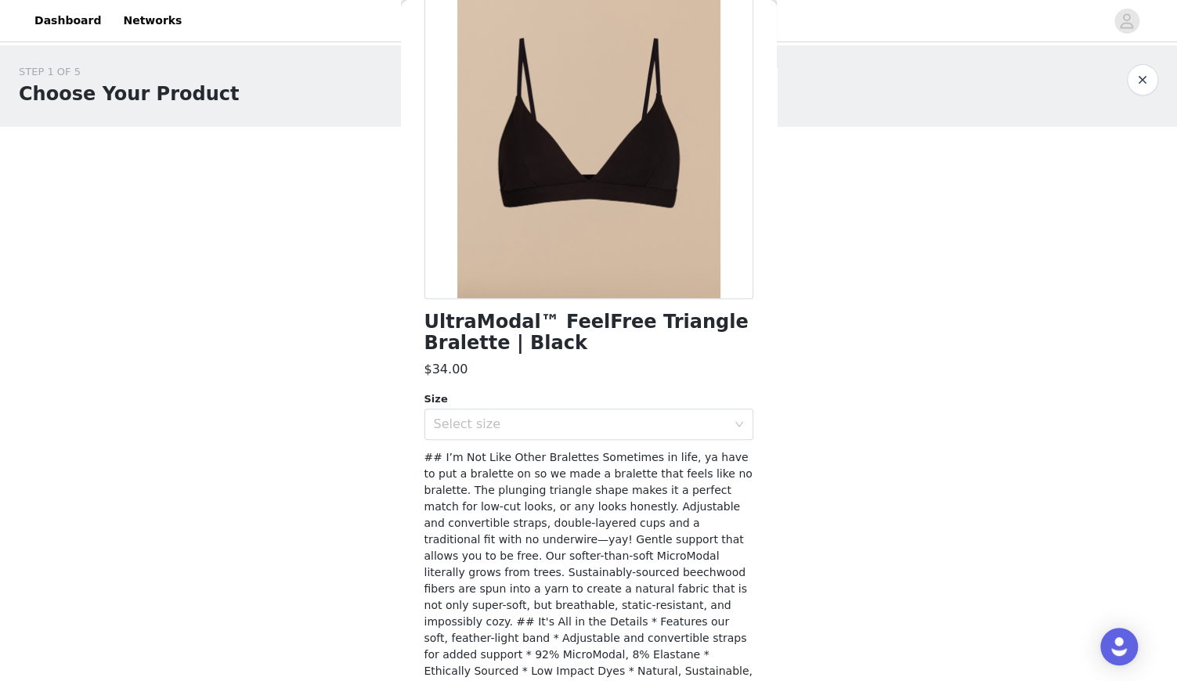
scroll to position [120, 0]
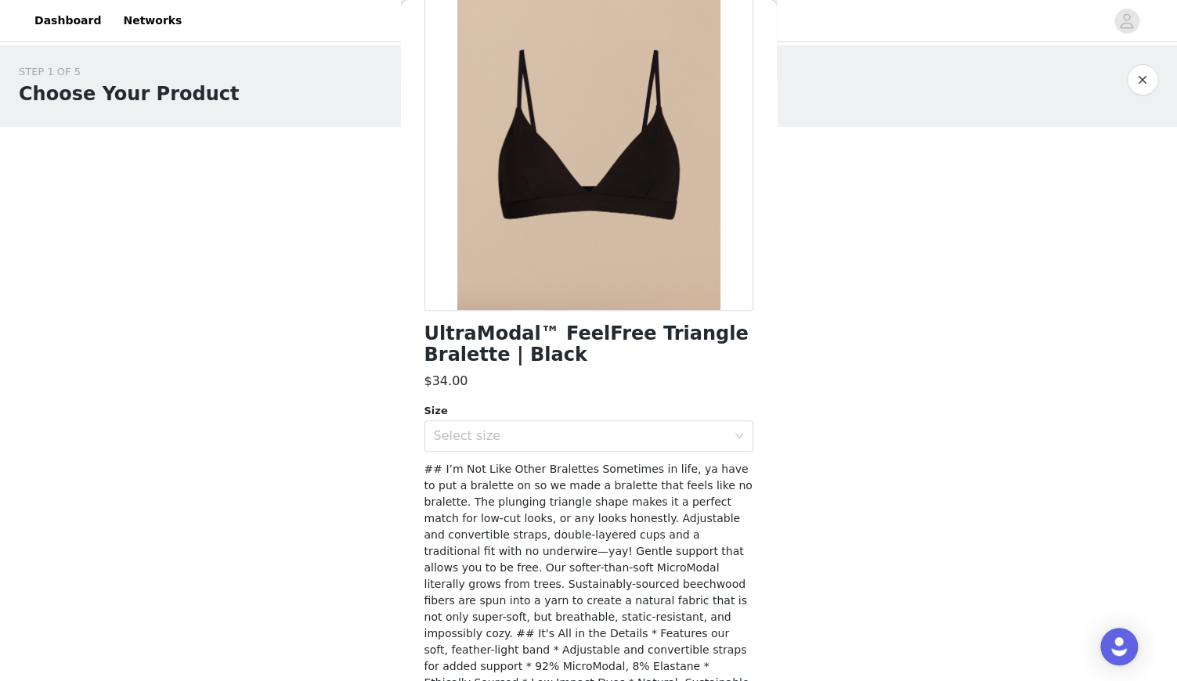
click at [624, 454] on div "UltraModal™ FeelFree Triangle Bralette | Black $34.00 Size Select size ## I’m N…" at bounding box center [589, 365] width 329 height 815
click at [622, 433] on div "Select size" at bounding box center [580, 436] width 293 height 16
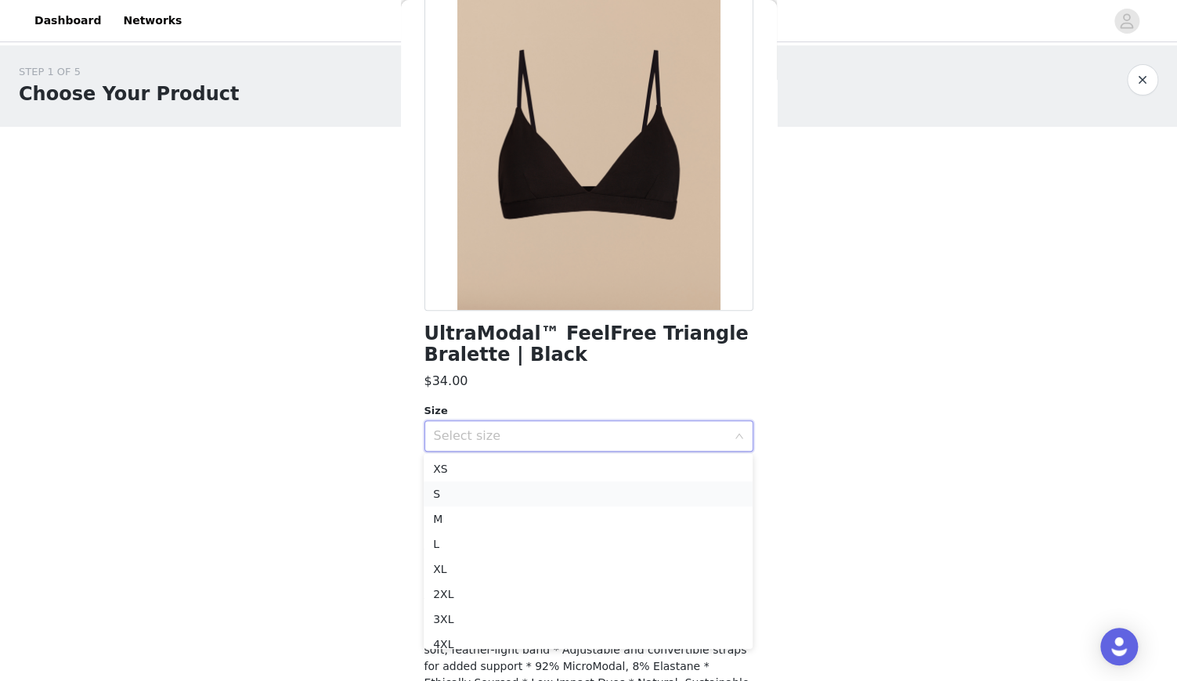
click at [554, 496] on li "S" at bounding box center [588, 494] width 329 height 25
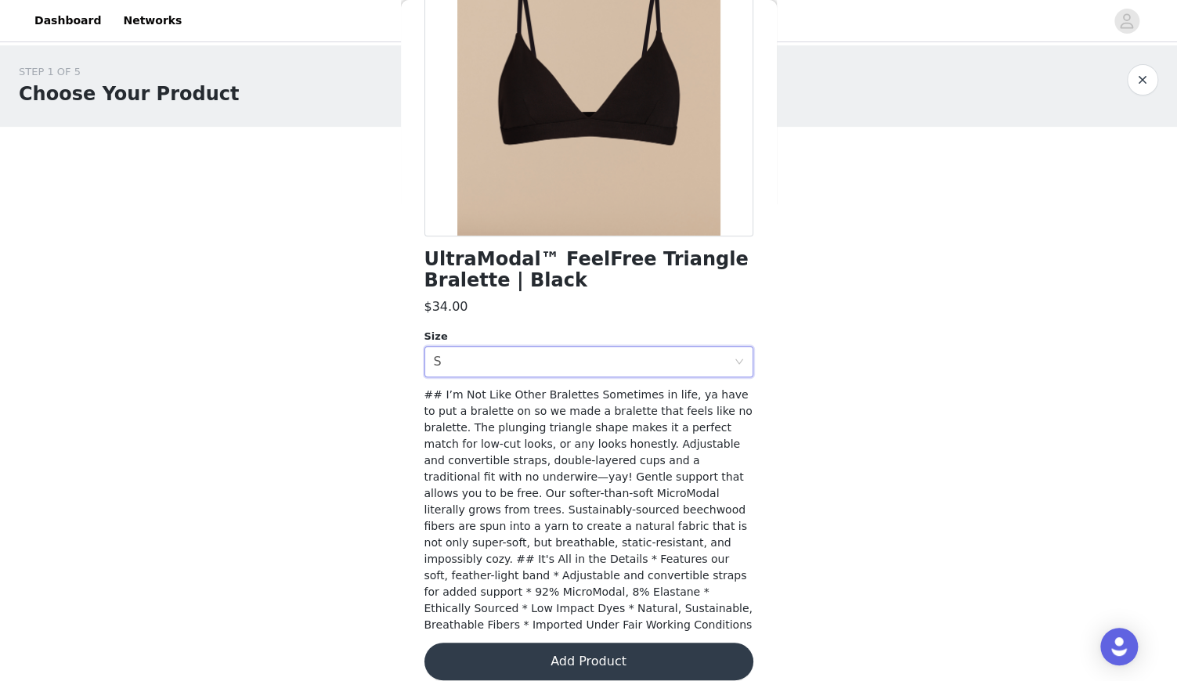
scroll to position [193, 0]
click at [562, 650] on button "Add Product" at bounding box center [589, 663] width 329 height 38
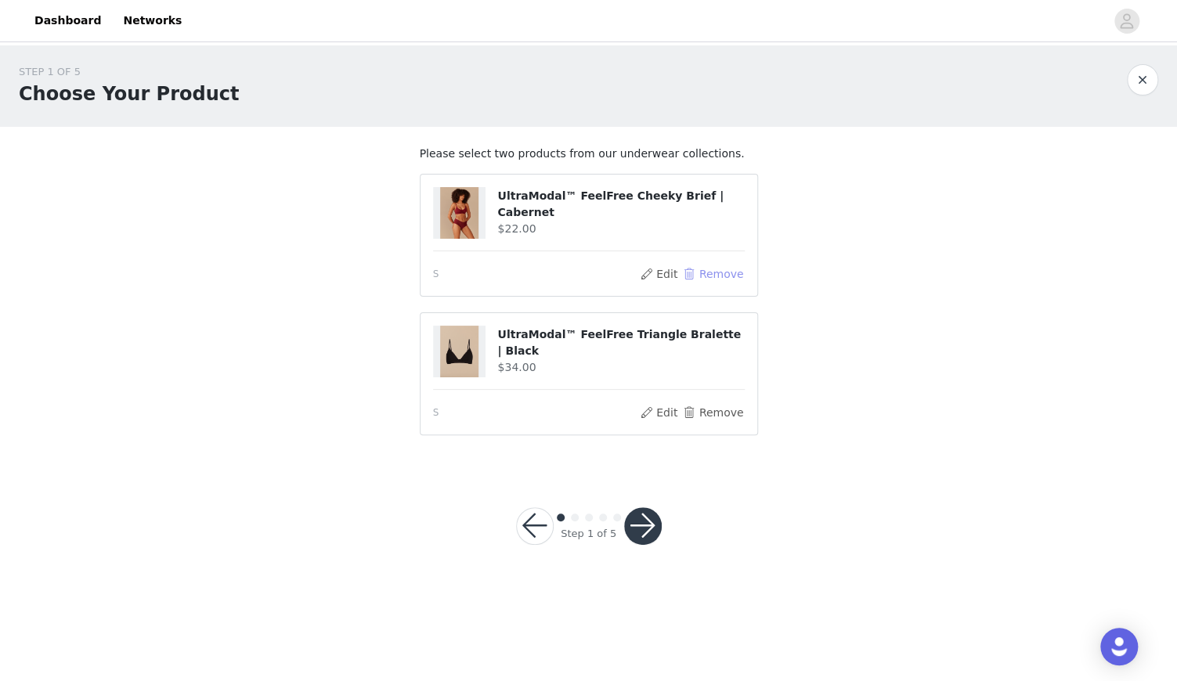
click at [715, 272] on button "Remove" at bounding box center [712, 274] width 63 height 19
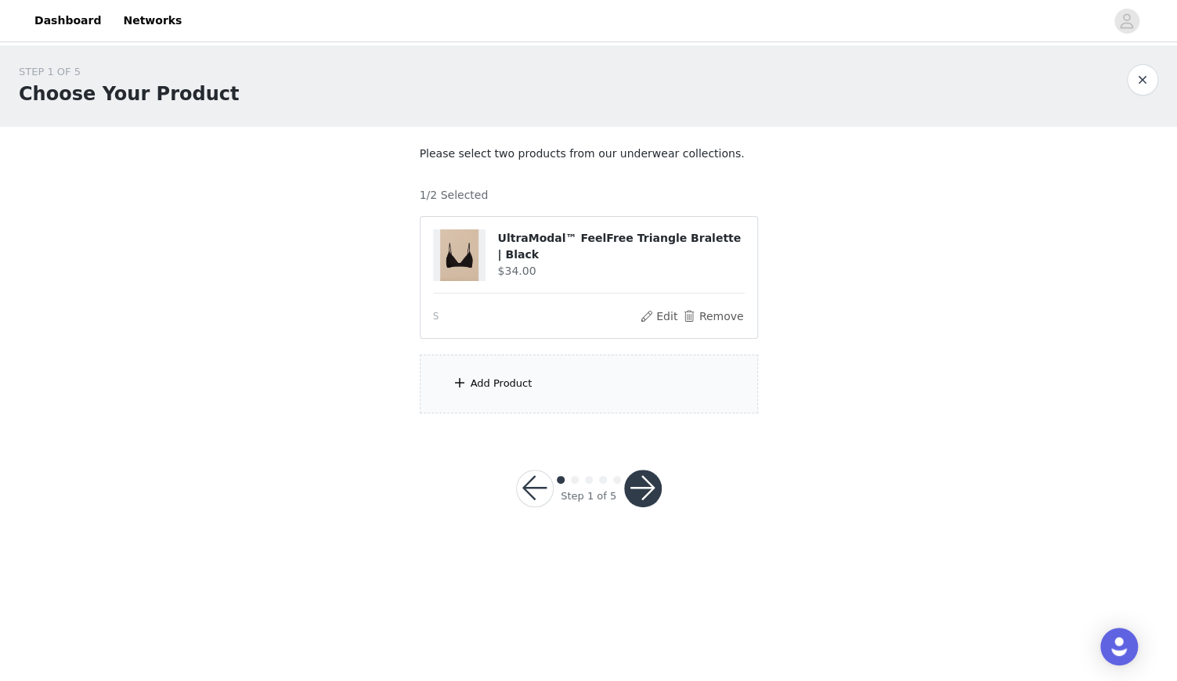
click at [482, 381] on div "Add Product" at bounding box center [502, 384] width 62 height 16
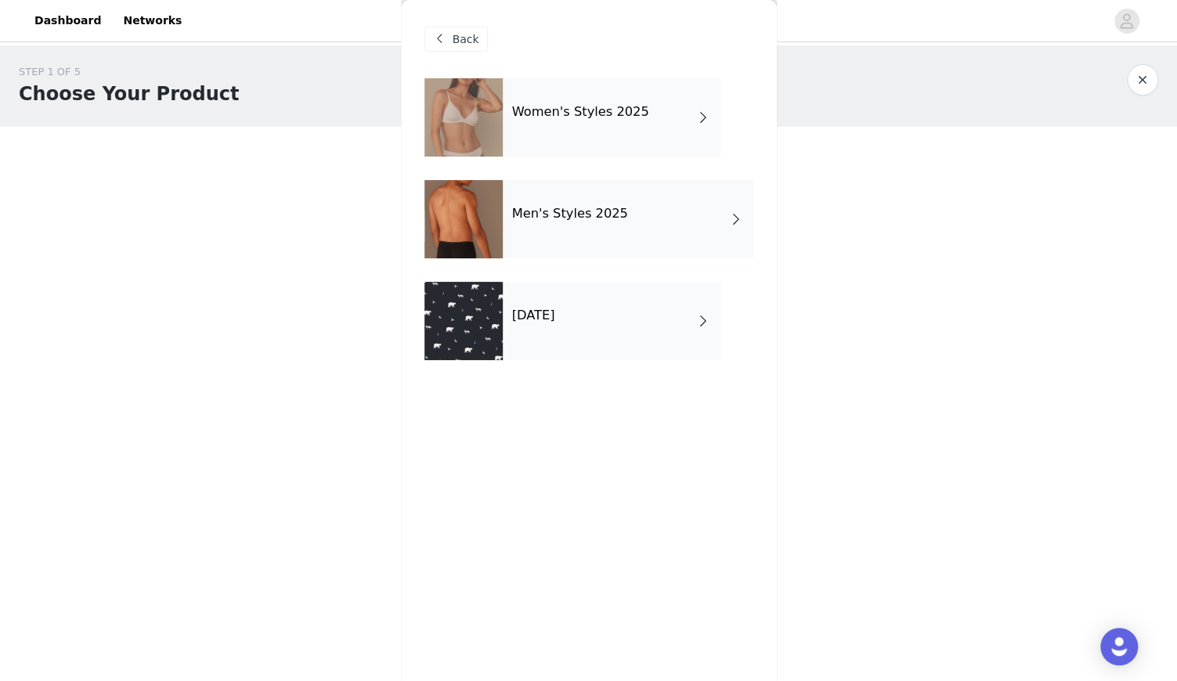
click at [594, 101] on div "Women's Styles 2025" at bounding box center [612, 117] width 218 height 78
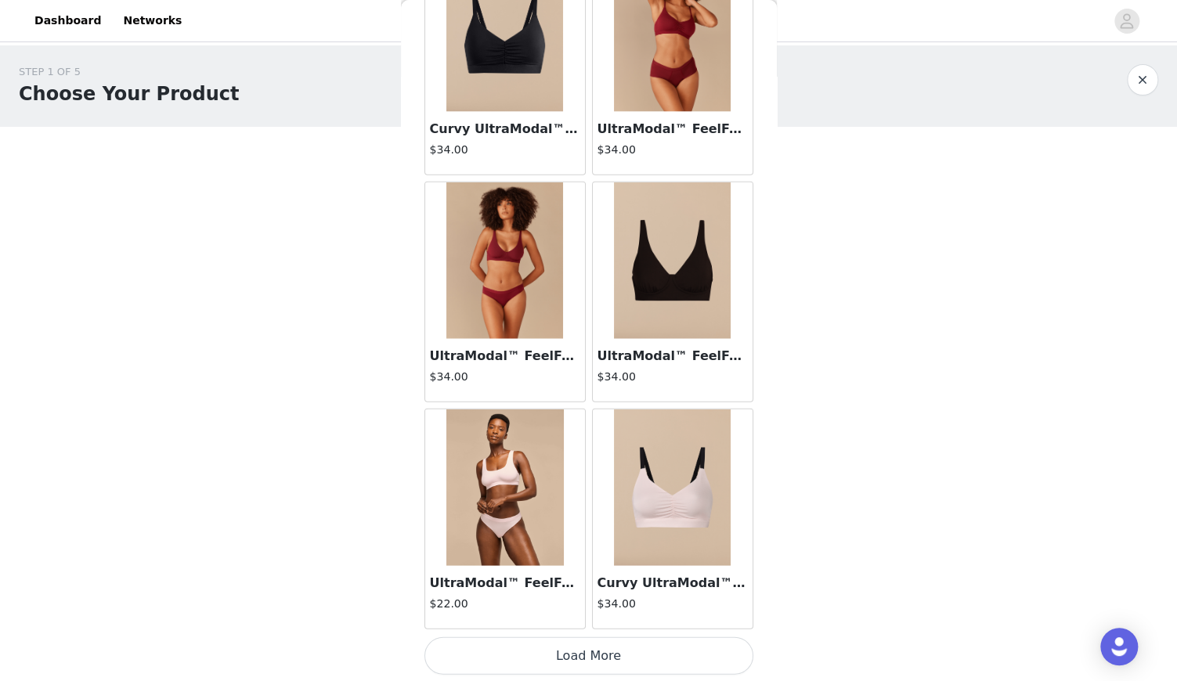
scroll to position [0, 0]
click at [584, 662] on button "Load More" at bounding box center [589, 657] width 329 height 38
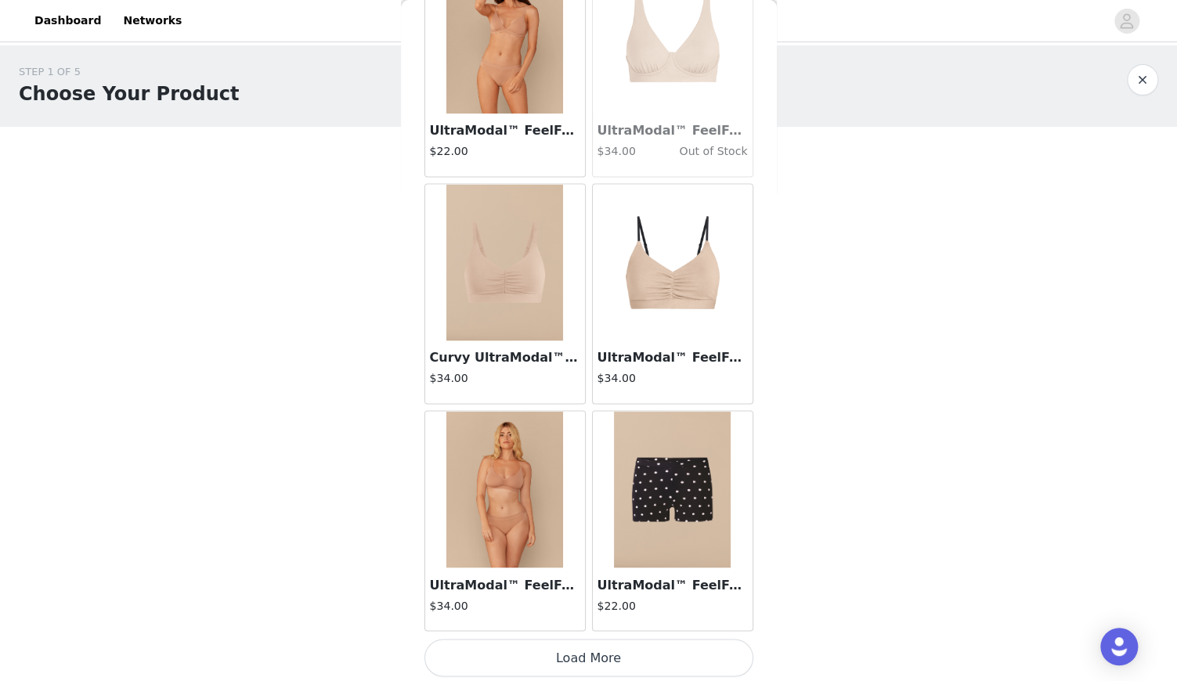
click at [580, 647] on button "Load More" at bounding box center [589, 658] width 329 height 38
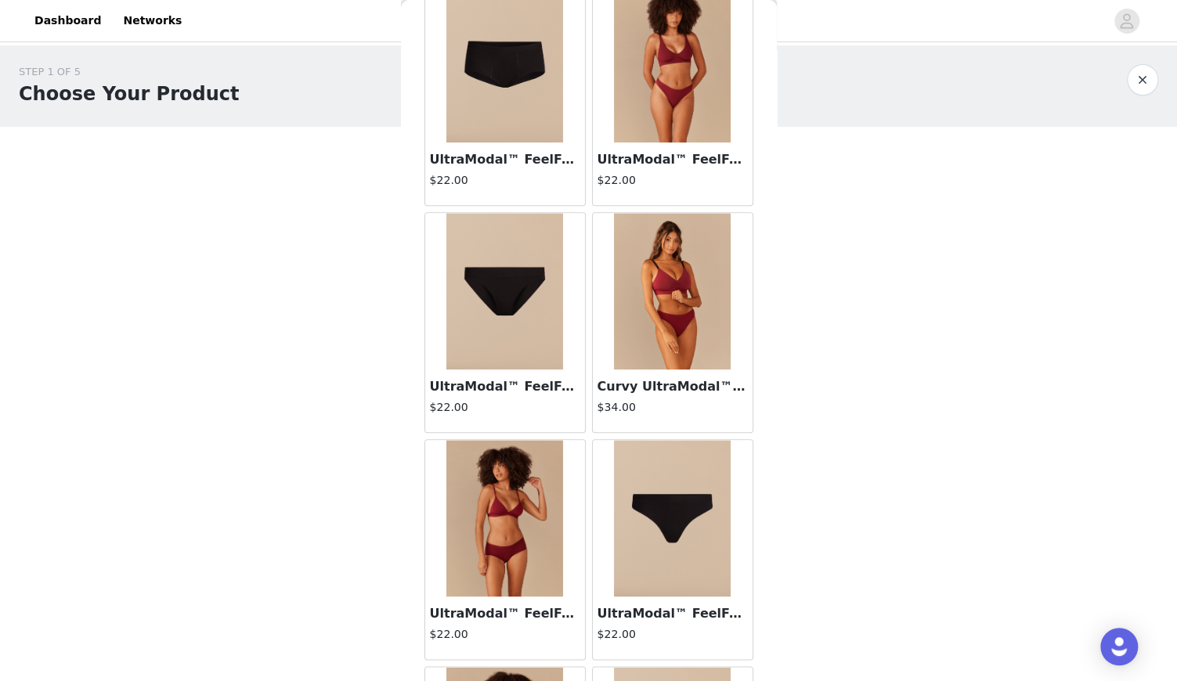
scroll to position [548, 0]
click at [679, 515] on img at bounding box center [672, 517] width 117 height 157
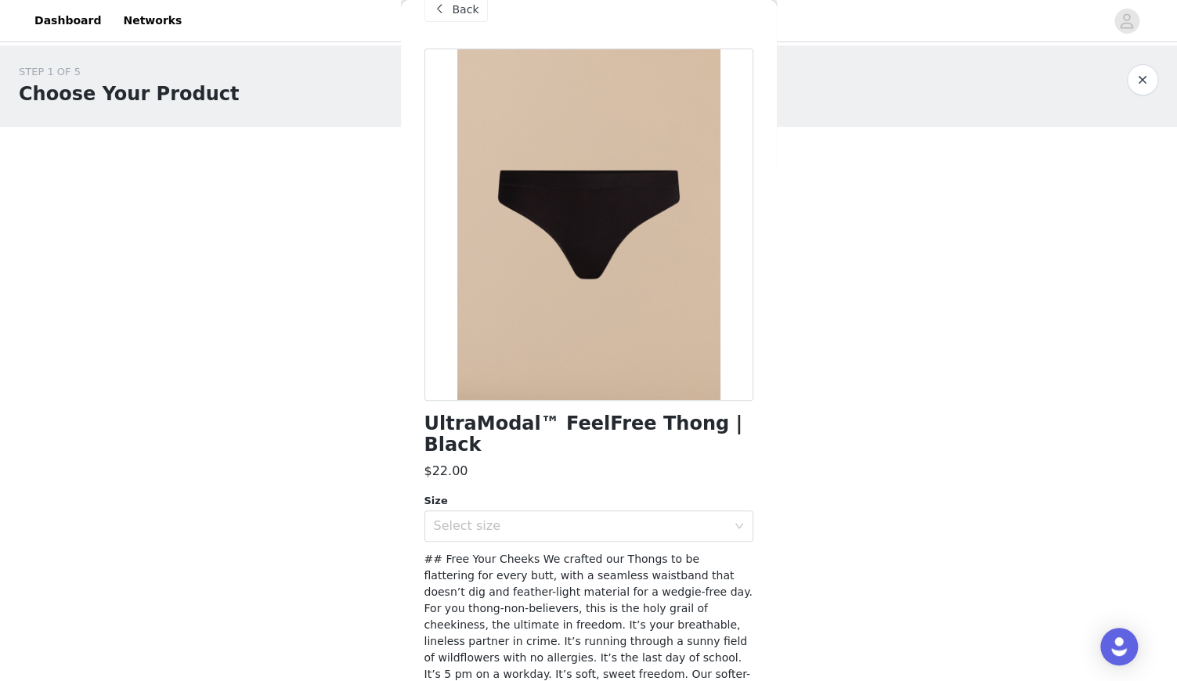
scroll to position [27, 0]
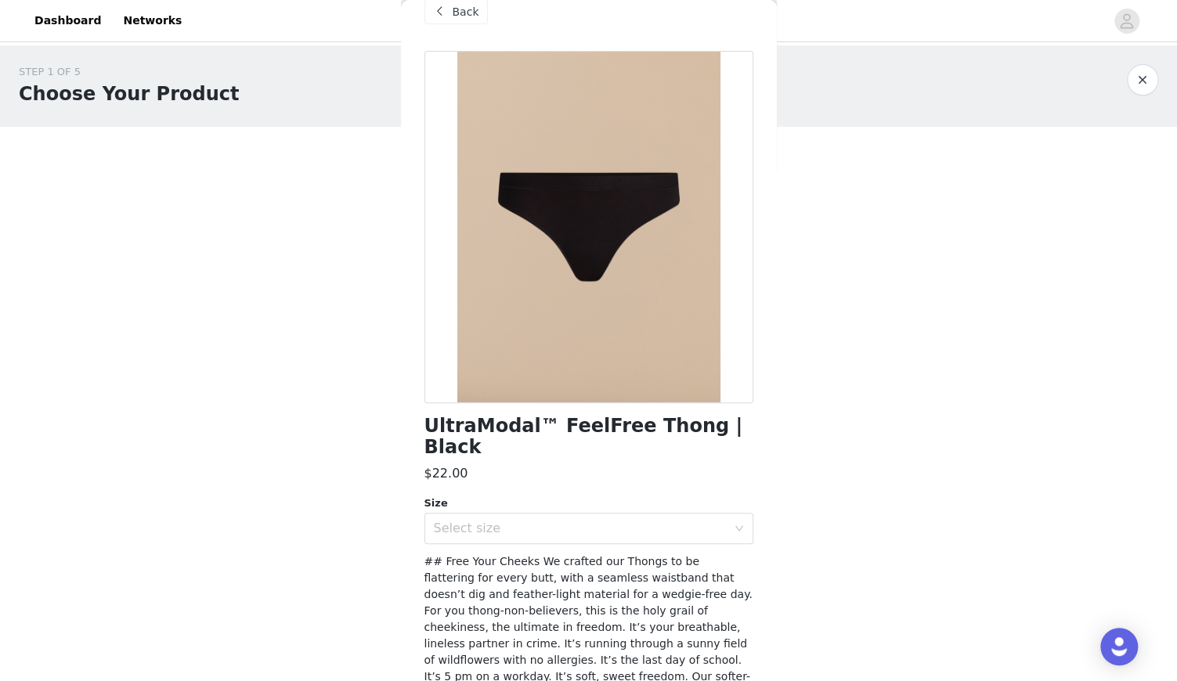
click at [461, 12] on span "Back" at bounding box center [466, 12] width 27 height 16
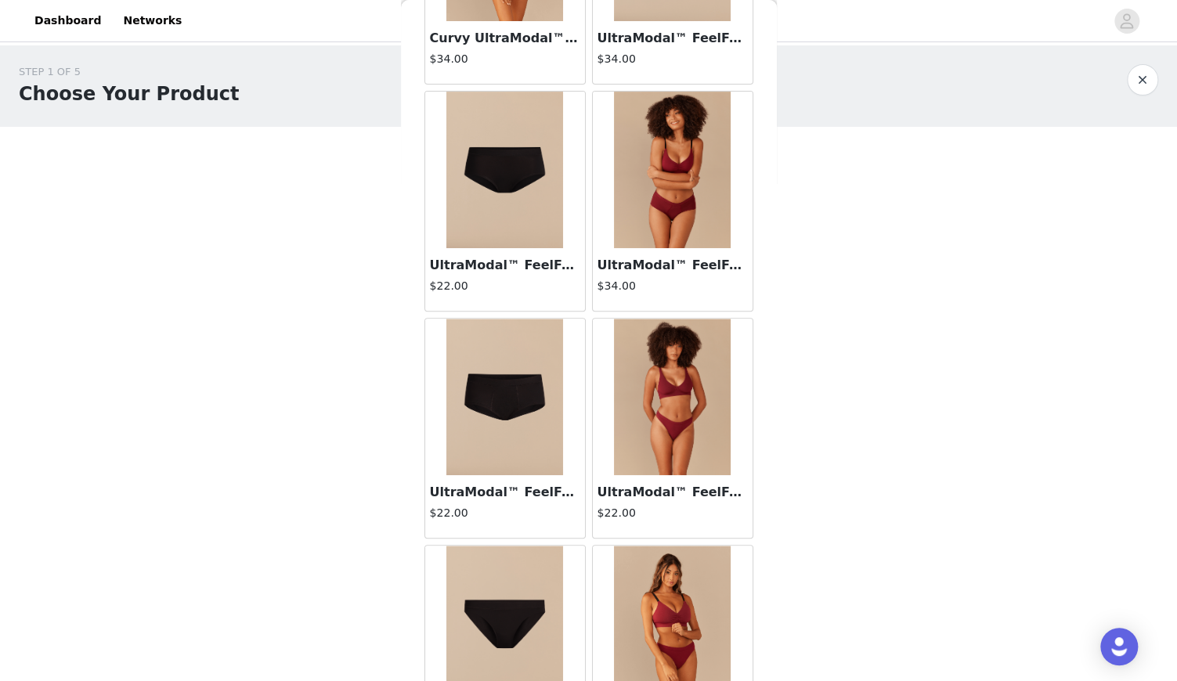
scroll to position [214, 0]
click at [498, 439] on img at bounding box center [504, 398] width 117 height 157
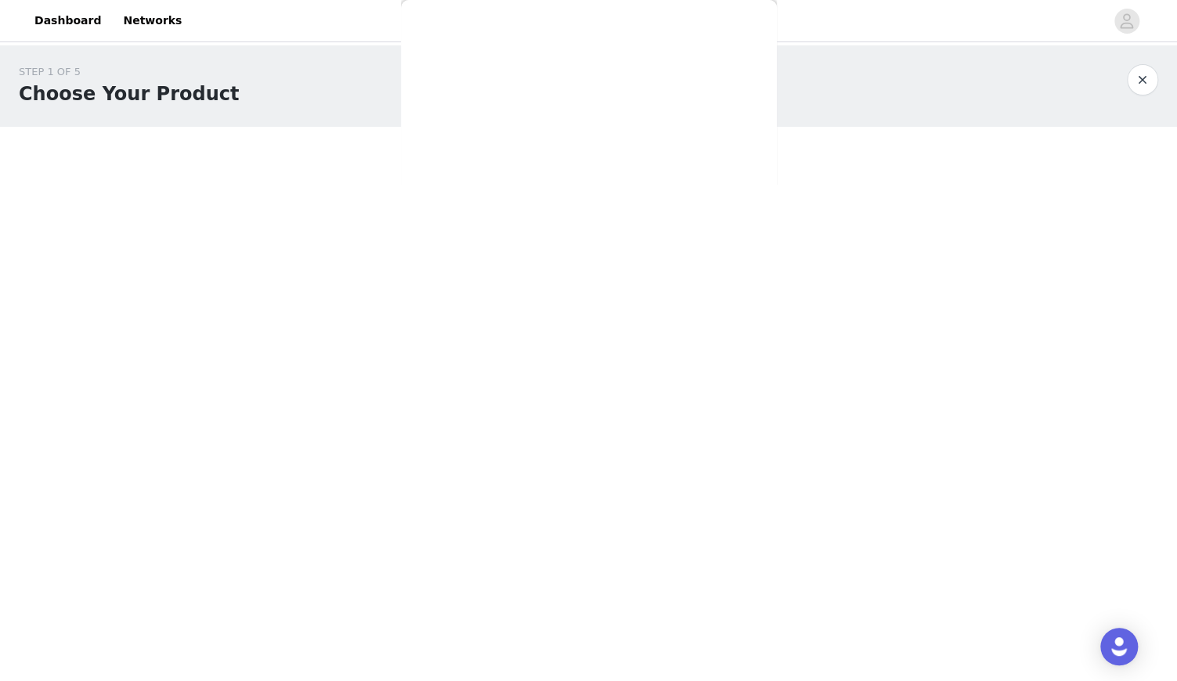
scroll to position [0, 0]
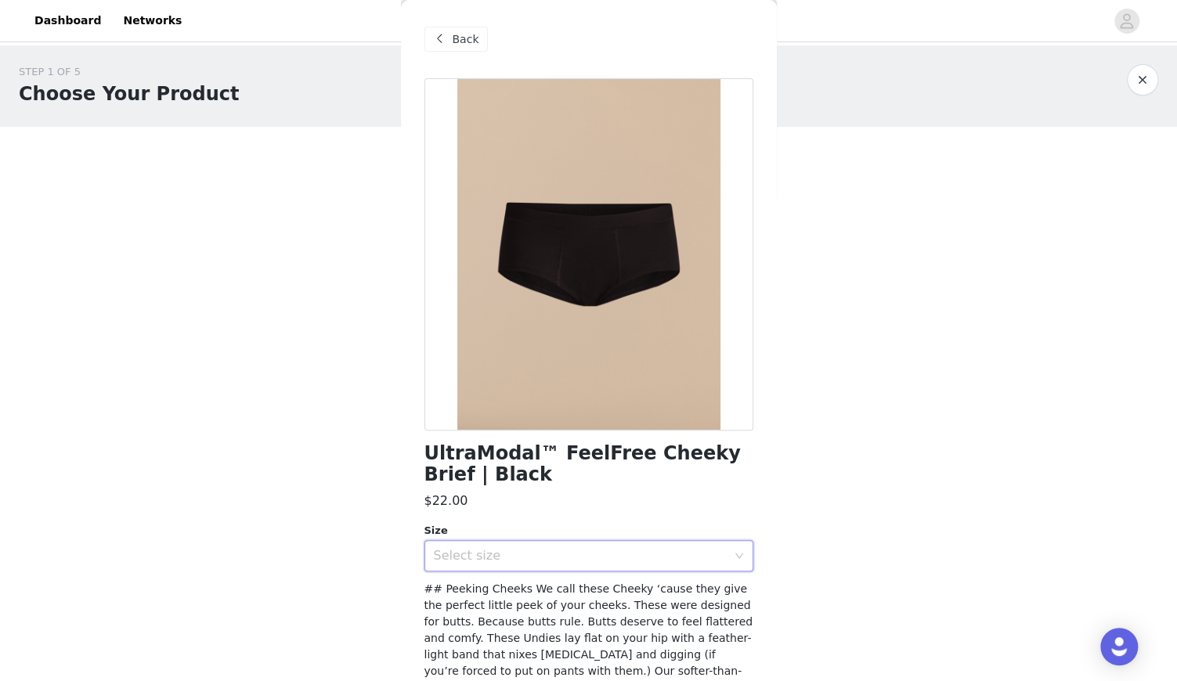
click at [561, 569] on div "Select size" at bounding box center [584, 556] width 300 height 30
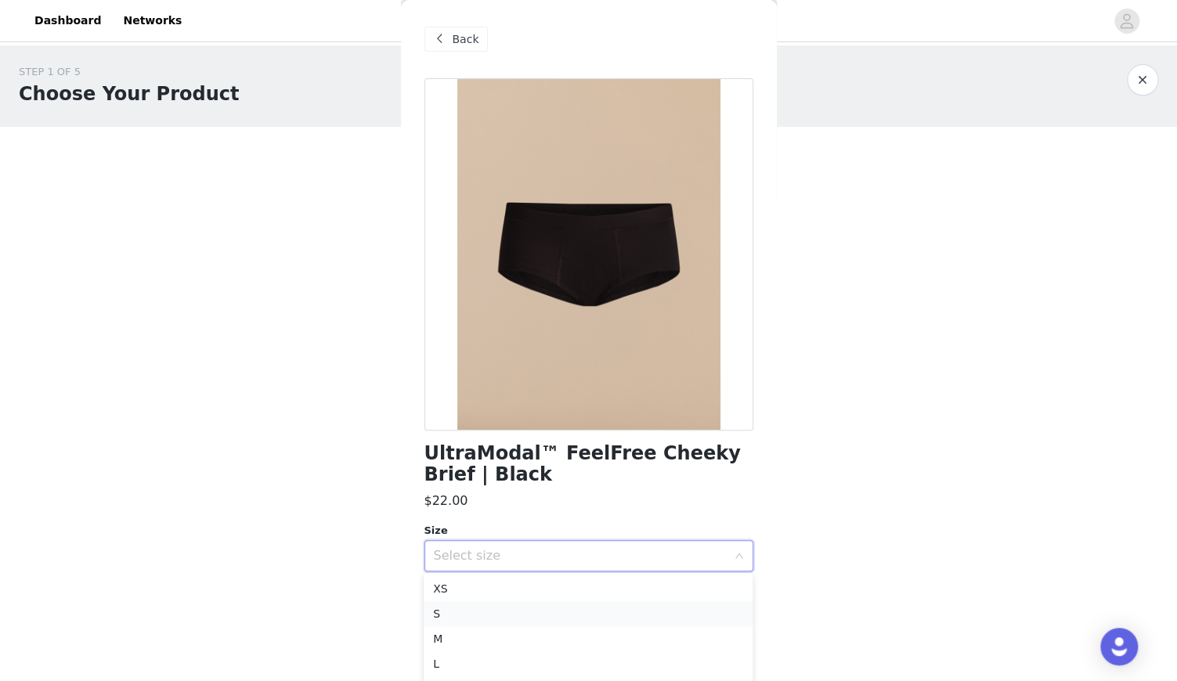
click at [549, 613] on li "S" at bounding box center [588, 614] width 329 height 25
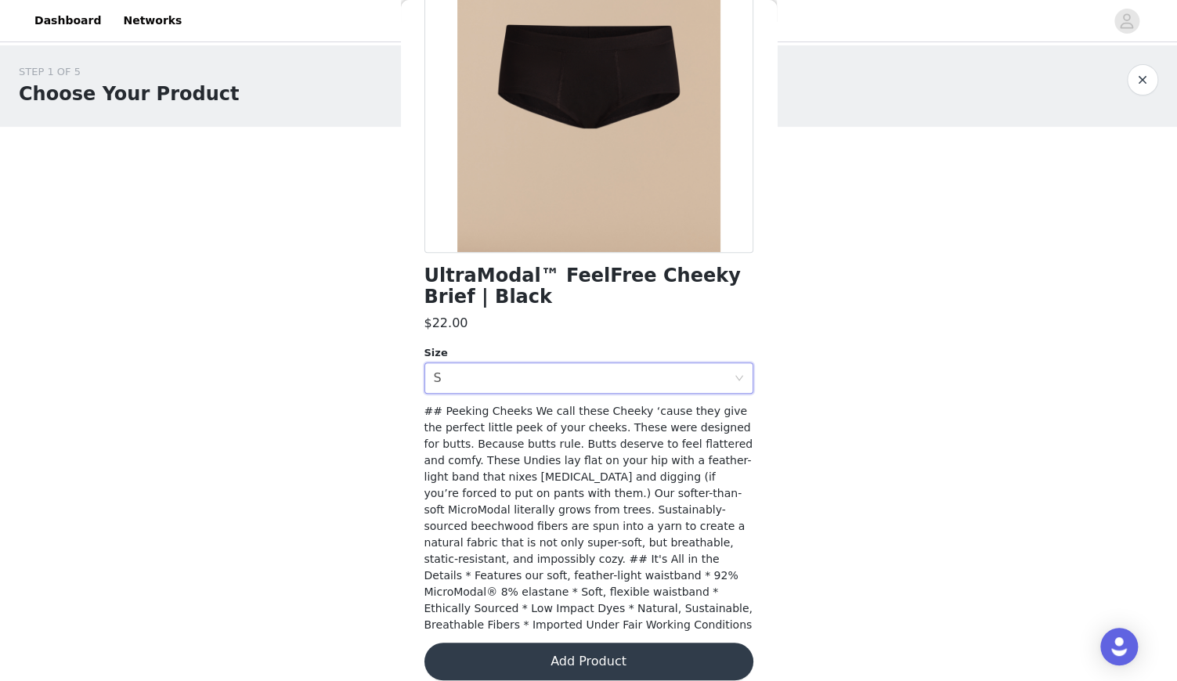
scroll to position [177, 0]
click at [602, 644] on button "Add Product" at bounding box center [589, 663] width 329 height 38
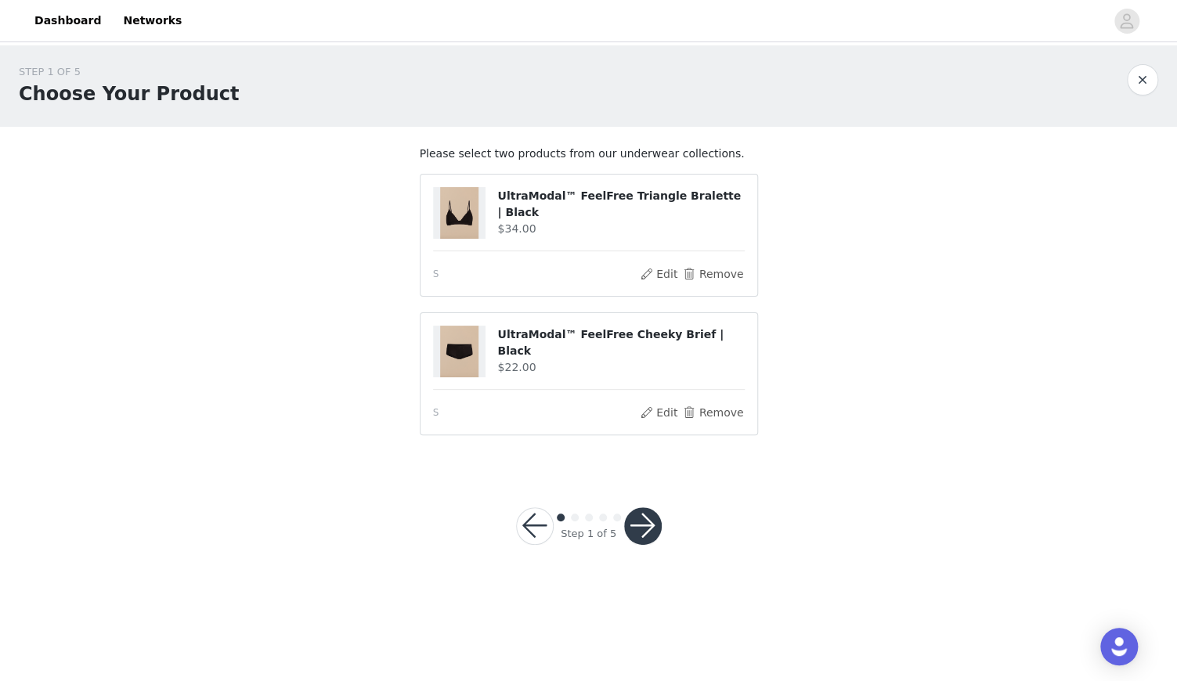
click at [646, 533] on button "button" at bounding box center [643, 527] width 38 height 38
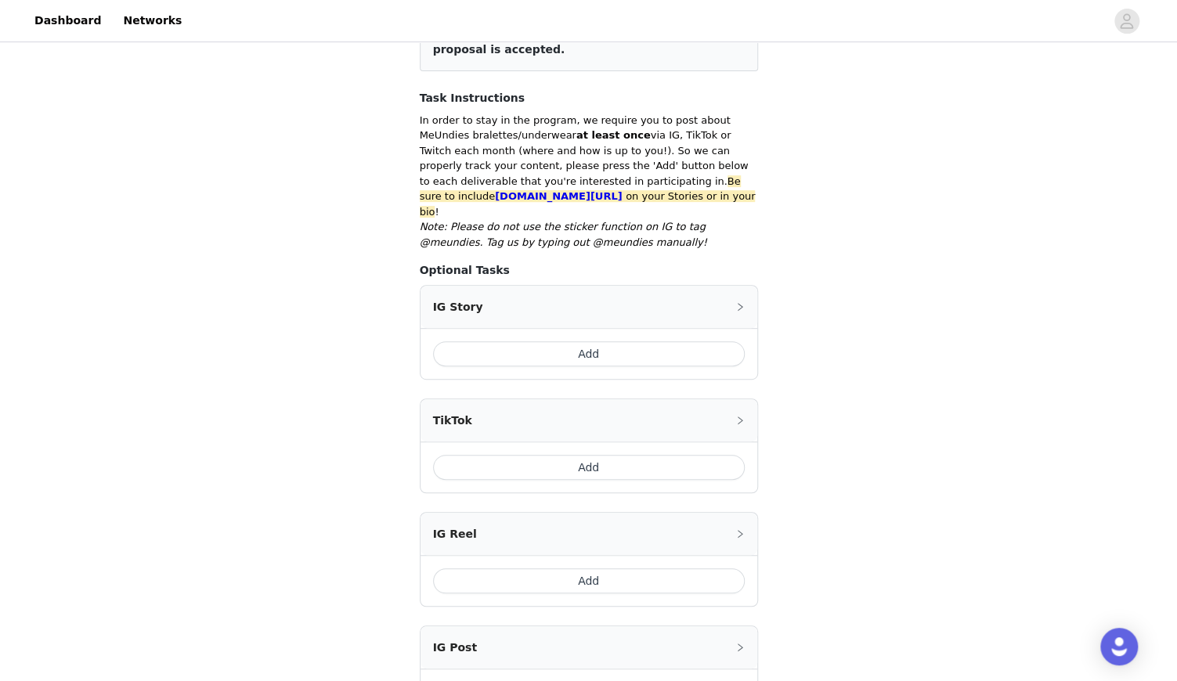
scroll to position [244, 0]
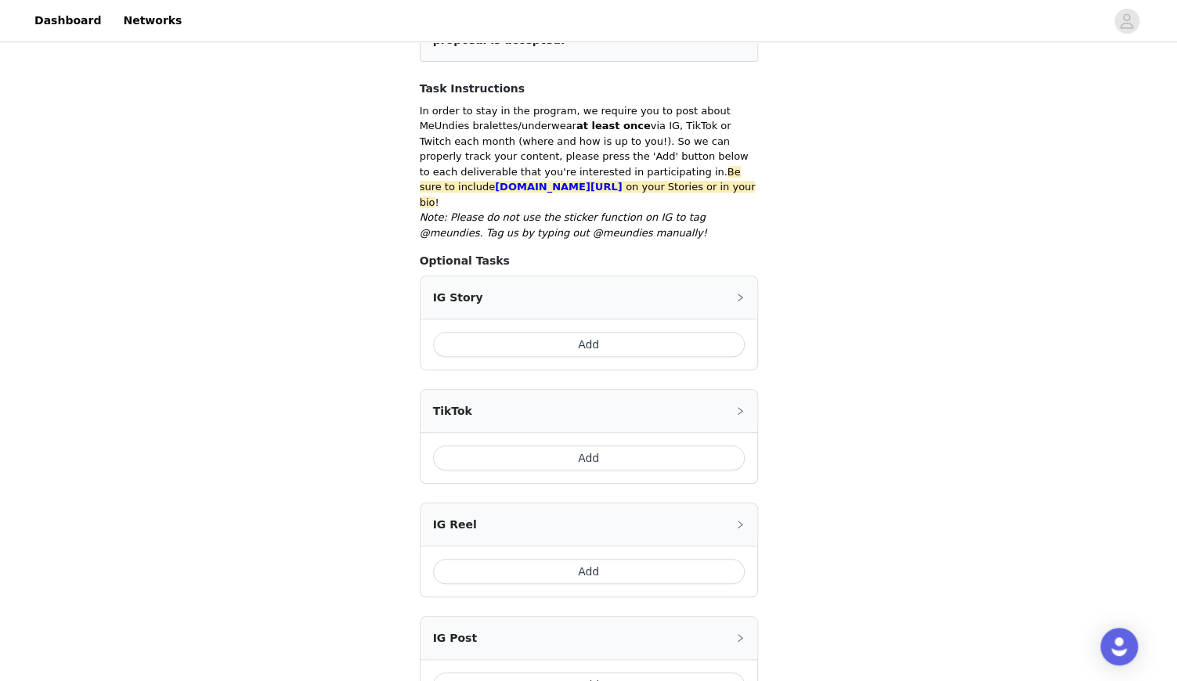
click at [614, 333] on button "Add" at bounding box center [589, 344] width 312 height 25
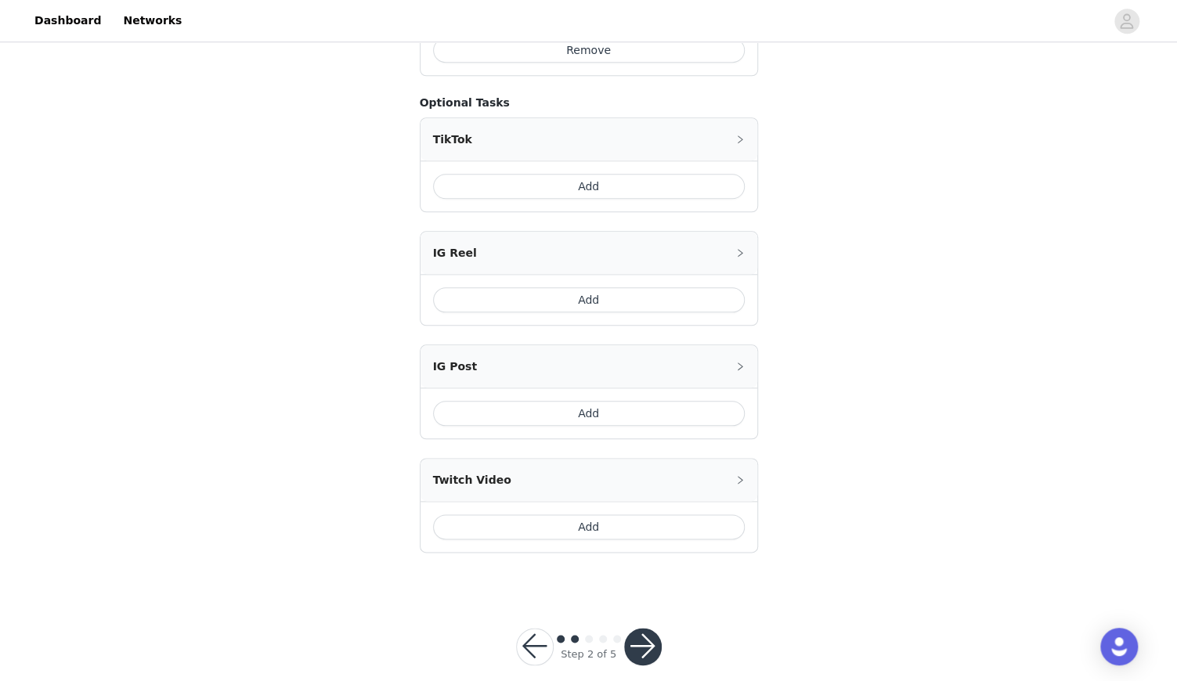
scroll to position [678, 0]
click at [642, 630] on button "button" at bounding box center [643, 649] width 38 height 38
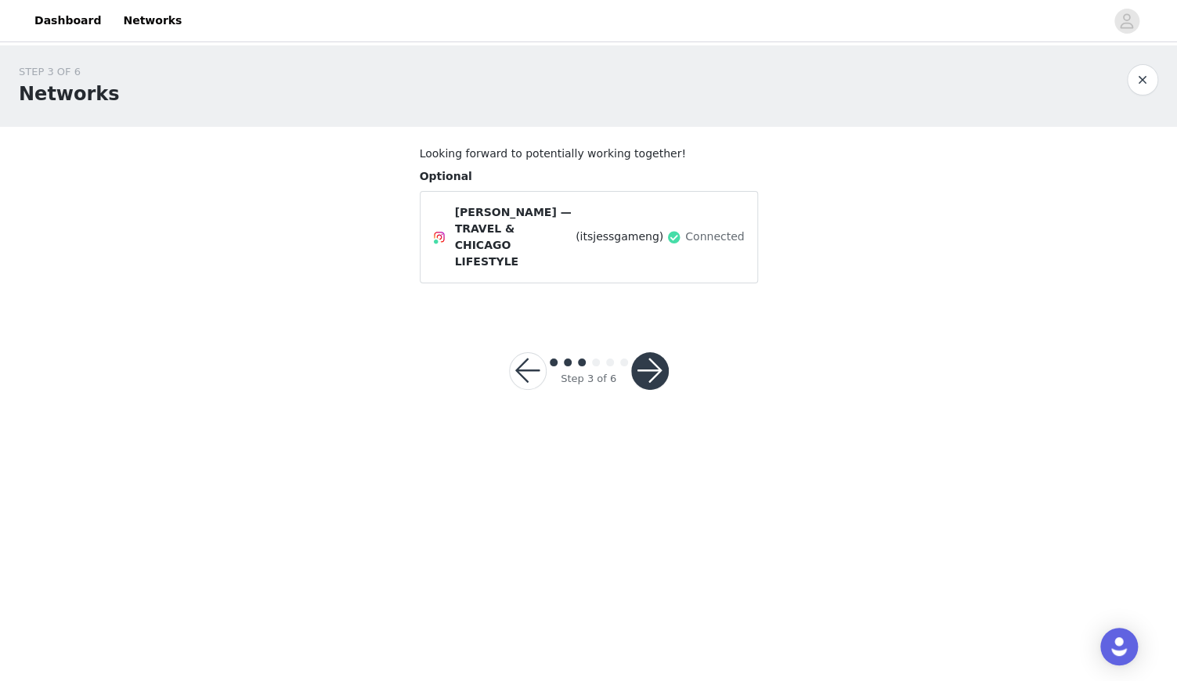
click at [640, 352] on button "button" at bounding box center [650, 371] width 38 height 38
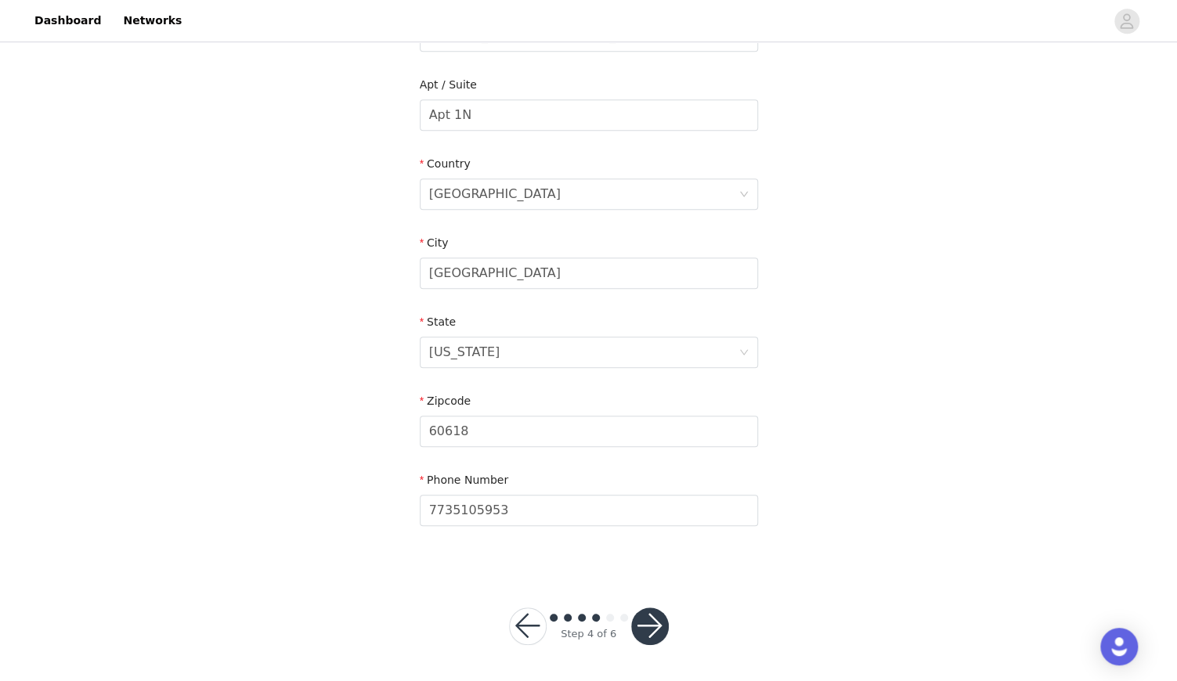
scroll to position [385, 0]
click at [649, 633] on button "button" at bounding box center [650, 628] width 38 height 38
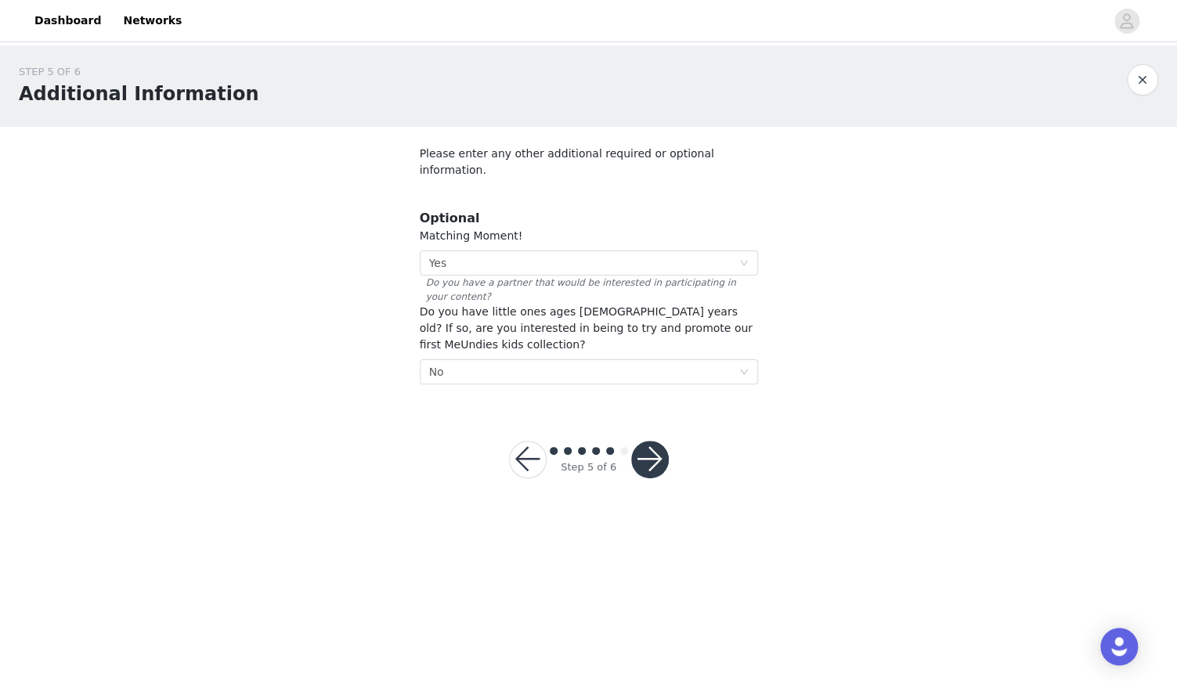
click at [651, 441] on button "button" at bounding box center [650, 460] width 38 height 38
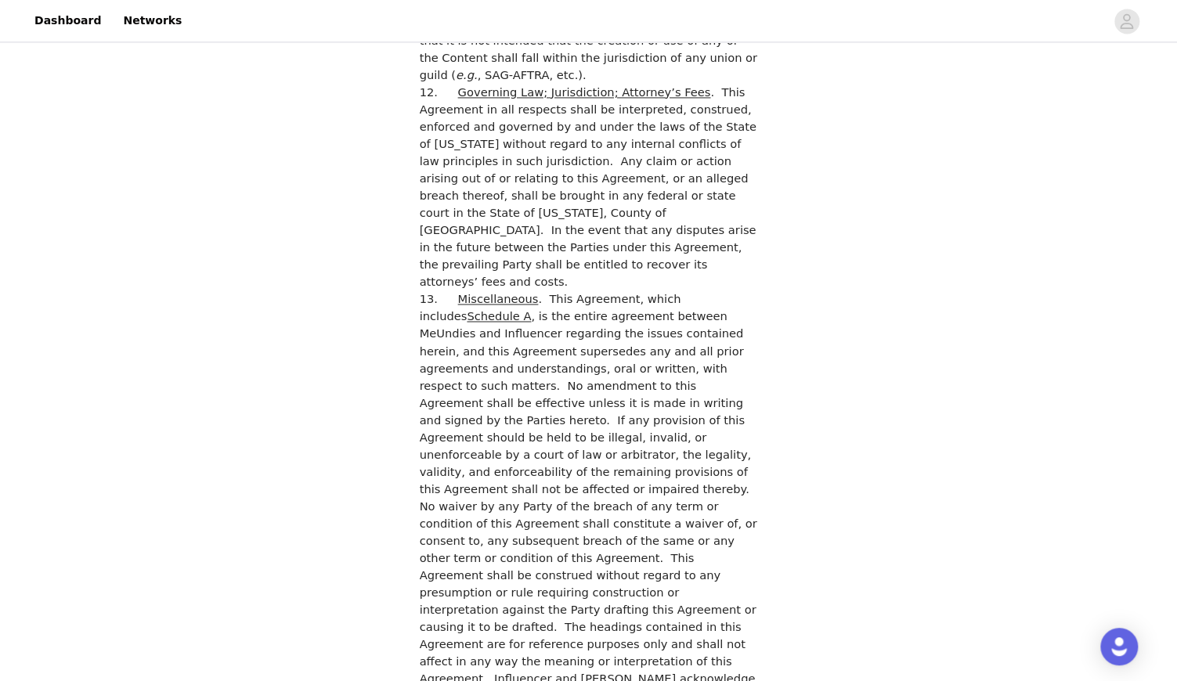
scroll to position [4172, 0]
checkbox input "true"
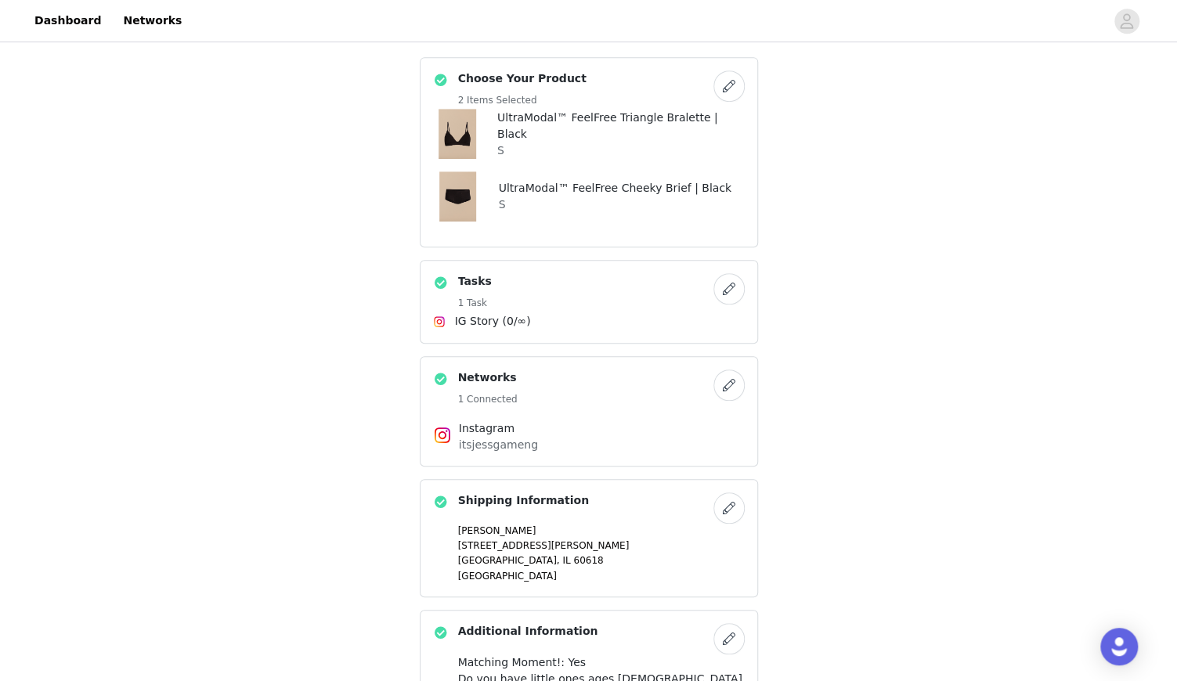
scroll to position [417, 0]
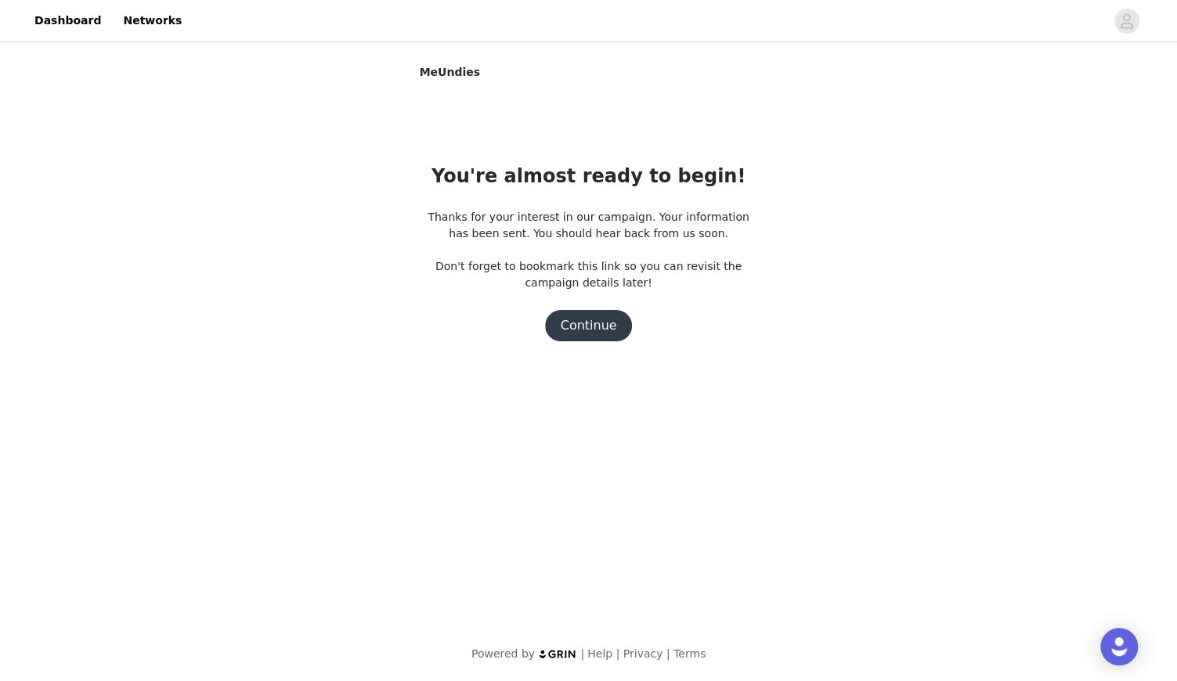
click at [600, 327] on button "Continue" at bounding box center [589, 325] width 88 height 31
